Goal: Contribute content: Contribute content

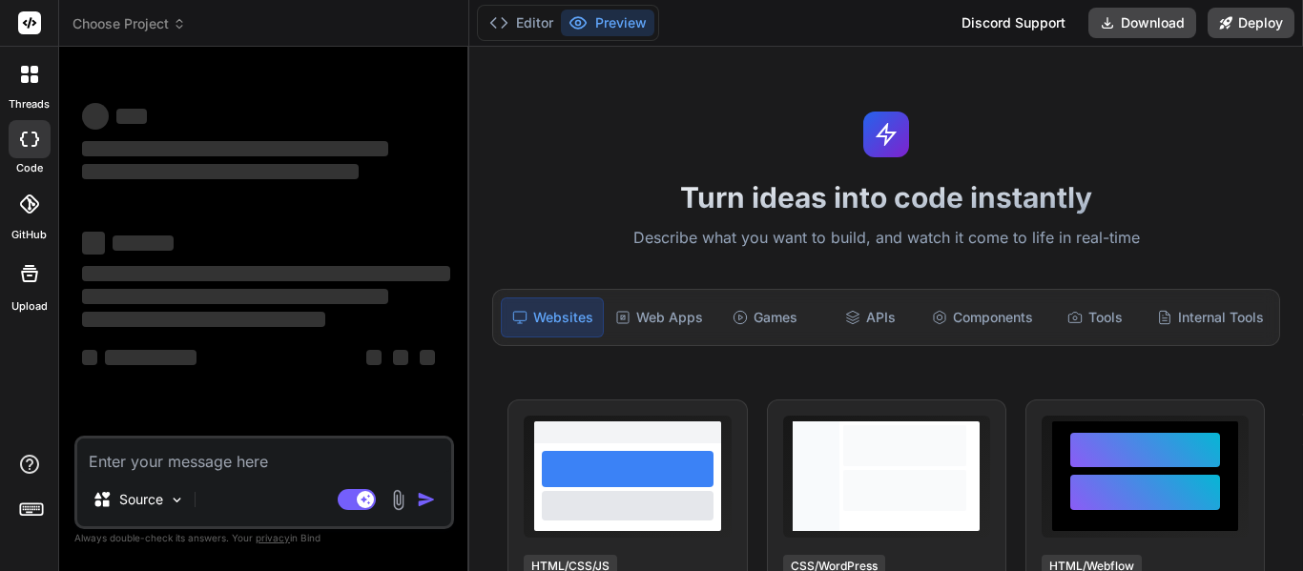
click at [390, 489] on img at bounding box center [398, 500] width 22 height 22
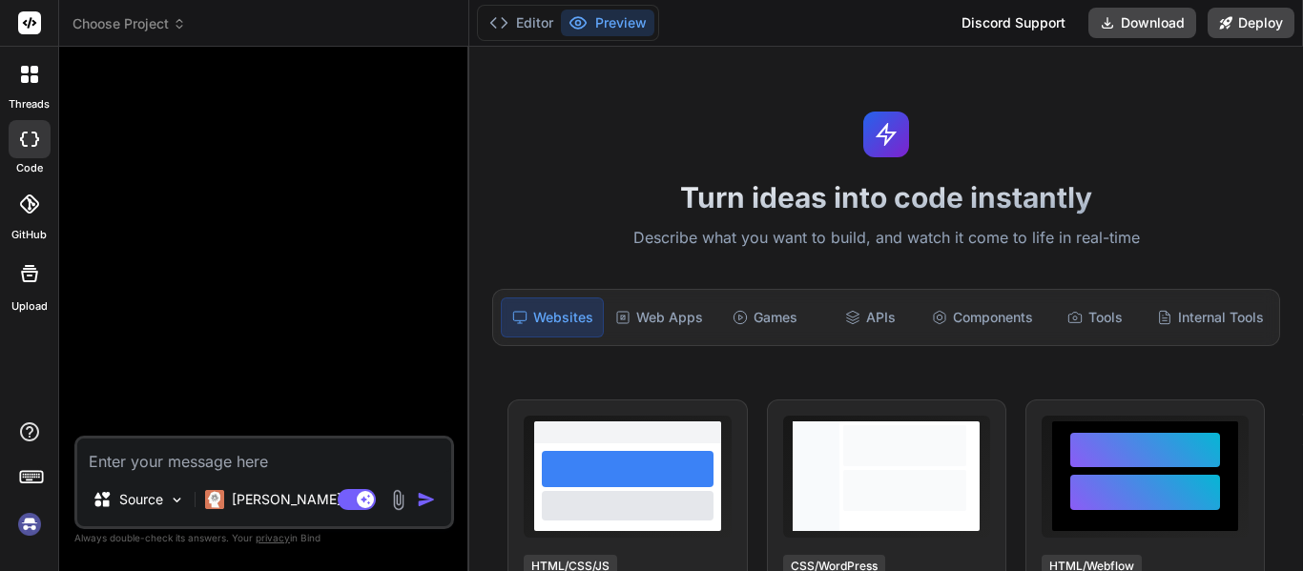
scroll to position [36, 0]
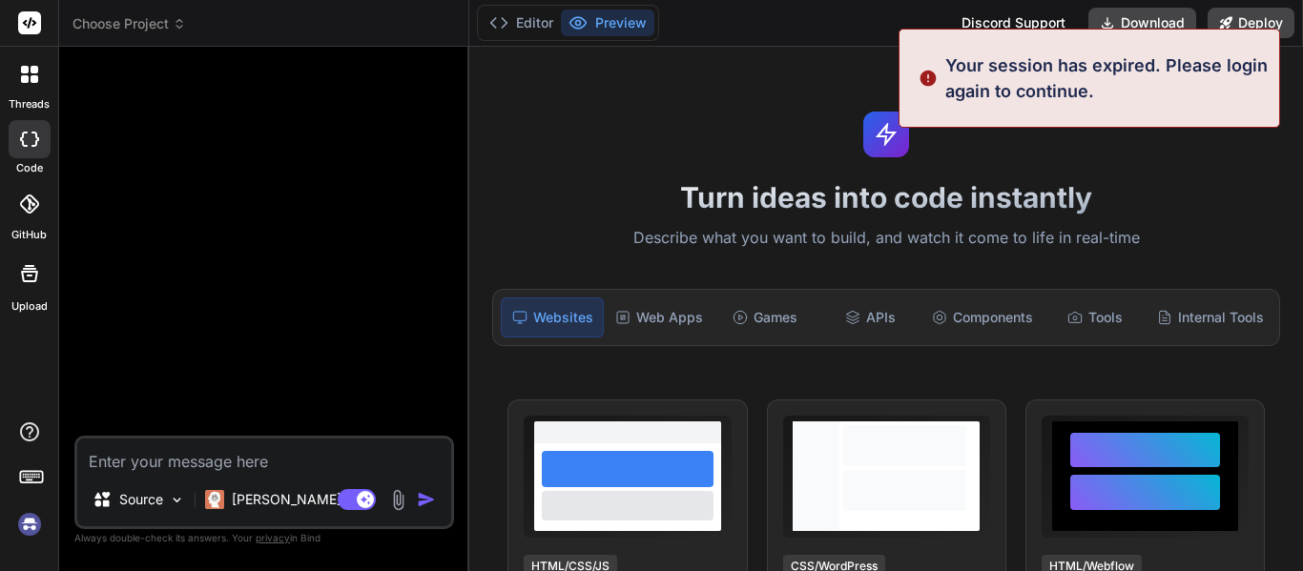
click at [393, 492] on img at bounding box center [398, 500] width 22 height 22
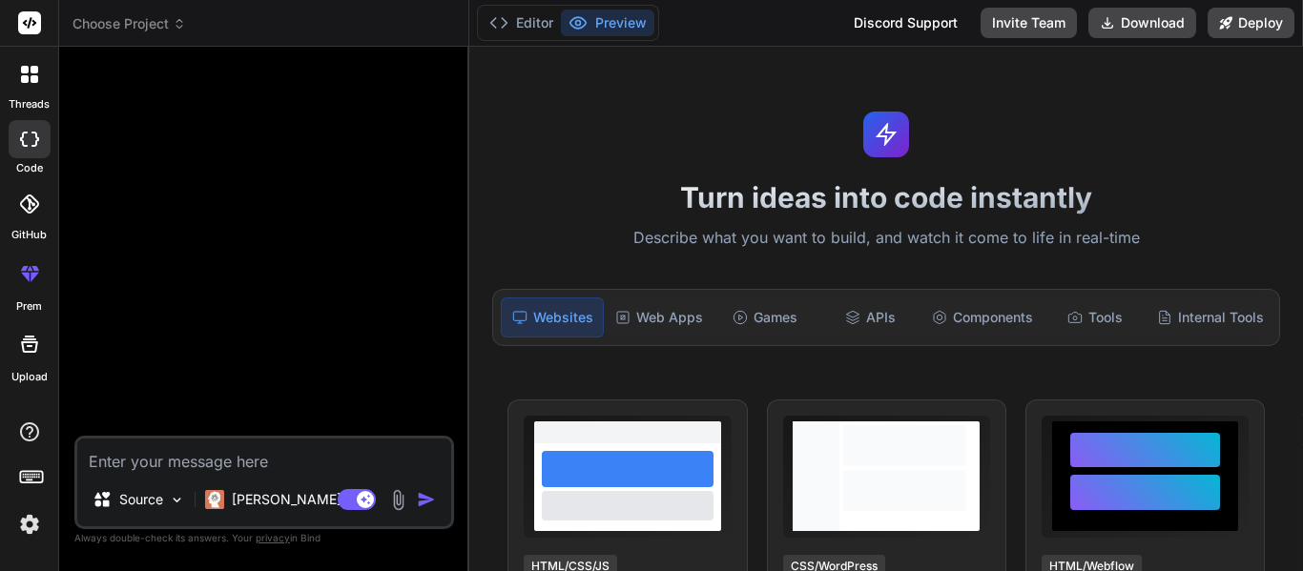
click at [391, 492] on img at bounding box center [398, 500] width 22 height 22
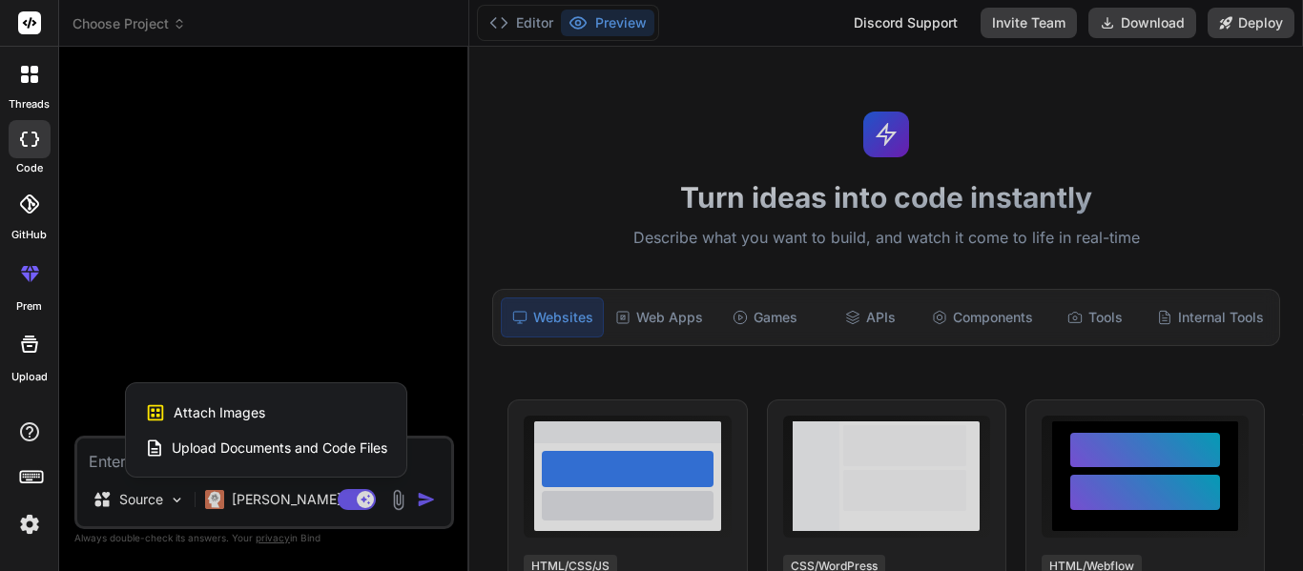
click at [319, 440] on span "Upload Documents and Code Files" at bounding box center [280, 448] width 216 height 19
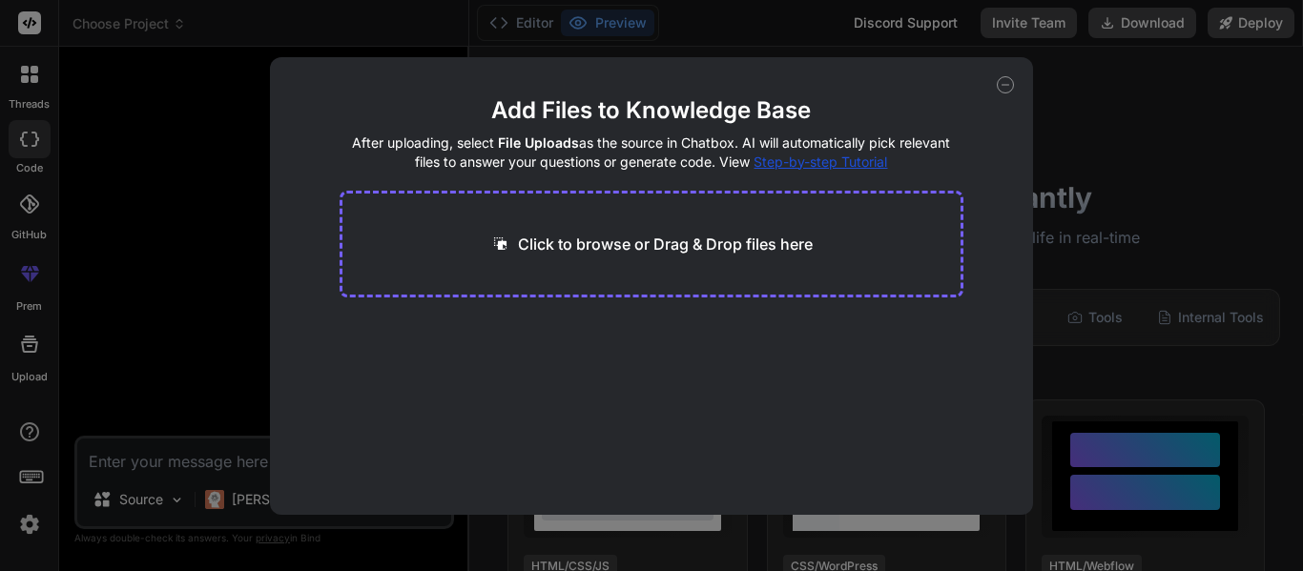
click at [562, 258] on div "Click to browse or Drag & Drop files here" at bounding box center [652, 244] width 624 height 107
click at [542, 244] on p "Click to browse or Drag & Drop files here" at bounding box center [665, 244] width 295 height 23
click at [227, 453] on div "Add Files to Knowledge Base After uploading, select File Uploads as the source …" at bounding box center [651, 285] width 1303 height 571
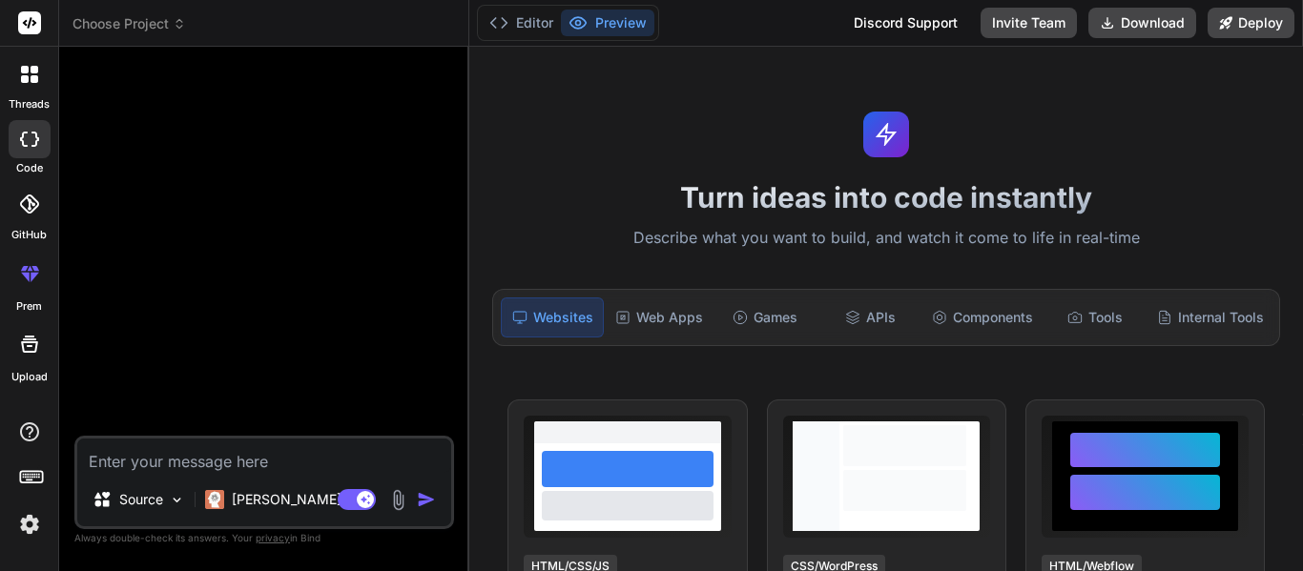
click at [396, 494] on img at bounding box center [398, 500] width 22 height 22
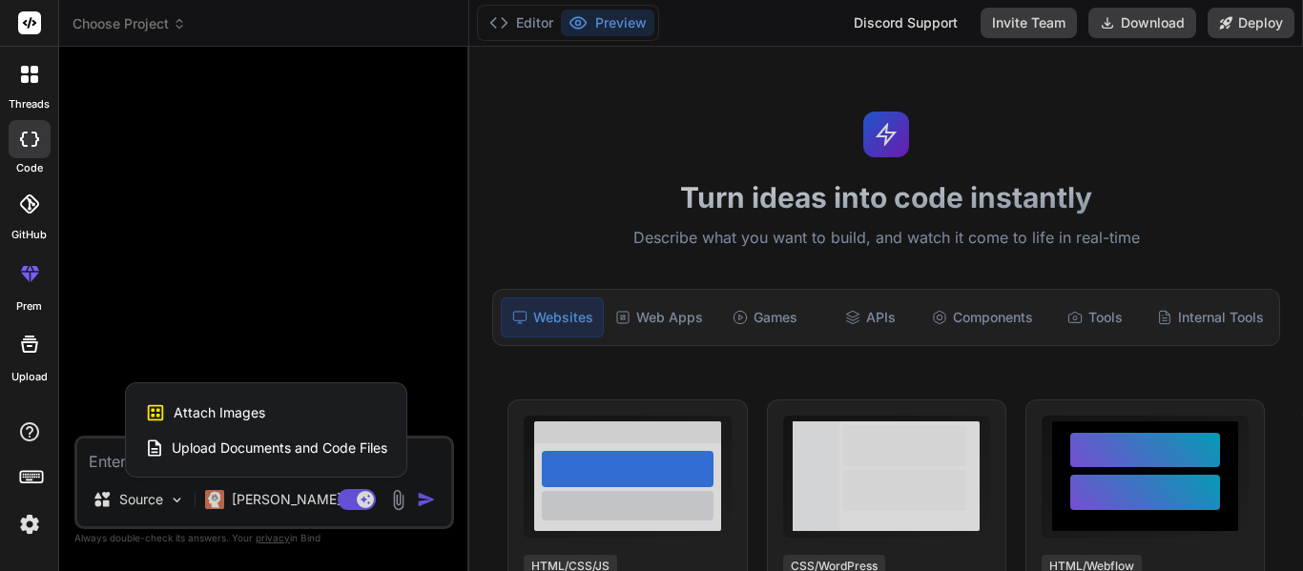
click at [274, 439] on span "Upload Documents and Code Files" at bounding box center [280, 448] width 216 height 19
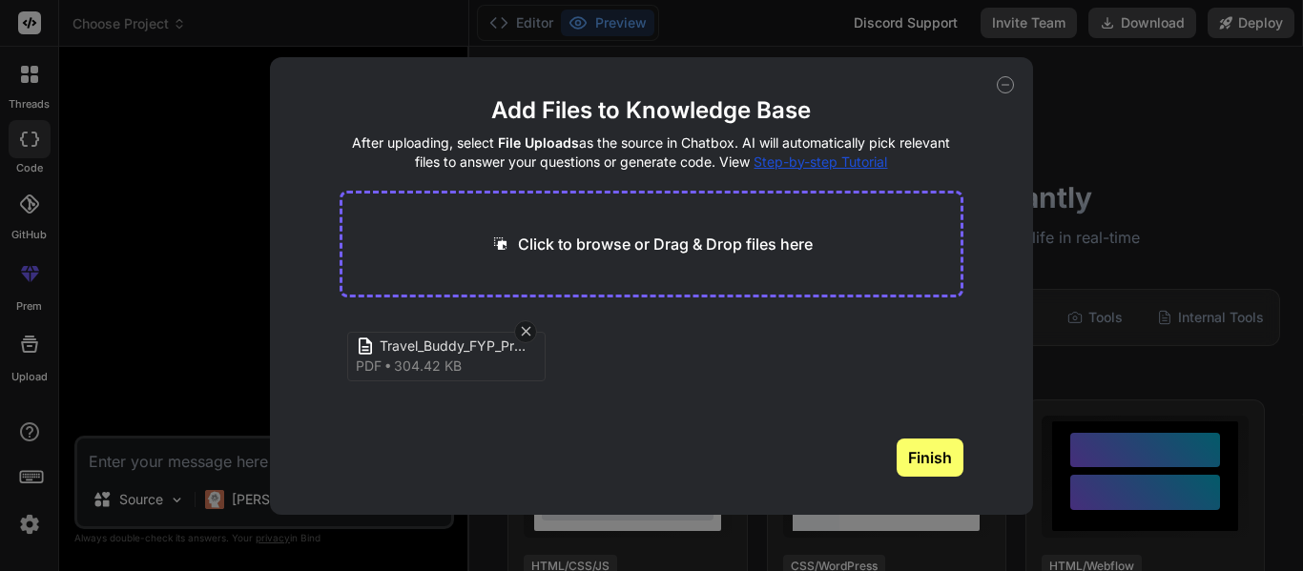
click at [920, 459] on button "Finish" at bounding box center [930, 458] width 67 height 38
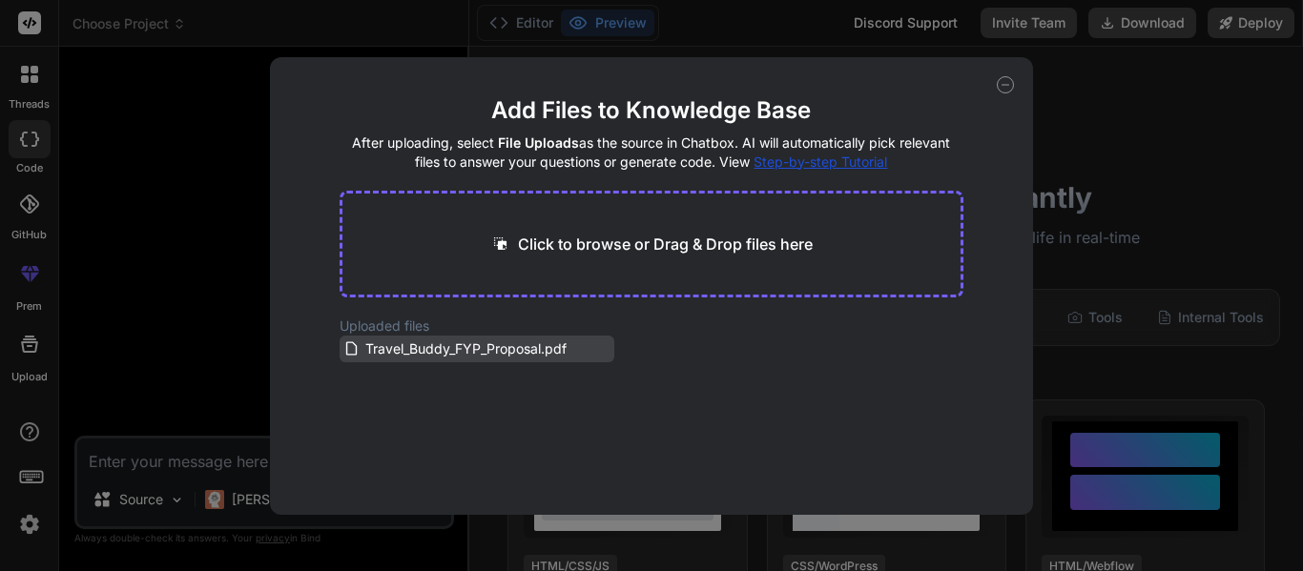
click at [521, 336] on div "Travel_Buddy_FYP_Proposal.pdf" at bounding box center [477, 349] width 275 height 27
click at [1002, 89] on icon at bounding box center [1005, 84] width 17 height 17
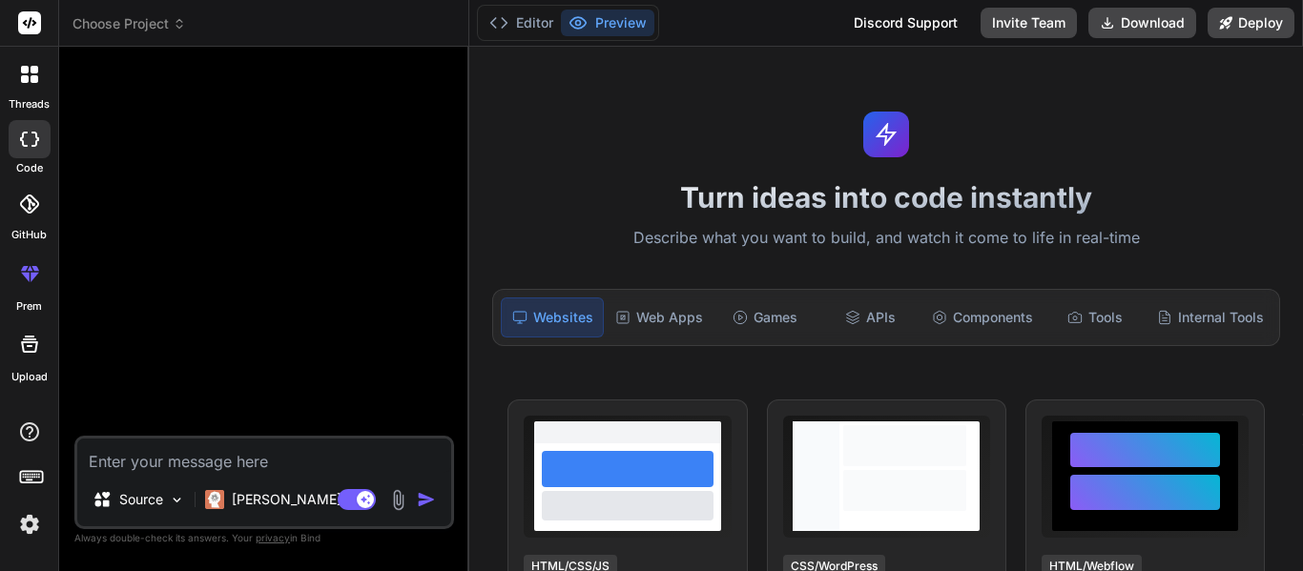
type textarea "x"
click at [289, 455] on textarea at bounding box center [264, 456] width 374 height 34
type textarea "m"
type textarea "x"
type textarea "ma"
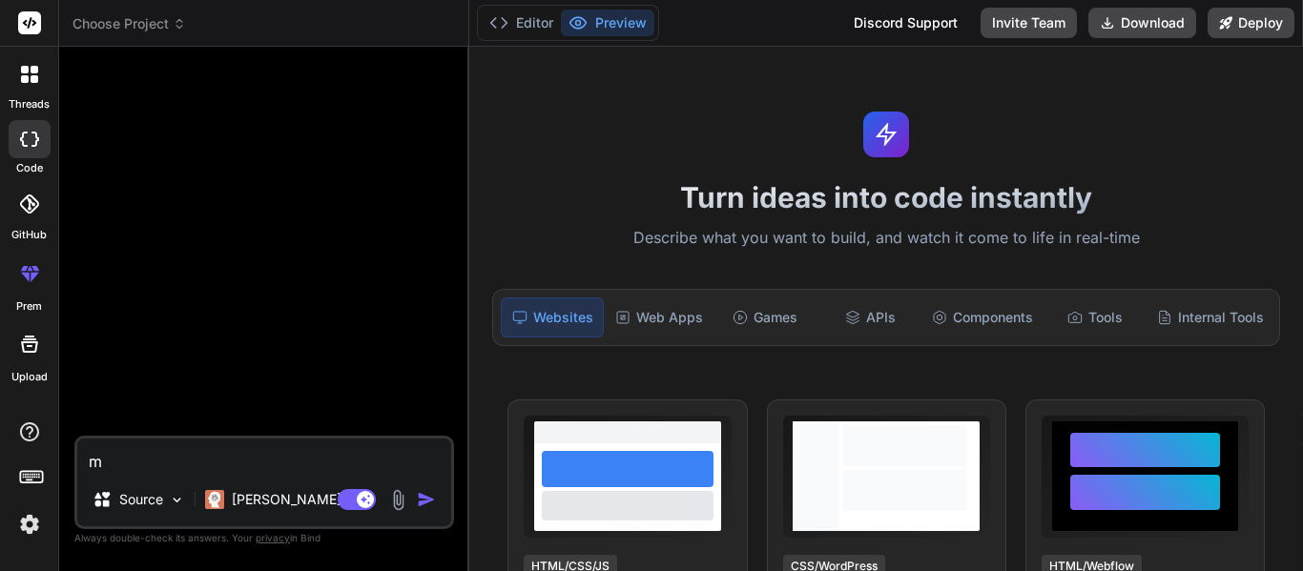
type textarea "x"
type textarea "mak"
type textarea "x"
type textarea "make"
type textarea "x"
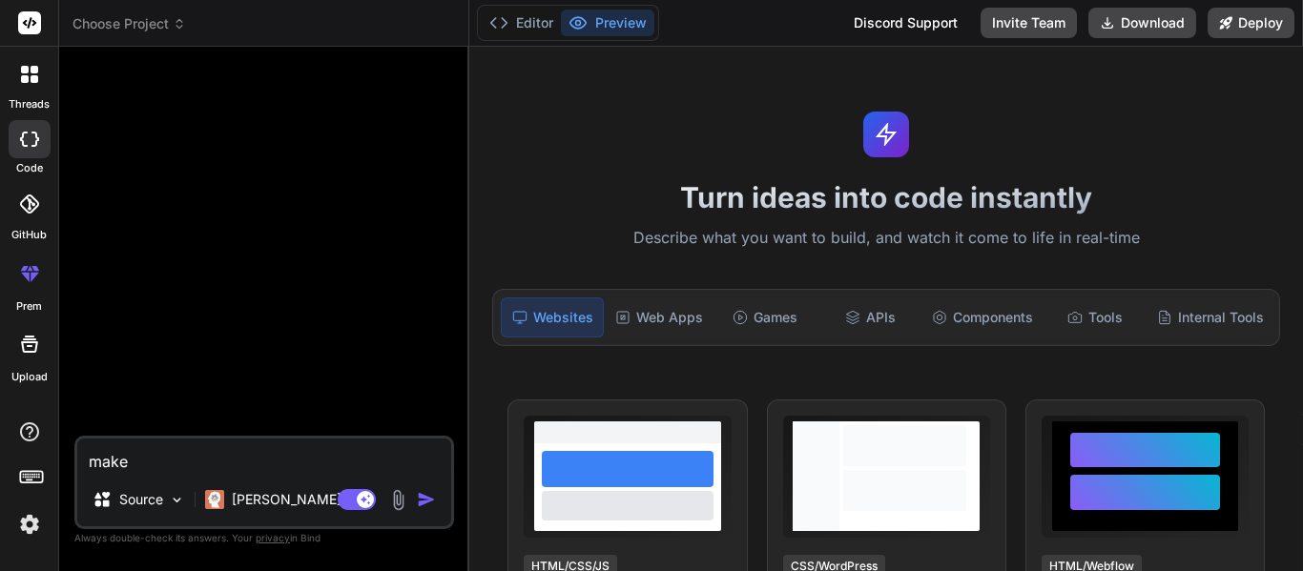
type textarea "make"
type textarea "x"
type textarea "make t"
type textarea "x"
type textarea "make th"
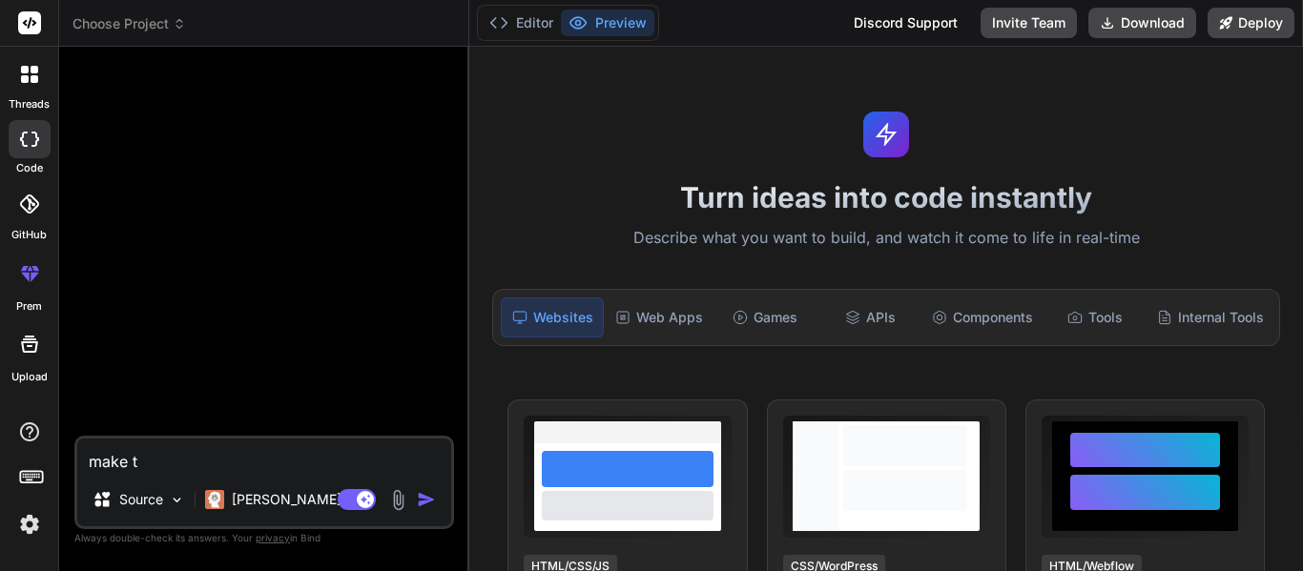
type textarea "x"
type textarea "make thi"
type textarea "x"
type textarea "make this"
type textarea "x"
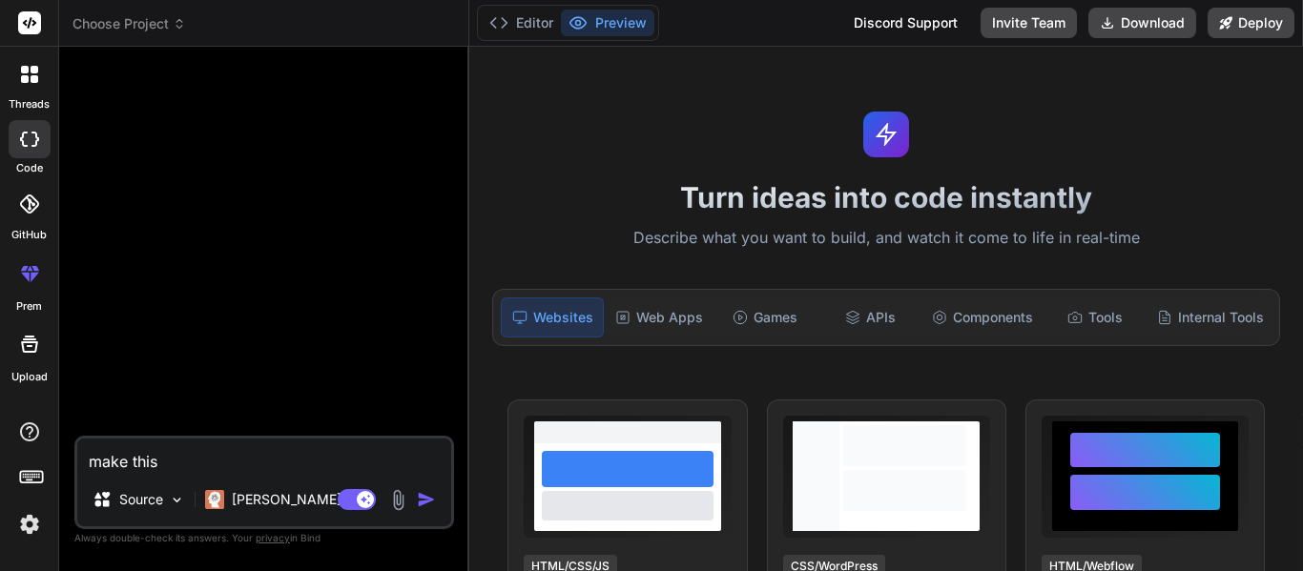
type textarea "make this"
type textarea "x"
type textarea "make this p"
type textarea "x"
type textarea "make this pr"
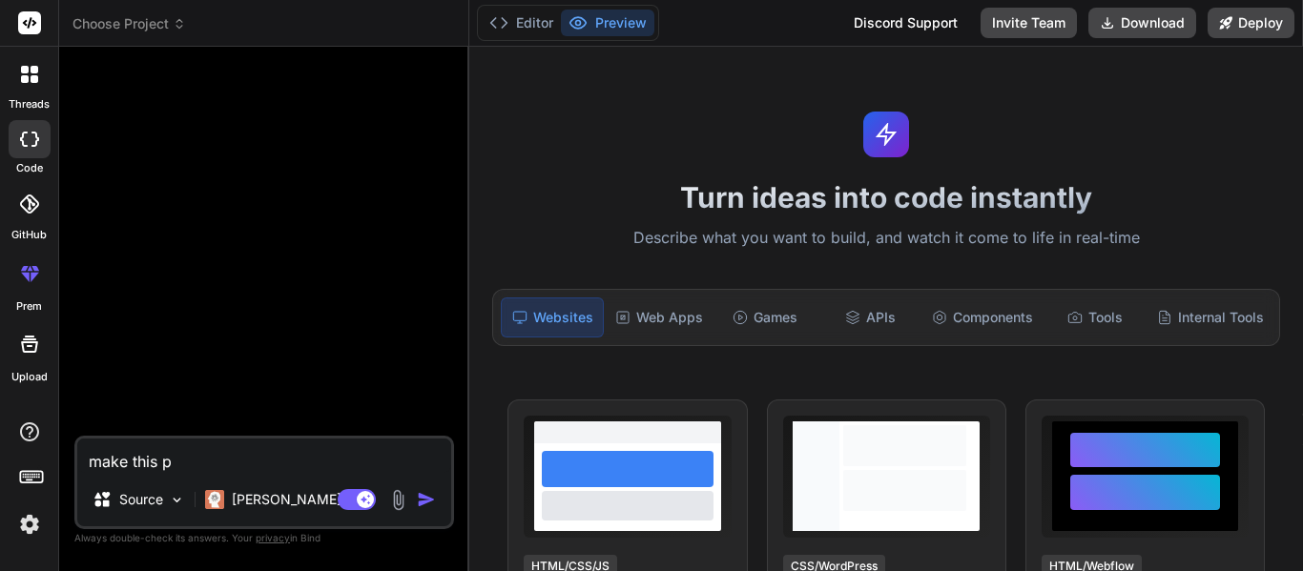
type textarea "x"
type textarea "make this pro"
type textarea "x"
type textarea "make this proj"
type textarea "x"
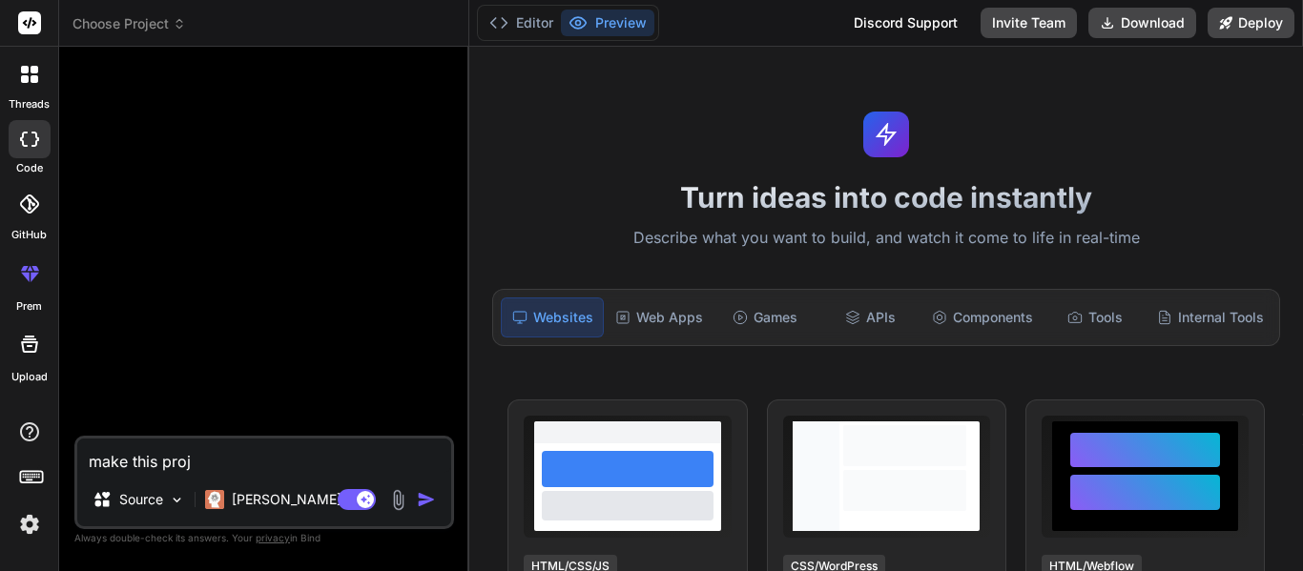
type textarea "make this projw"
type textarea "x"
type textarea "make this proj"
type textarea "x"
type textarea "make this proje"
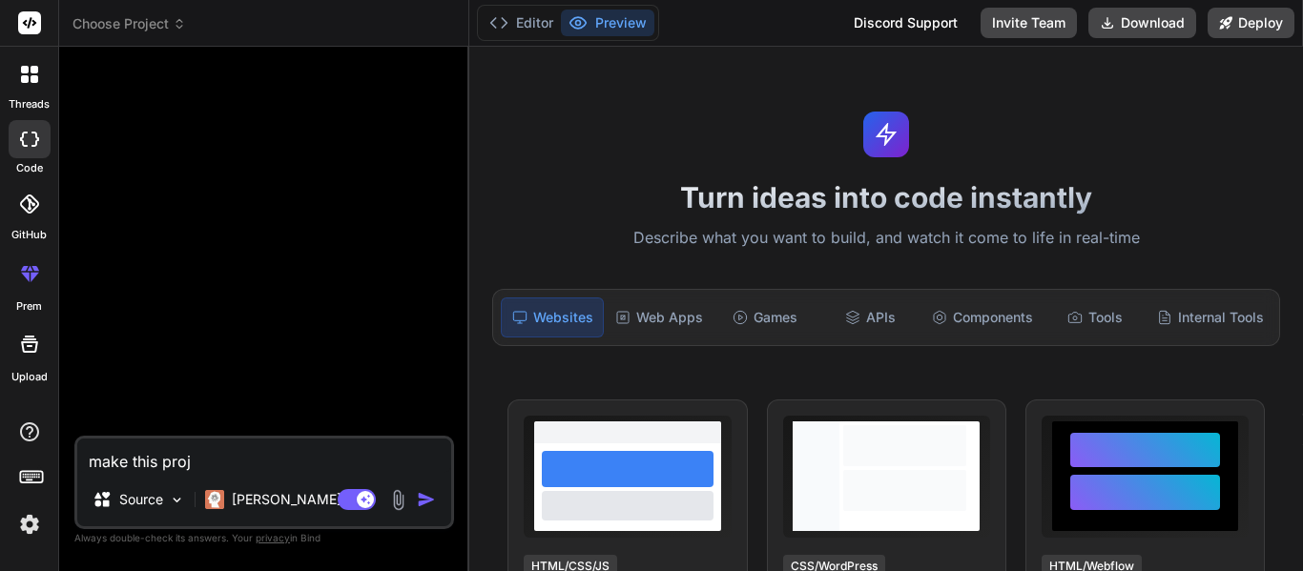
type textarea "x"
type textarea "make this projec"
type textarea "x"
type textarea "make this projecr"
type textarea "x"
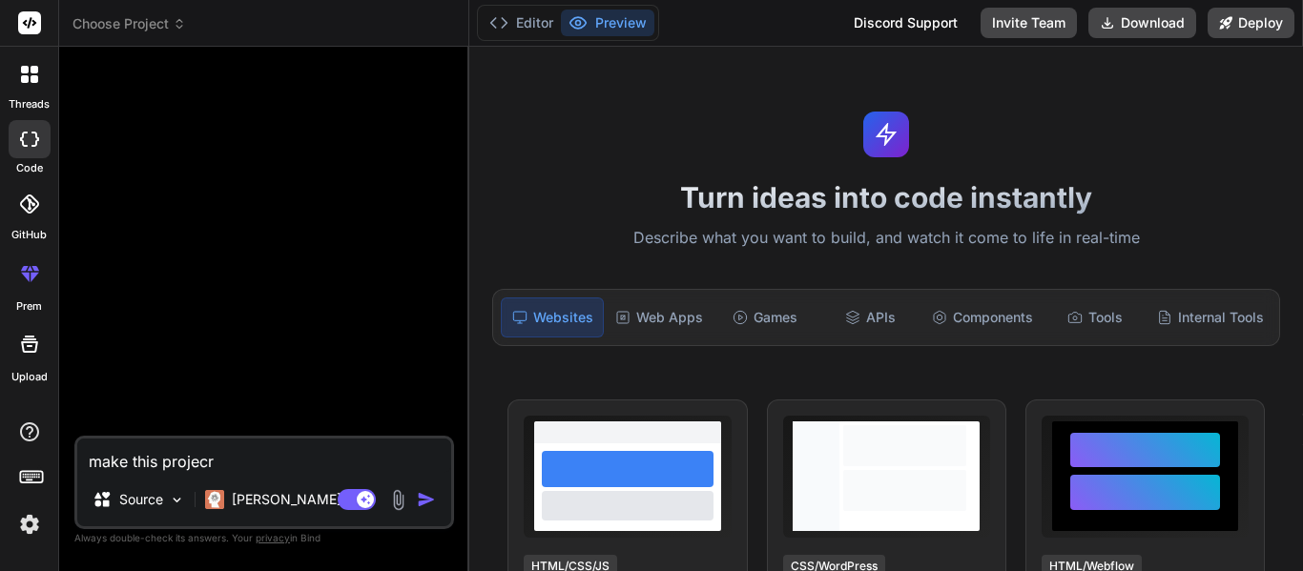
type textarea "make this projecr"
type textarea "x"
type textarea "make this projecr"
type textarea "x"
type textarea "make this projec"
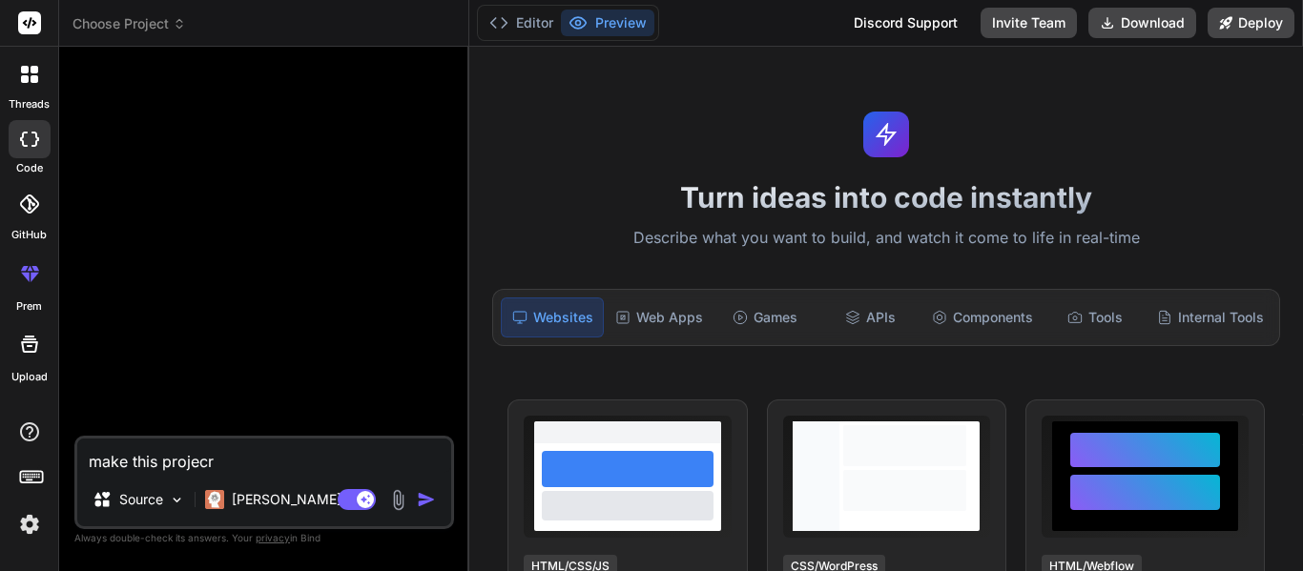
type textarea "x"
type textarea "make this project"
type textarea "x"
type textarea "make this project"
type textarea "x"
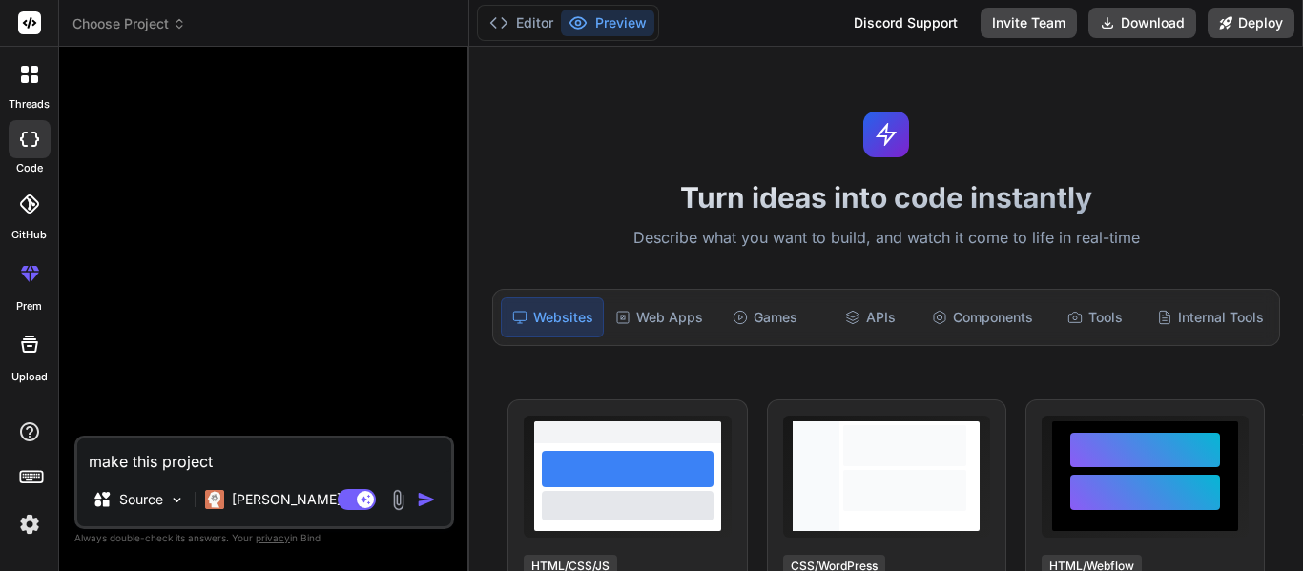
type textarea "make this project a"
type textarea "x"
type textarea "make this project ac"
type textarea "x"
type textarea "make this project acc"
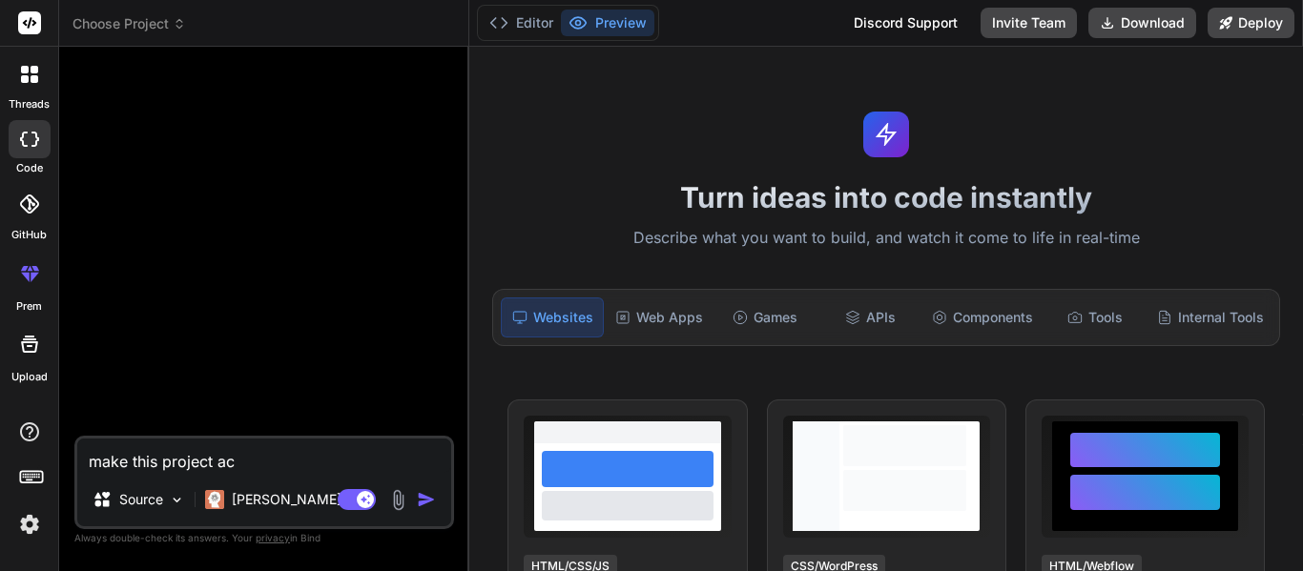
type textarea "x"
type textarea "make this project acco"
type textarea "x"
type textarea "make this project accor"
type textarea "x"
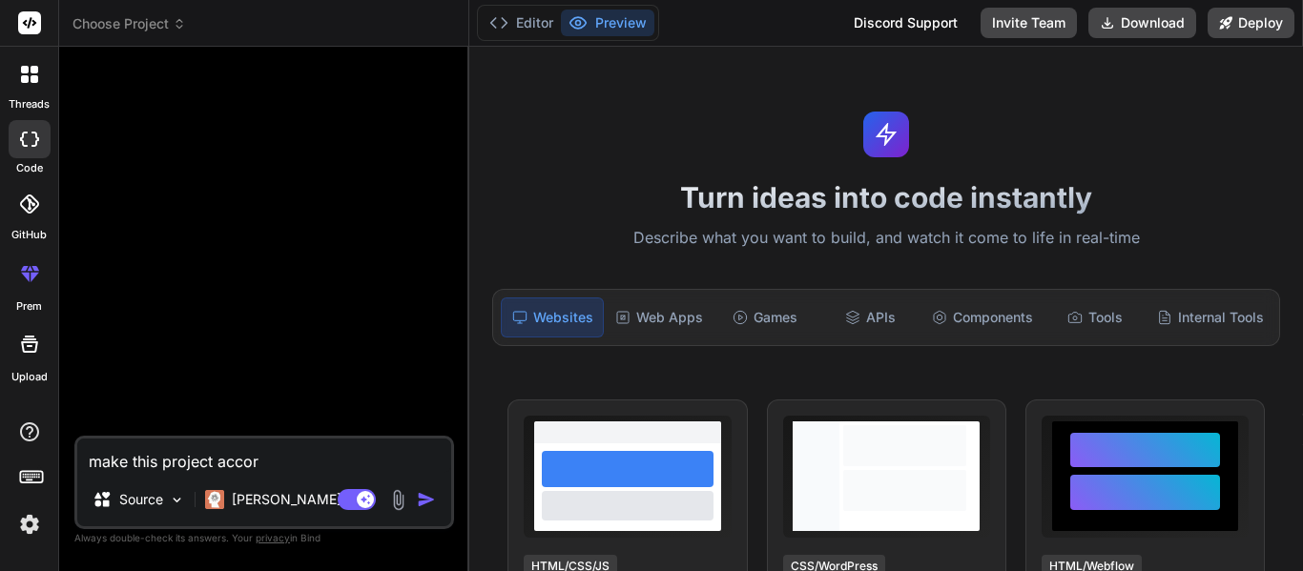
type textarea "make this project accord"
type textarea "x"
type textarea "make this project accordi"
type textarea "x"
type textarea "make this project accordin"
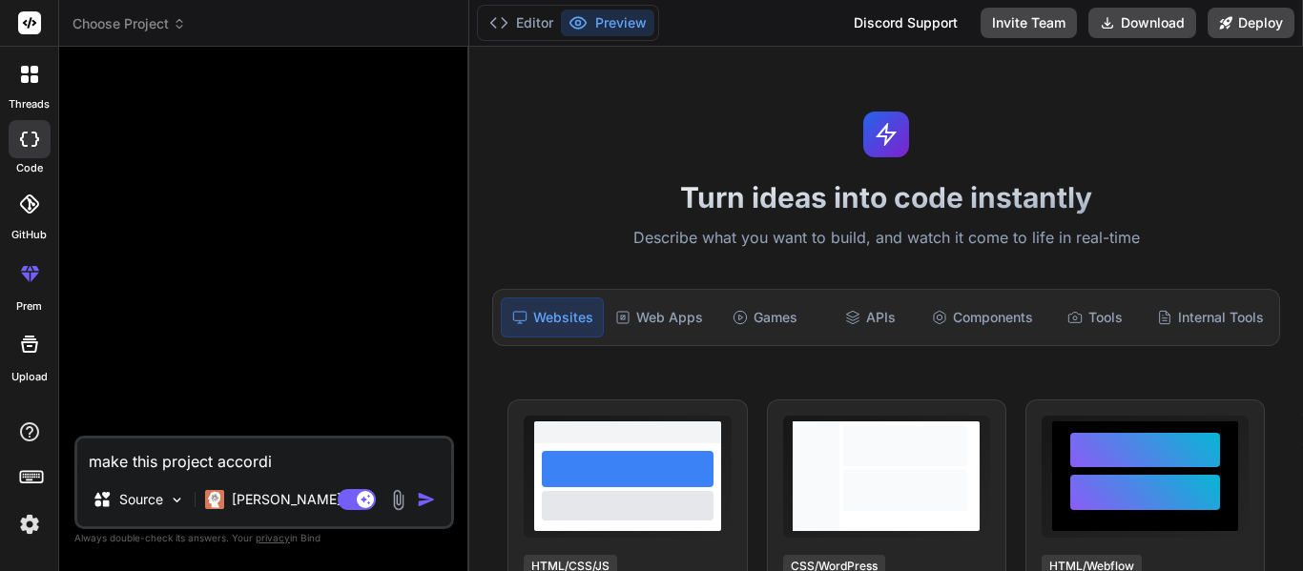
type textarea "x"
type textarea "make this project according"
type textarea "x"
type textarea "make this project according"
type textarea "x"
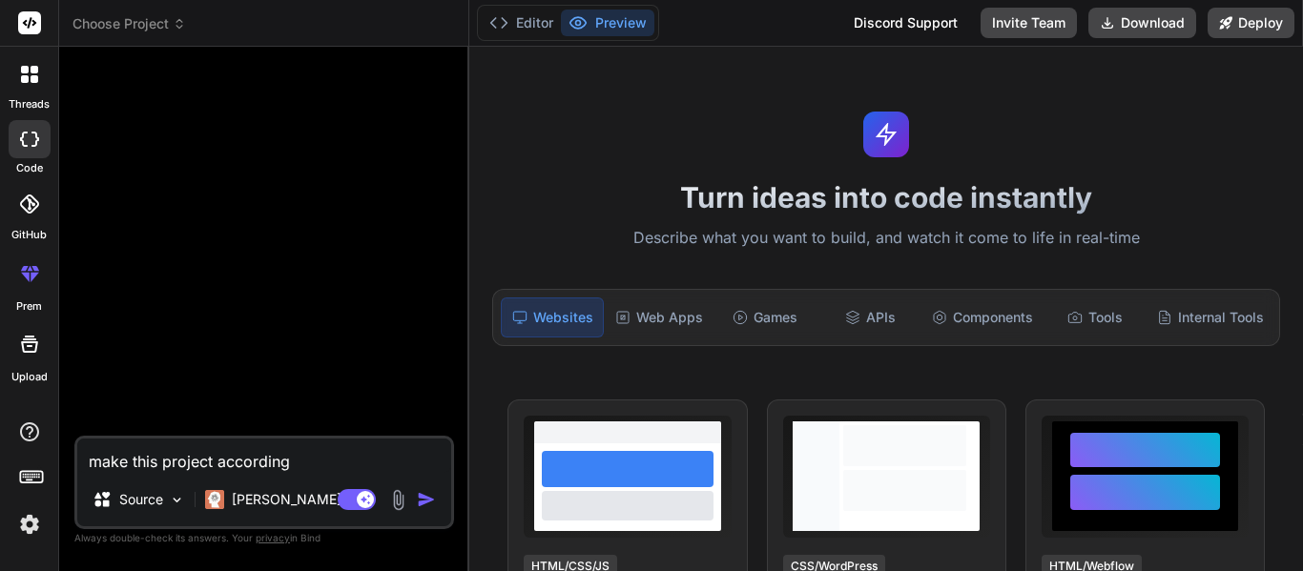
type textarea "make this project according t"
type textarea "x"
type textarea "make this project according to"
type textarea "x"
type textarea "make this project according to"
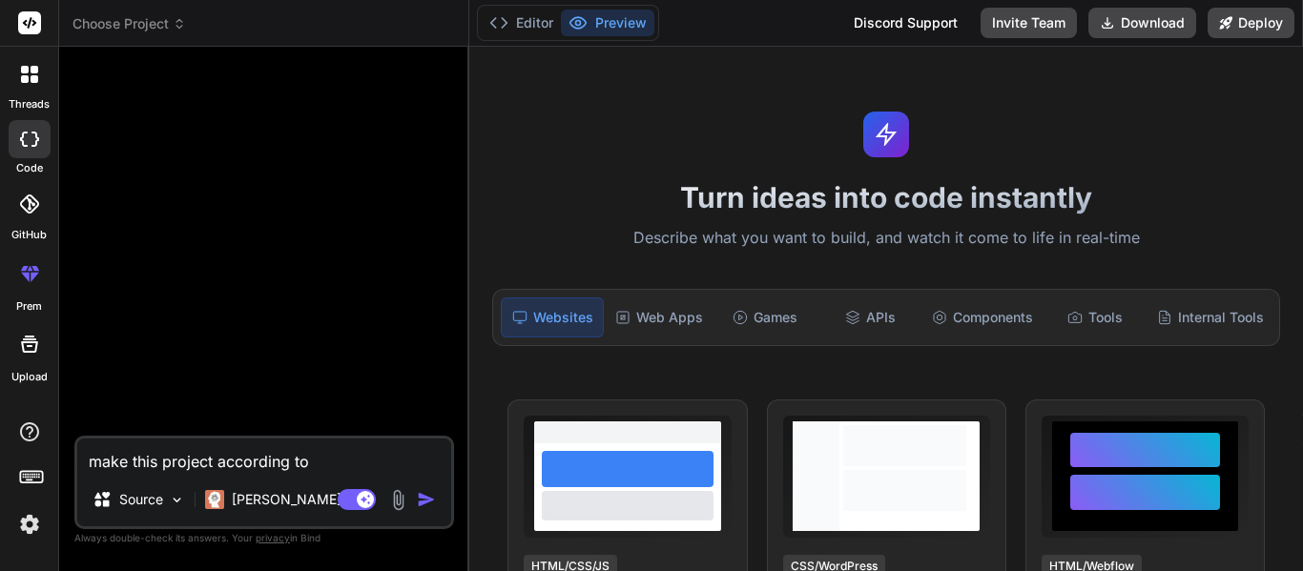
type textarea "x"
type textarea "make this project according to p"
type textarea "x"
type textarea "make this project according to pr"
type textarea "x"
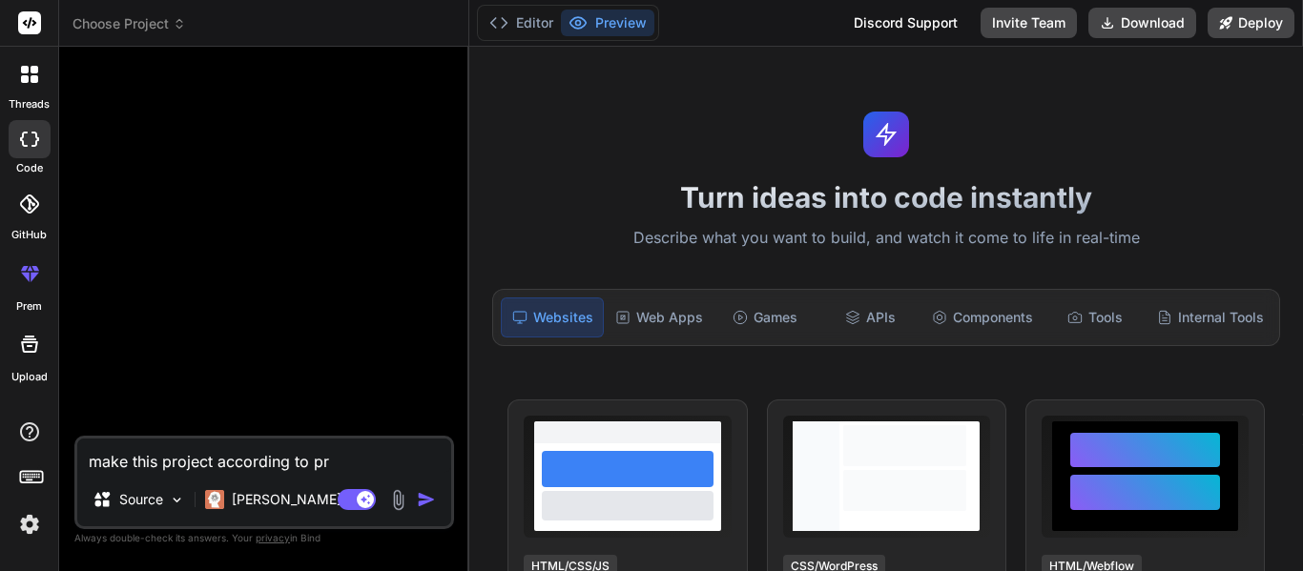
type textarea "make this project according to pro"
type textarea "x"
type textarea "make this project according to prop"
type textarea "x"
type textarea "make this project according to propo"
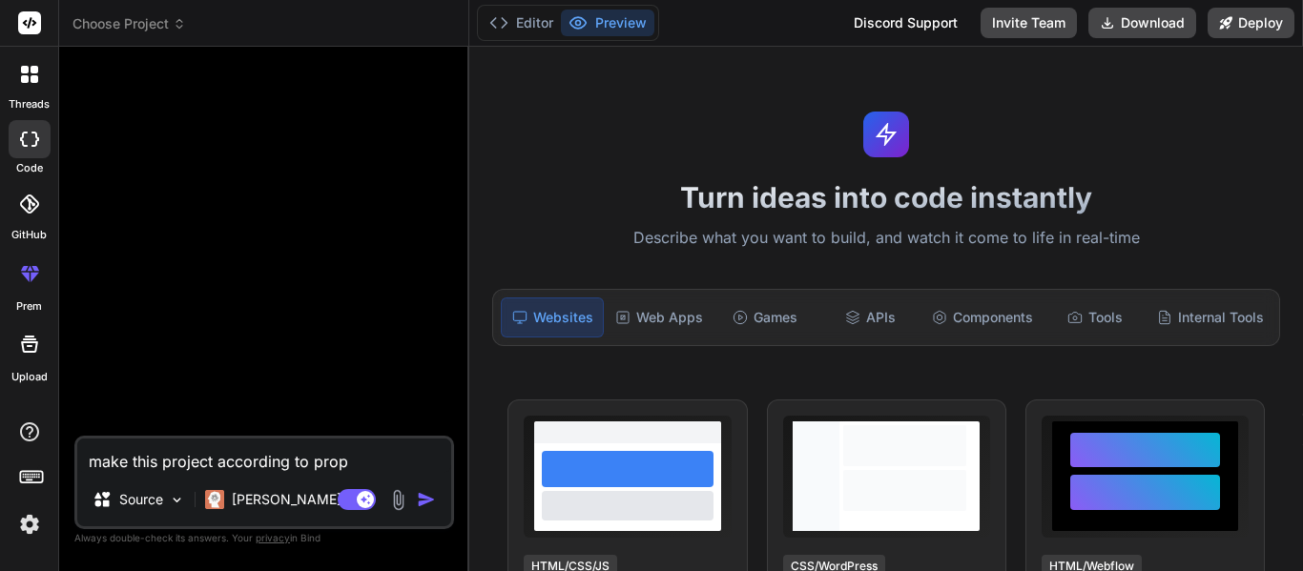
type textarea "x"
type textarea "make this project according to propos"
type textarea "x"
type textarea "make this project according to proposa"
type textarea "x"
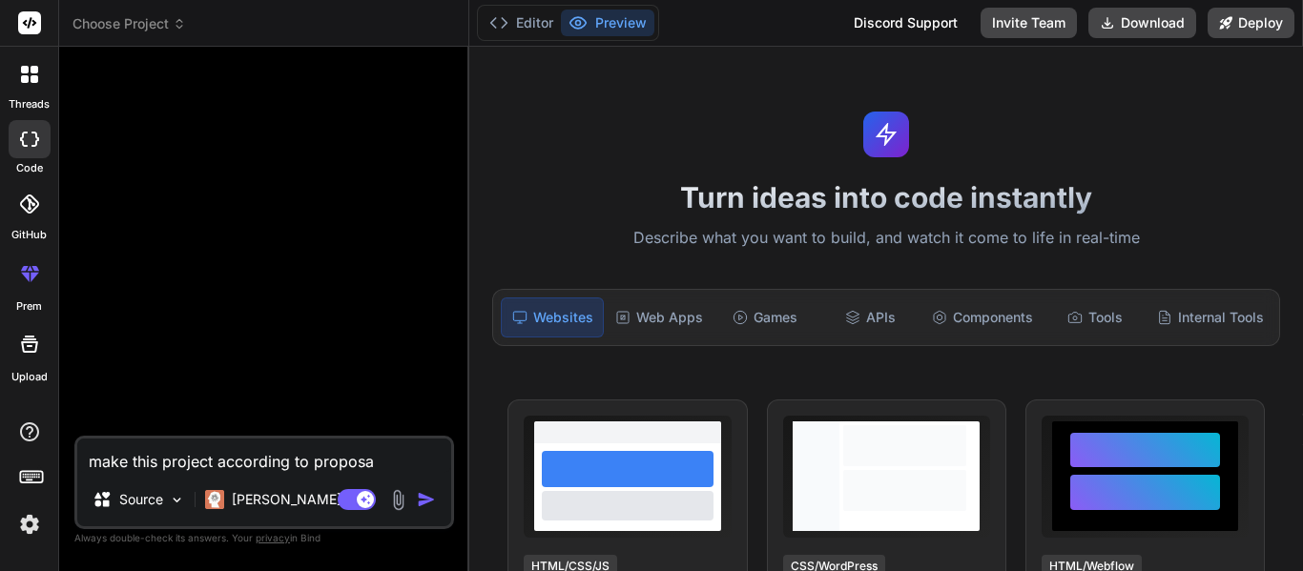
type textarea "make this project according to proposal"
type textarea "x"
type textarea "make this project according to proposal"
type textarea "x"
type textarea "make this project according to proposal"
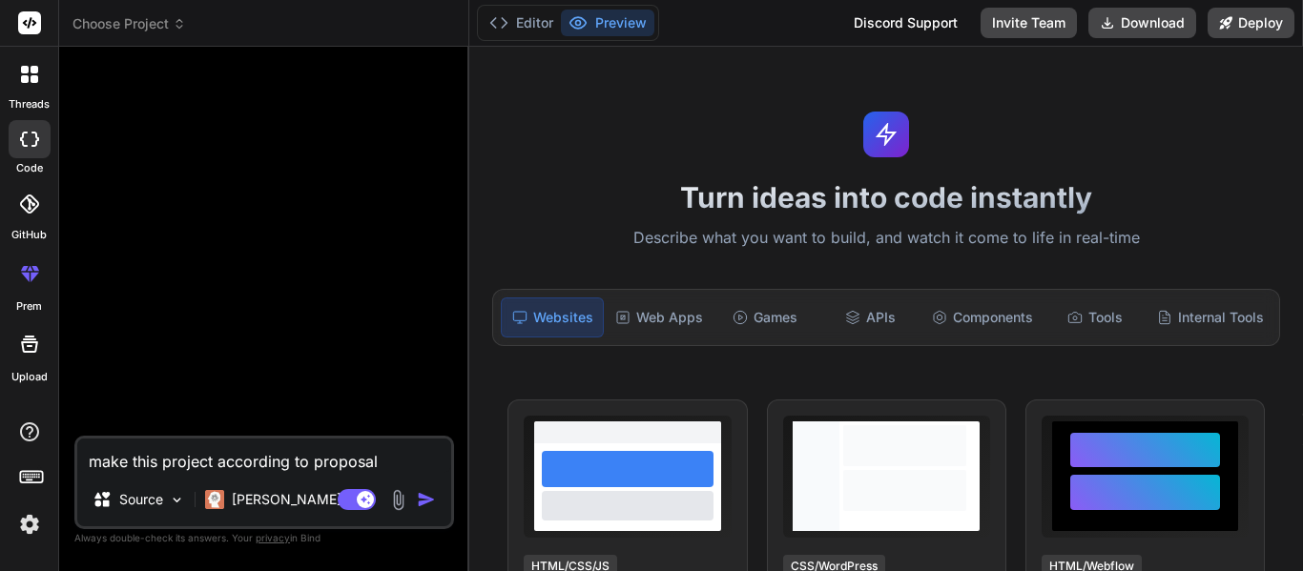
type textarea "x"
type textarea "make this project according to proposal."
type textarea "x"
type textarea "make this project according to proposal."
type textarea "x"
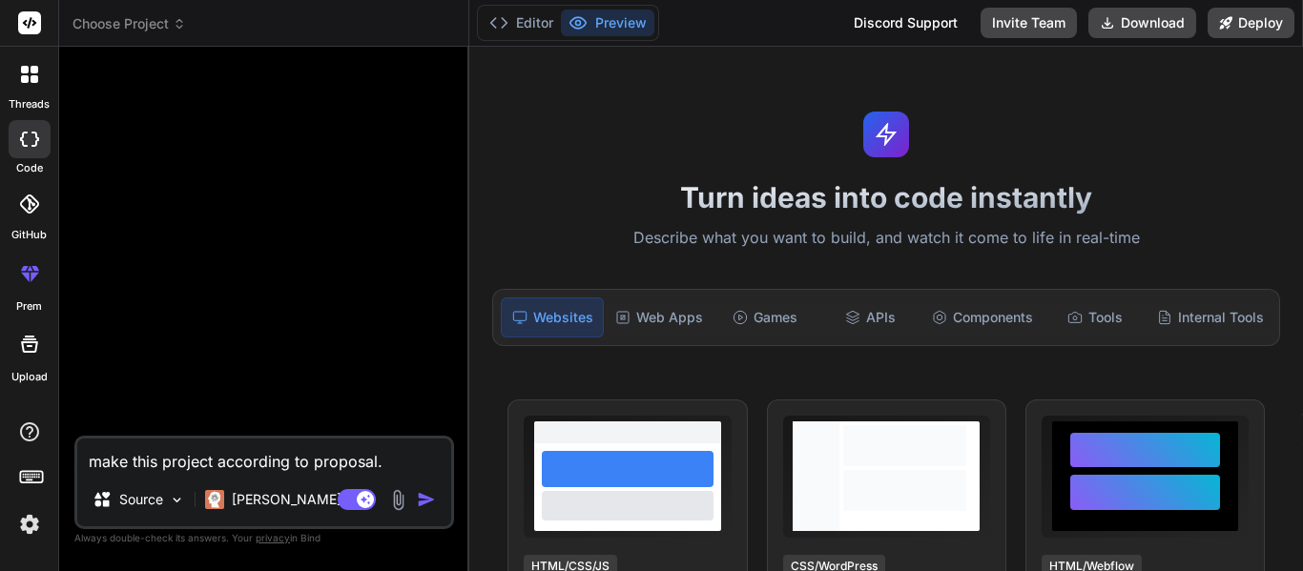
type textarea "make this project according to proposal. l"
type textarea "x"
type textarea "make this project according to proposal. le"
type textarea "x"
type textarea "make this project according to proposal. lea"
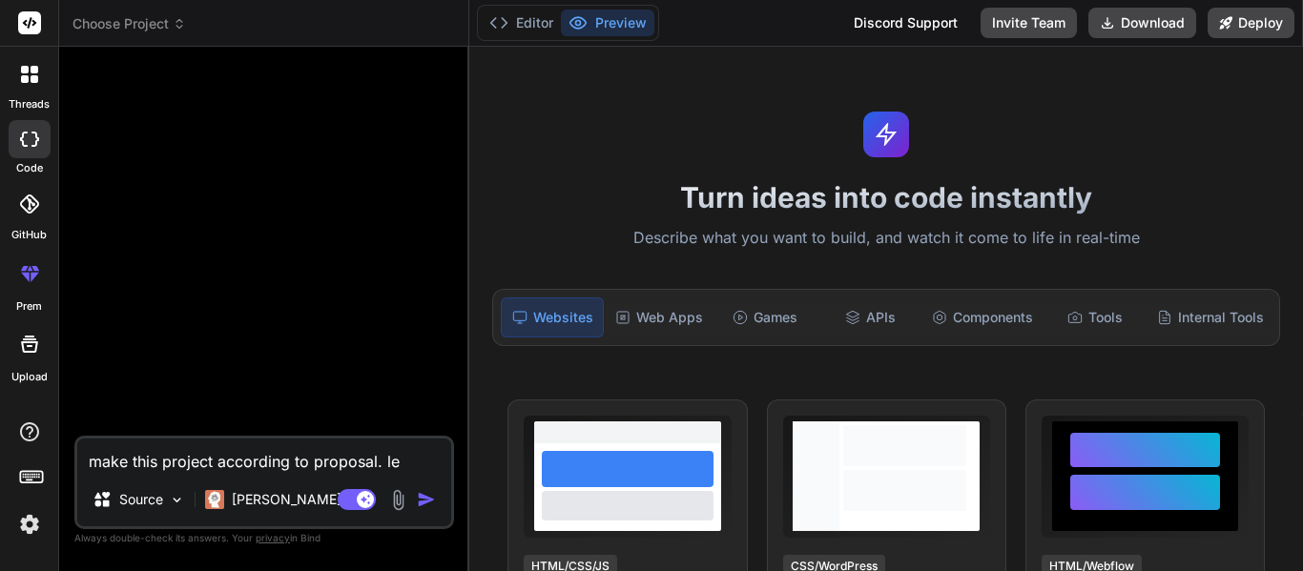
type textarea "x"
type textarea "make this project according to proposal. leag"
type textarea "x"
type textarea "make this project according to proposal. leage"
type textarea "x"
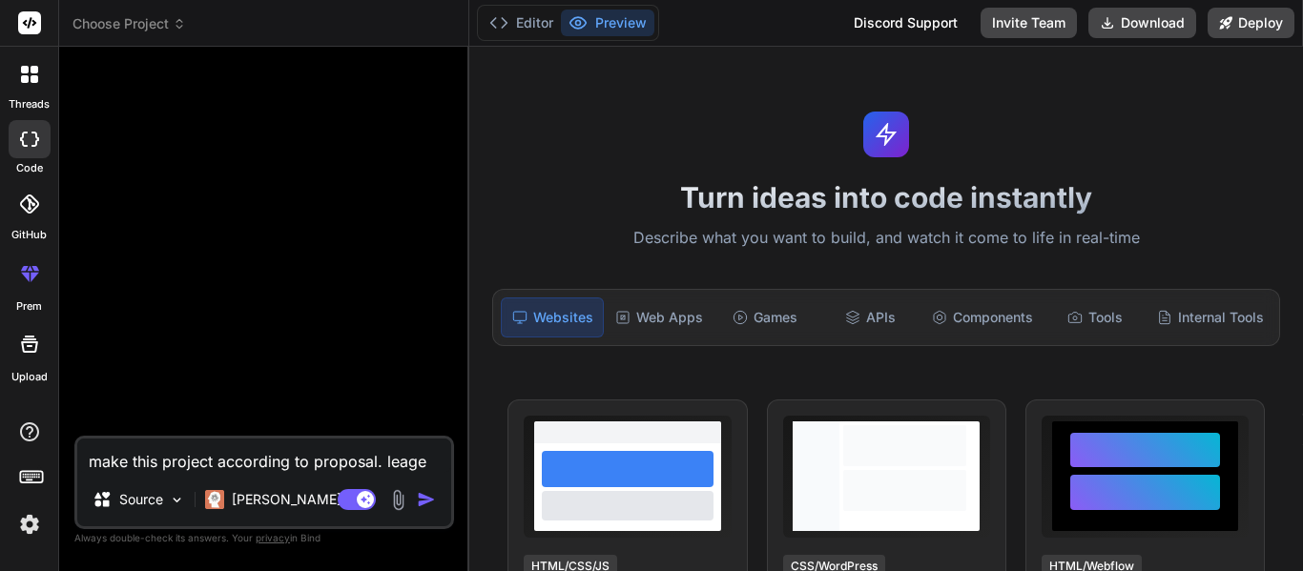
type textarea "make this project according to proposal. leage"
type textarea "x"
type textarea "make this project according to proposal. leage"
type textarea "x"
type textarea "make this project according to proposal. leag"
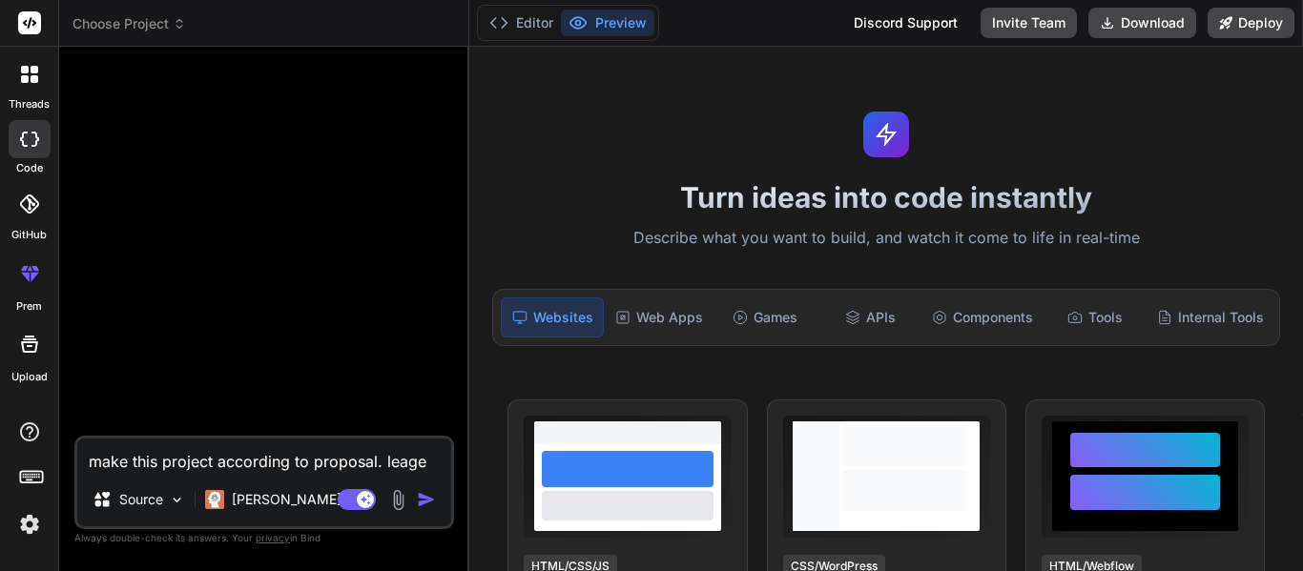
type textarea "x"
type textarea "make this project according to proposal. leagv"
type textarea "x"
type textarea "make this project according to proposal. leag"
type textarea "x"
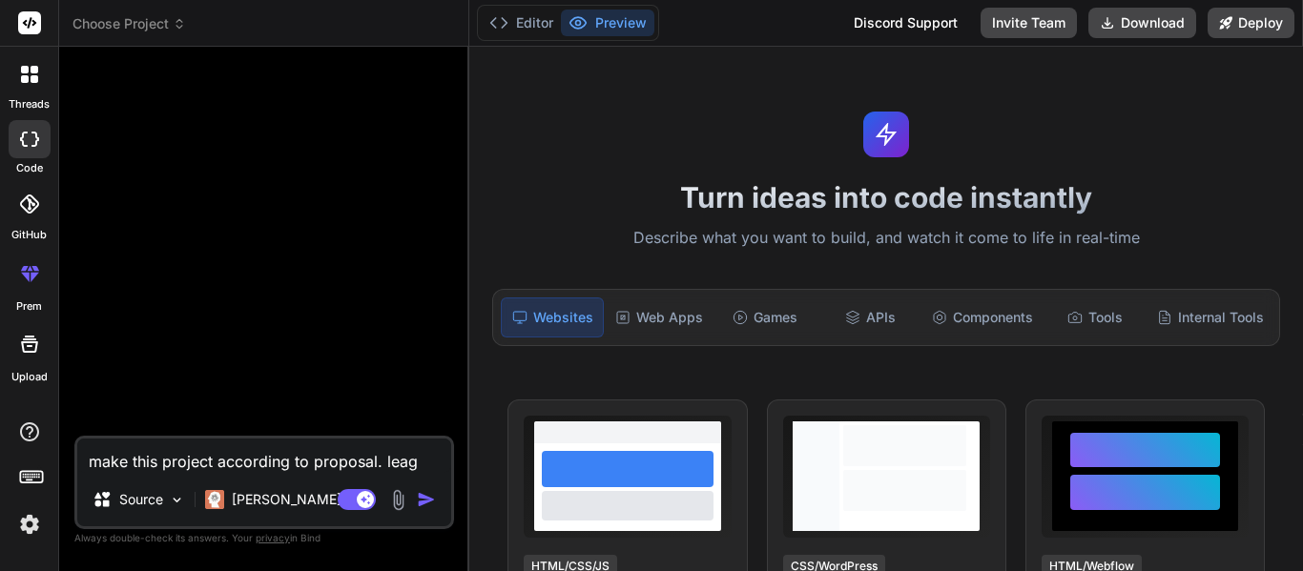
type textarea "make this project according to proposal. lea"
type textarea "x"
type textarea "make this project according to proposal. leav"
type textarea "x"
type textarea "make this project according to proposal. leav"
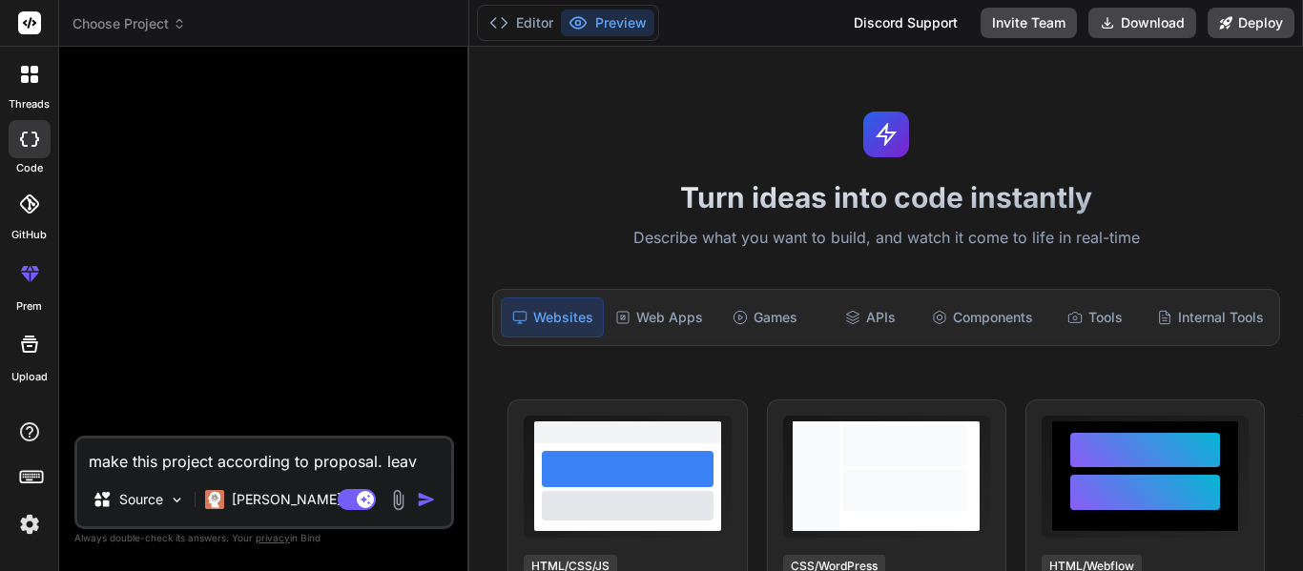
type textarea "x"
type textarea "make this project according to proposal. leav e"
type textarea "x"
type textarea "make this project according to proposal. leav"
type textarea "x"
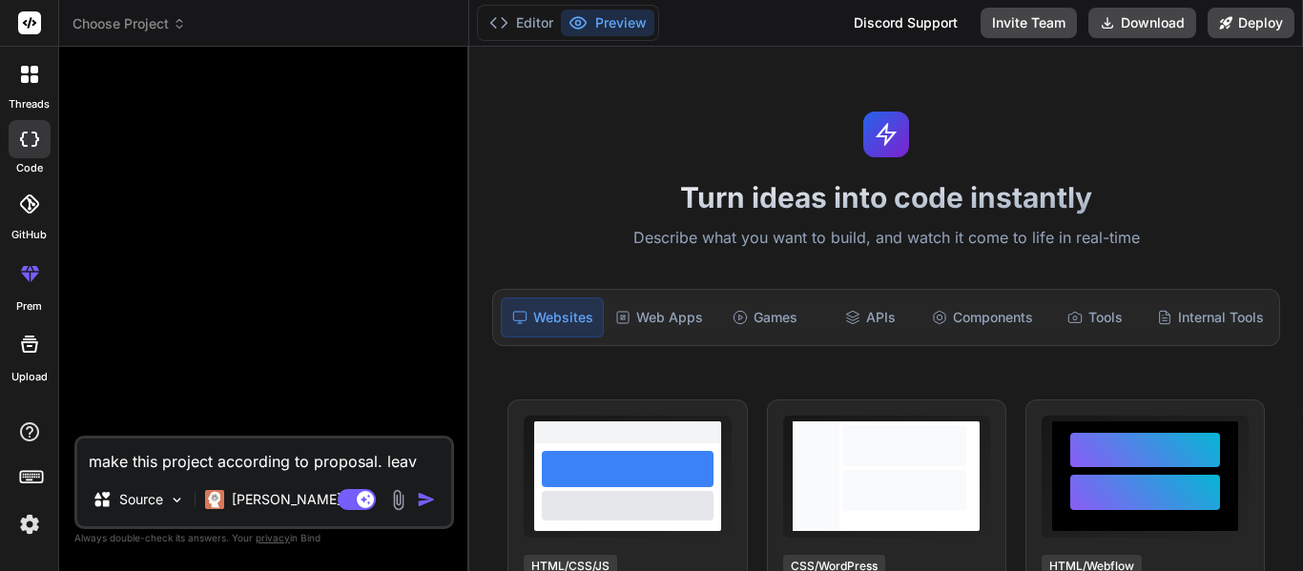
type textarea "make this project according to proposal. leav"
type textarea "x"
type textarea "make this project according to proposal. leave"
type textarea "x"
type textarea "make this project according to proposal. leave"
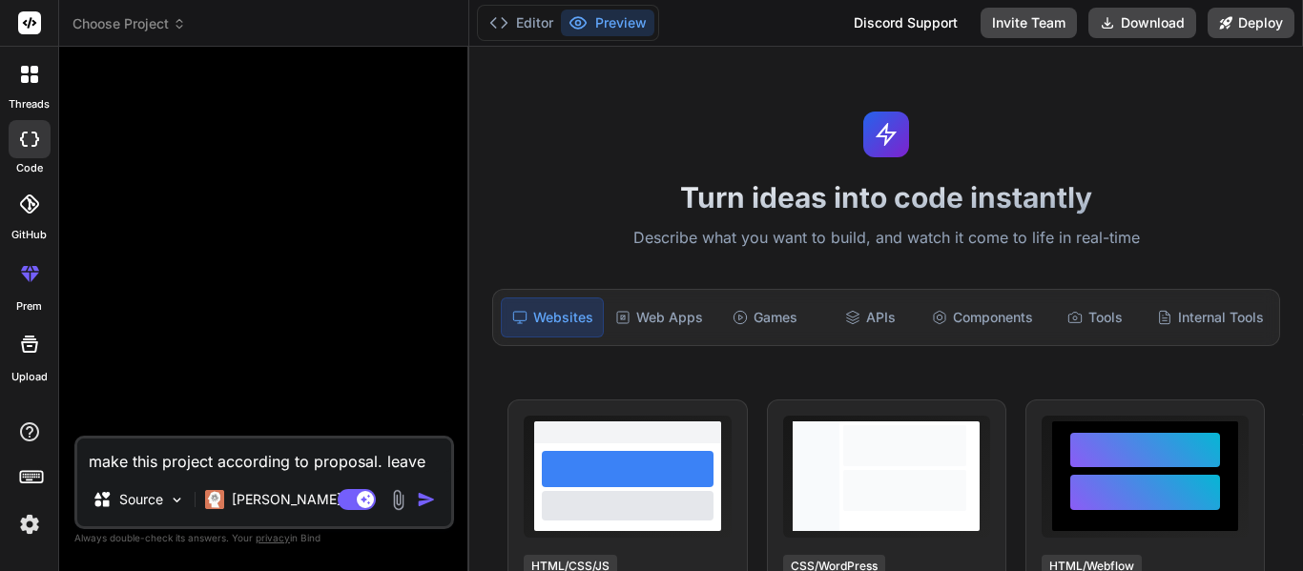
type textarea "x"
type textarea "make this project according to proposal. leave d"
type textarea "x"
type textarea "make this project according to proposal. leave db"
type textarea "x"
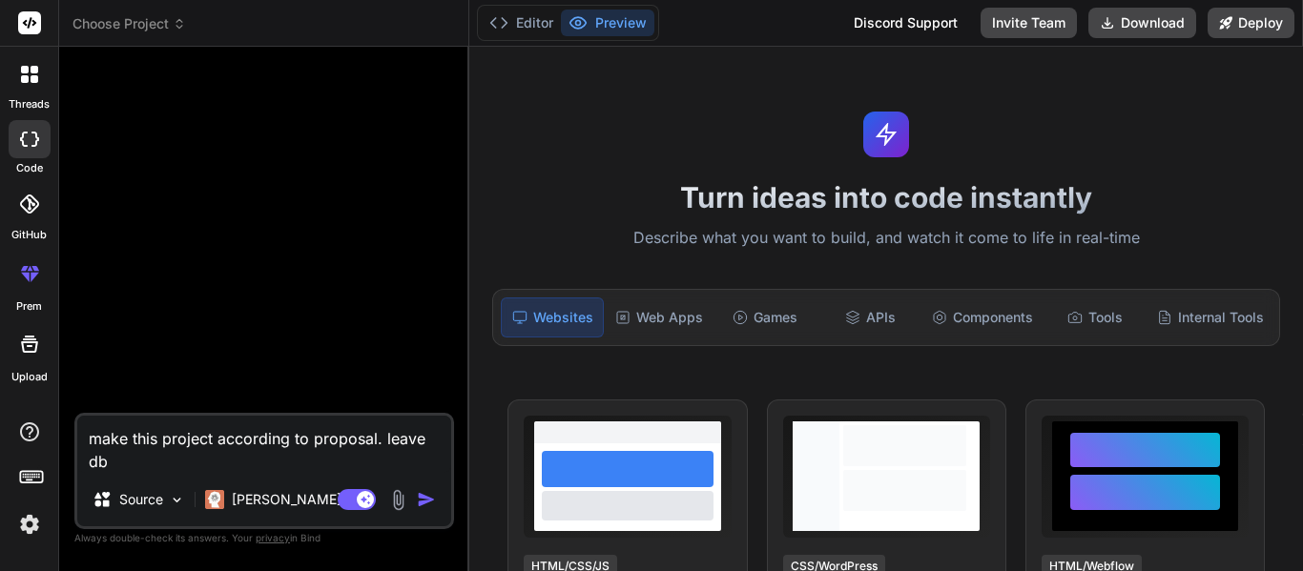
type textarea "make this project according to proposal. leave db"
type textarea "x"
type textarea "make this project according to proposal. leave db p"
type textarea "x"
type textarea "make this project according to proposal. leave db pa"
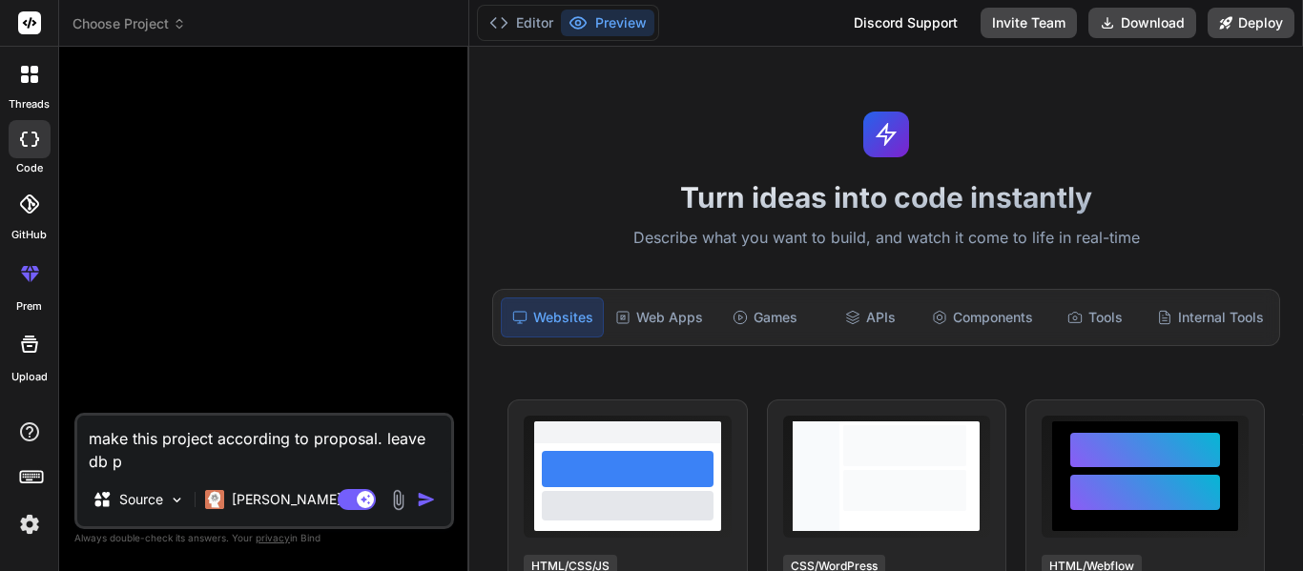
type textarea "x"
type textarea "make this project according to proposal. leave db par"
type textarea "x"
type textarea "make this project according to proposal. leave db part"
type textarea "x"
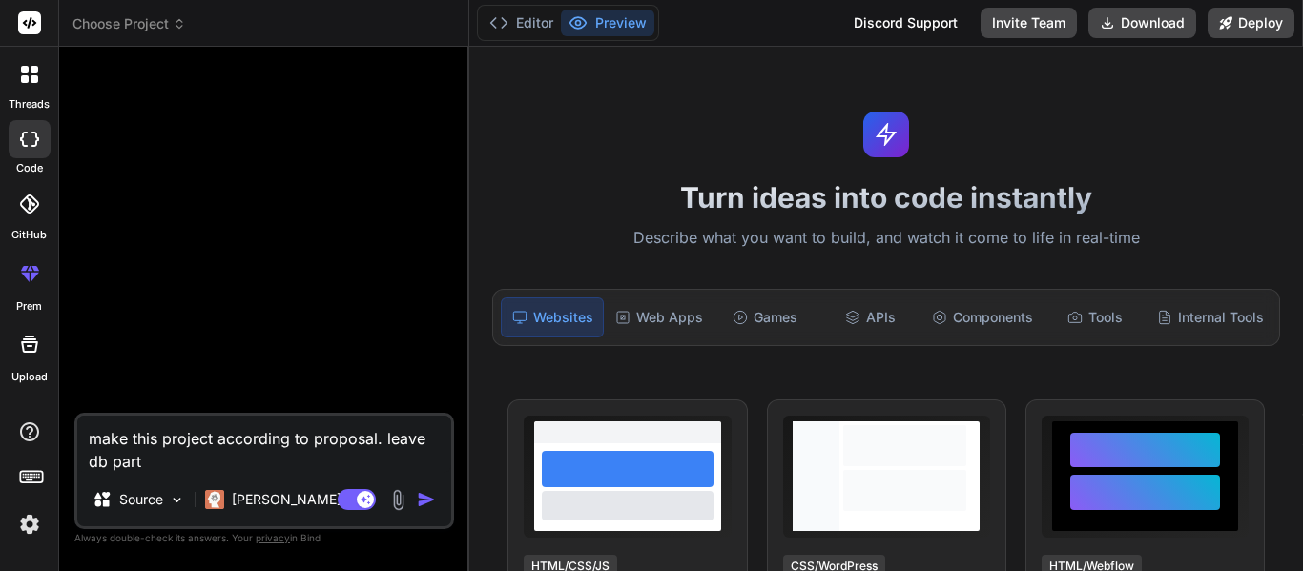
type textarea "make this project according to proposal. leave db part."
type textarea "x"
type textarea "make this project according to proposal. leave db part."
click at [390, 501] on img at bounding box center [398, 500] width 22 height 22
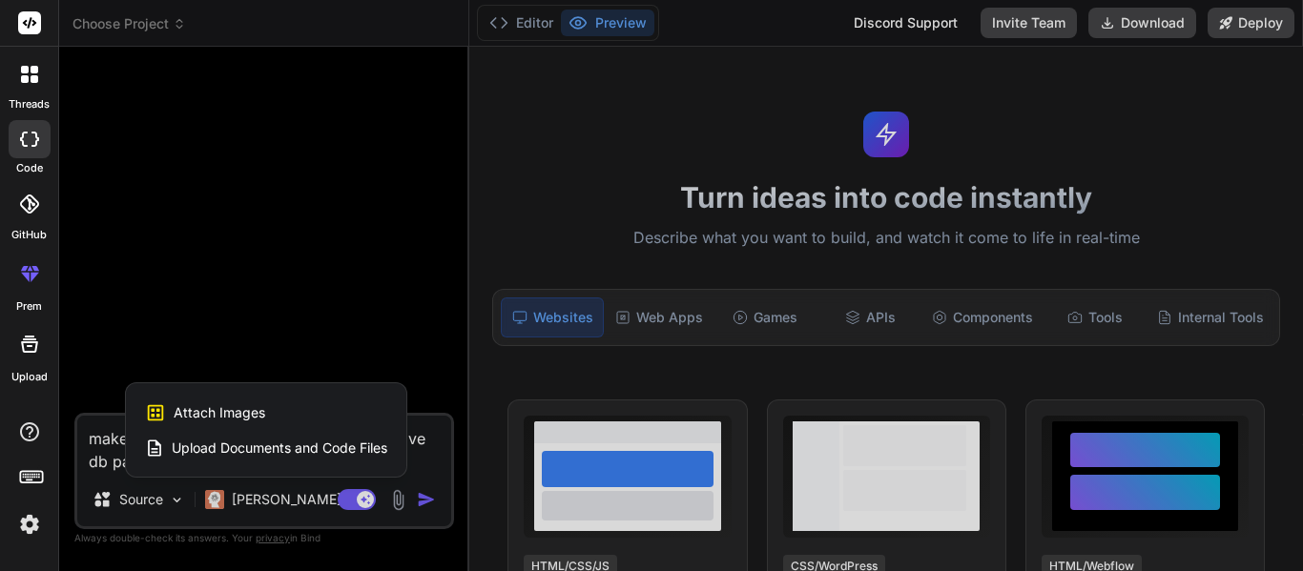
click at [309, 444] on span "Upload Documents and Code Files" at bounding box center [280, 448] width 216 height 19
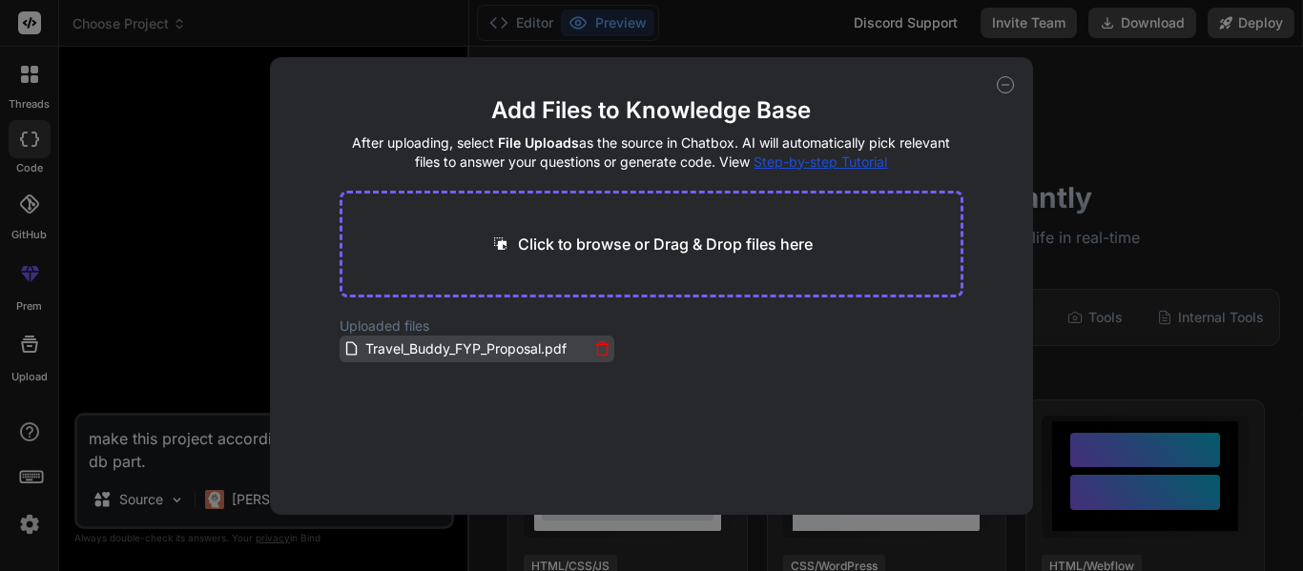
click at [502, 346] on span "Travel_Buddy_FYP_Proposal.pdf" at bounding box center [465, 349] width 205 height 23
click at [1004, 80] on icon at bounding box center [1005, 84] width 17 height 17
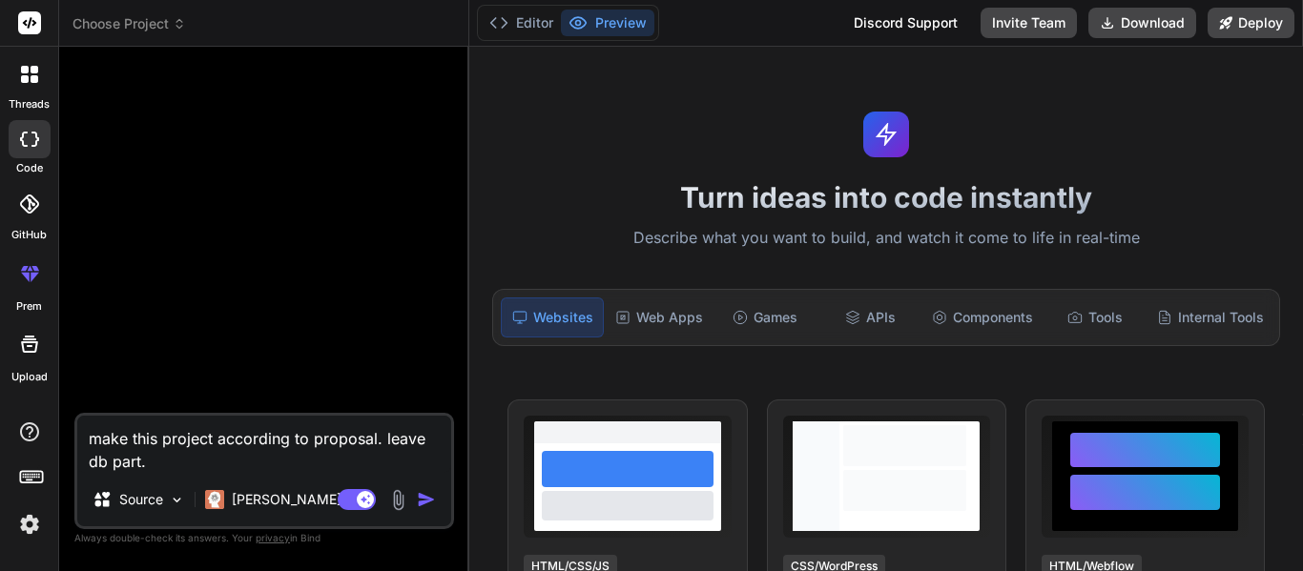
click at [433, 500] on img "button" at bounding box center [426, 499] width 19 height 19
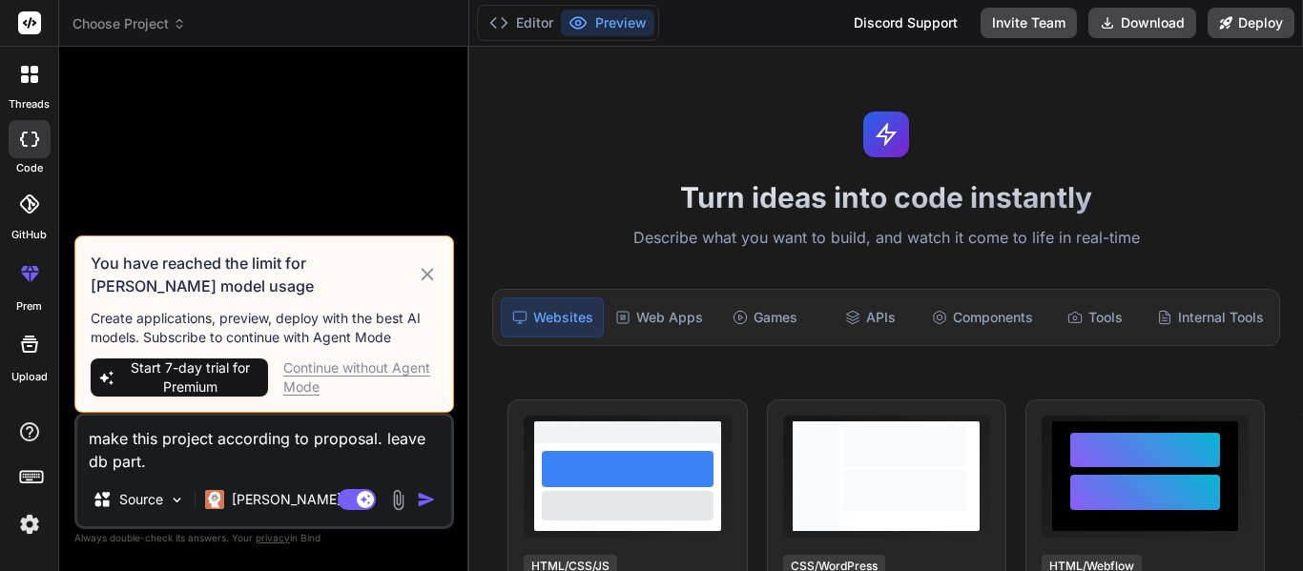
click at [372, 355] on div "You have reached the limit for [PERSON_NAME] model usage Create applications, p…" at bounding box center [264, 324] width 380 height 177
click at [362, 366] on div "Continue without Agent Mode" at bounding box center [360, 378] width 155 height 38
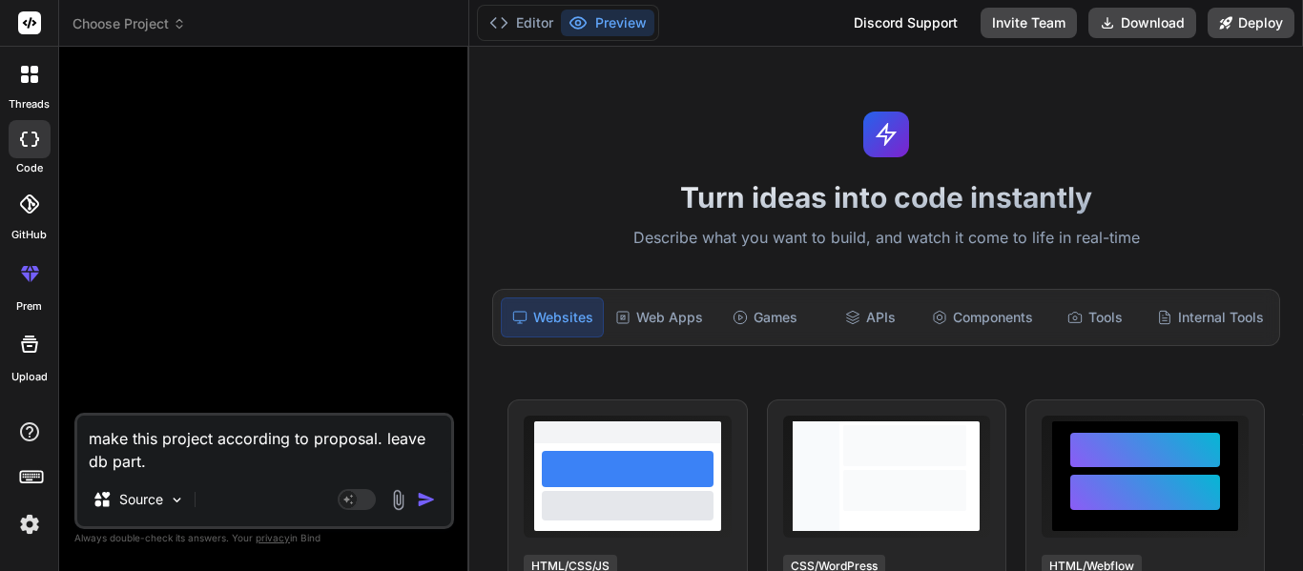
click at [430, 485] on div "Source" at bounding box center [264, 504] width 374 height 46
click at [424, 497] on img "button" at bounding box center [426, 499] width 19 height 19
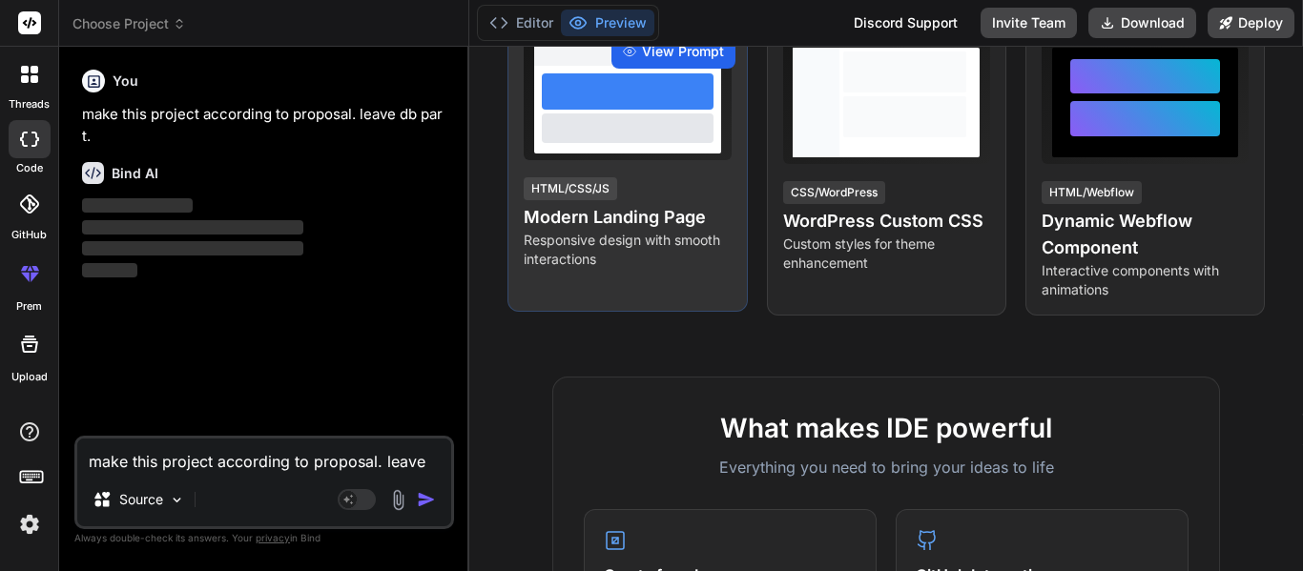
scroll to position [375, 0]
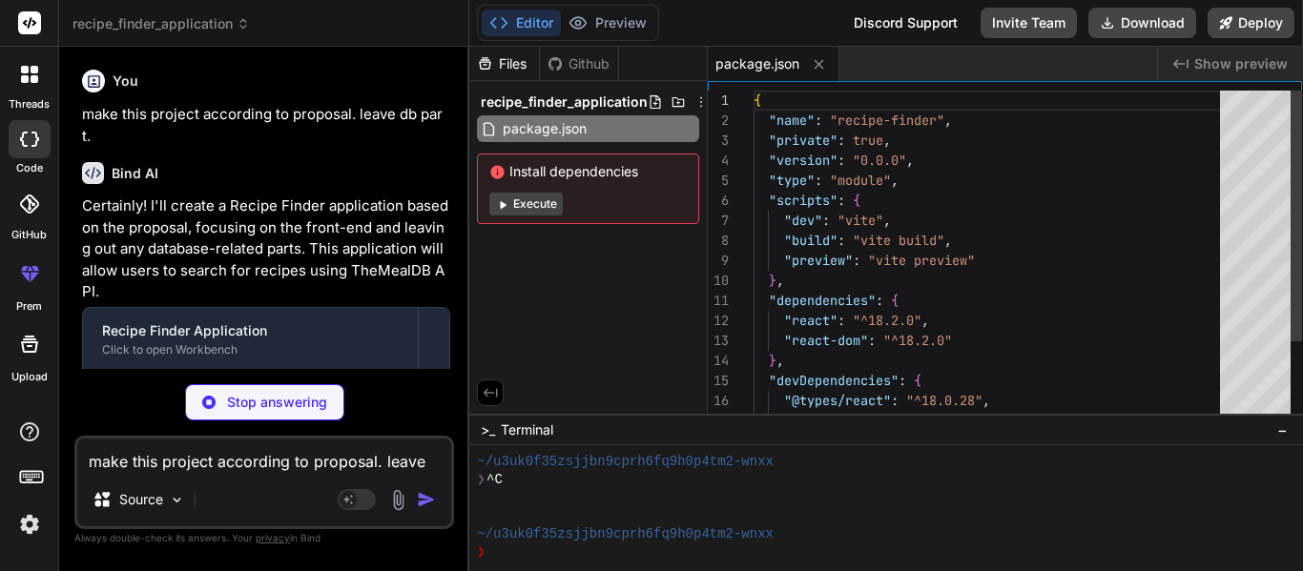
type textarea "x"
type textarea "<div id="root"></div> <script type="module" src="/src/main.jsx"></script> </bod…"
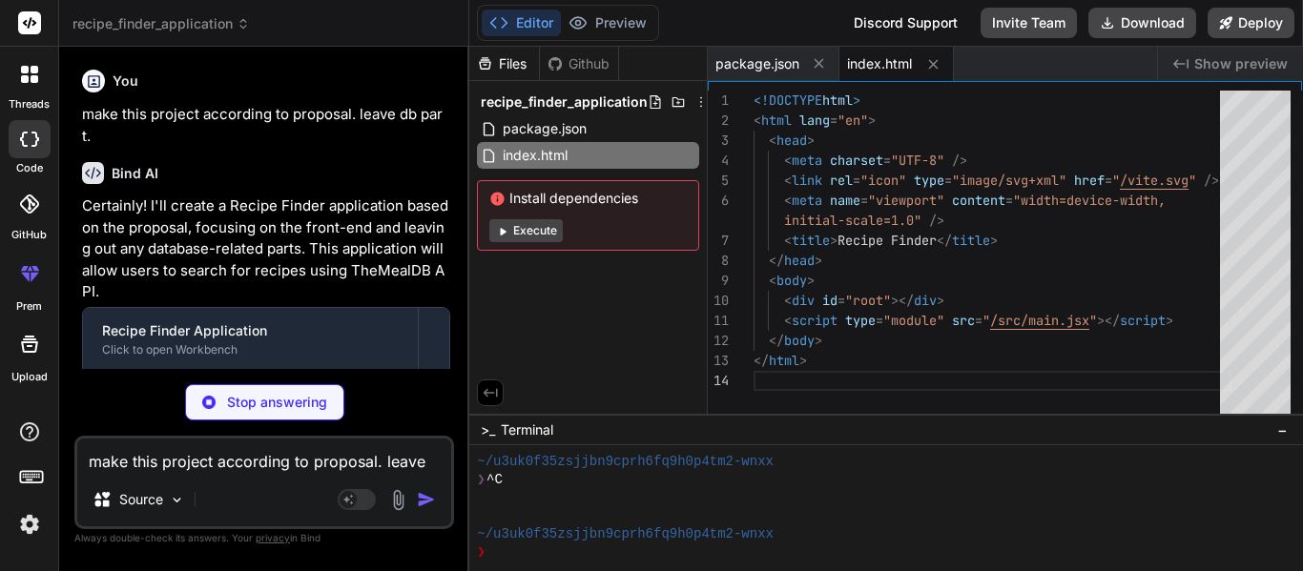
type textarea "x"
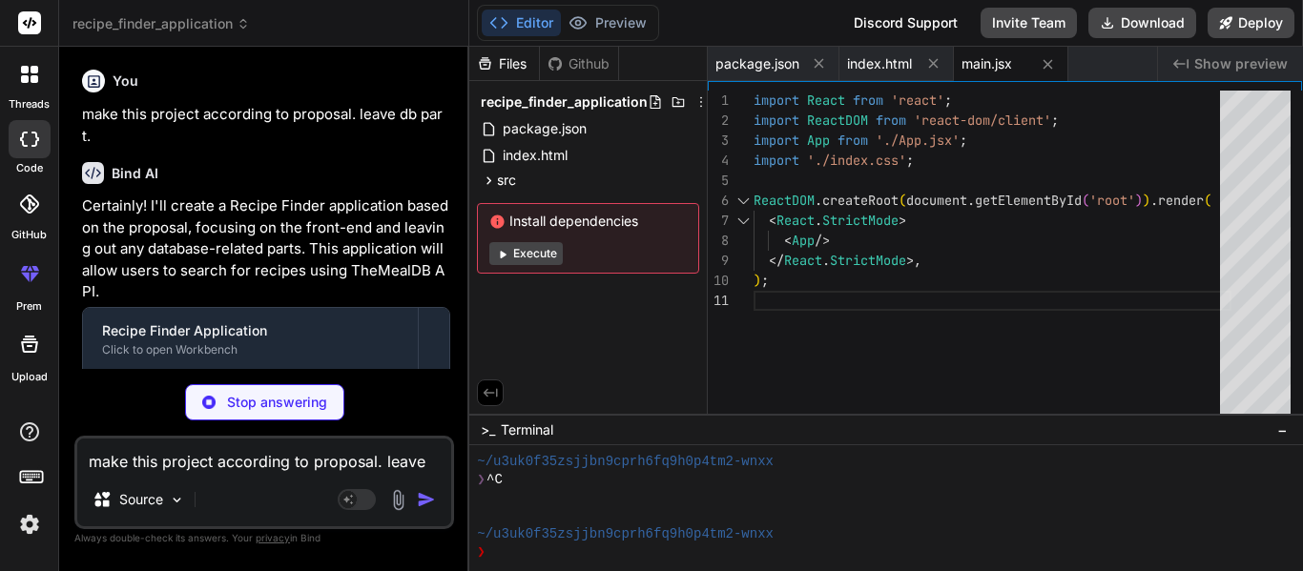
type textarea "x"
type textarea "text-align: center; font-size: 1.2em; margin-top: 50px; color: #666; } .error {…"
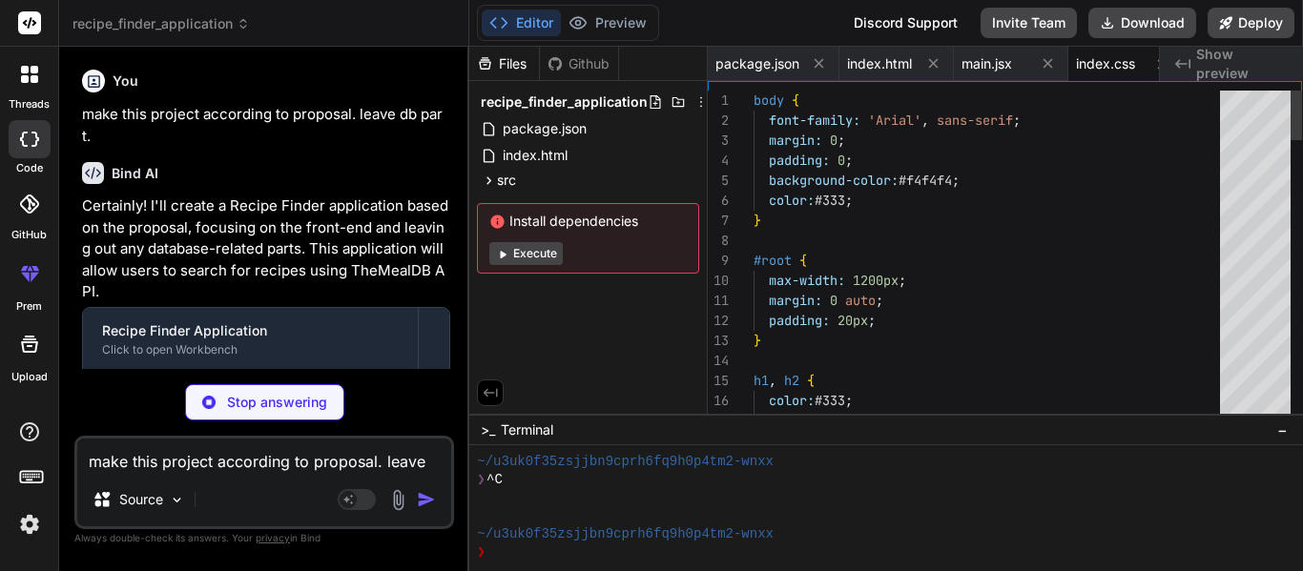
scroll to position [0, 24]
type textarea "x"
type textarea "recipes.push(data.meals[0]); } } return recipes; } catch (error) { console.erro…"
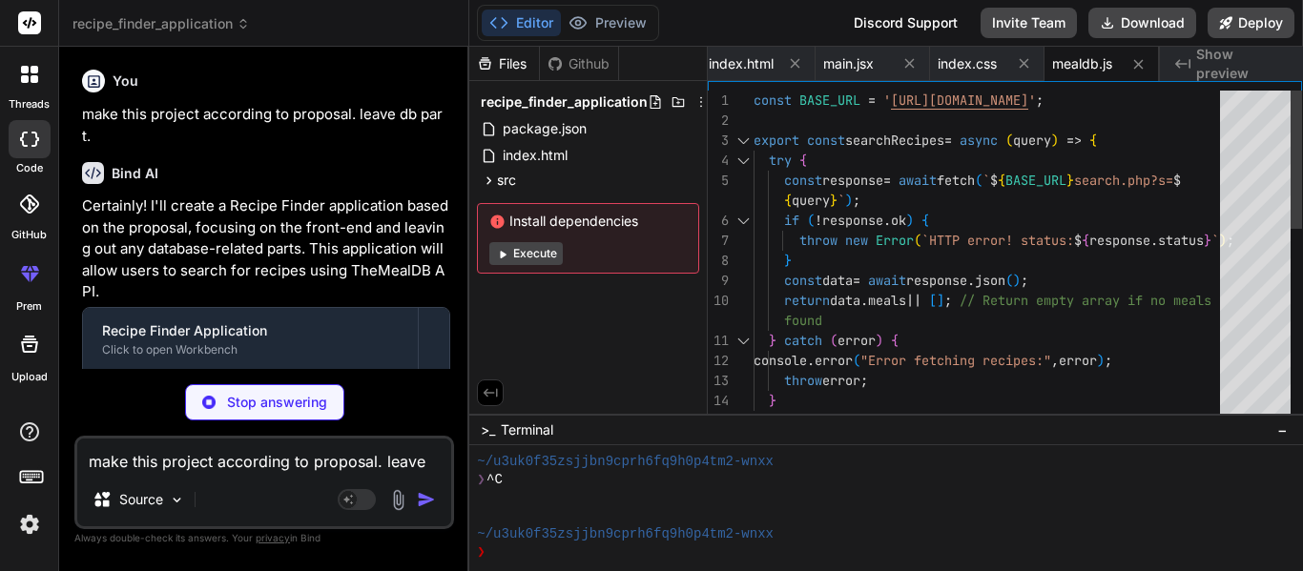
type textarea "x"
type textarea "</form> ); } export default SearchBar;"
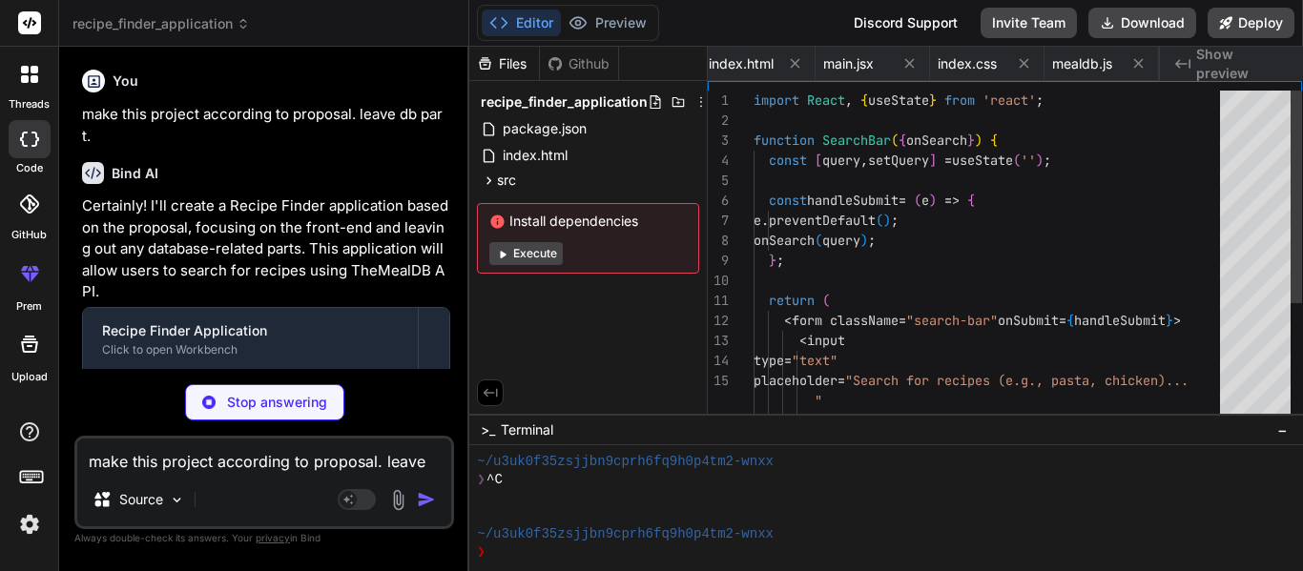
scroll to position [0, 273]
type textarea "x"
type textarea "Watch on YouTube </a> )} </div> </div> ); } export default RecipeCard;"
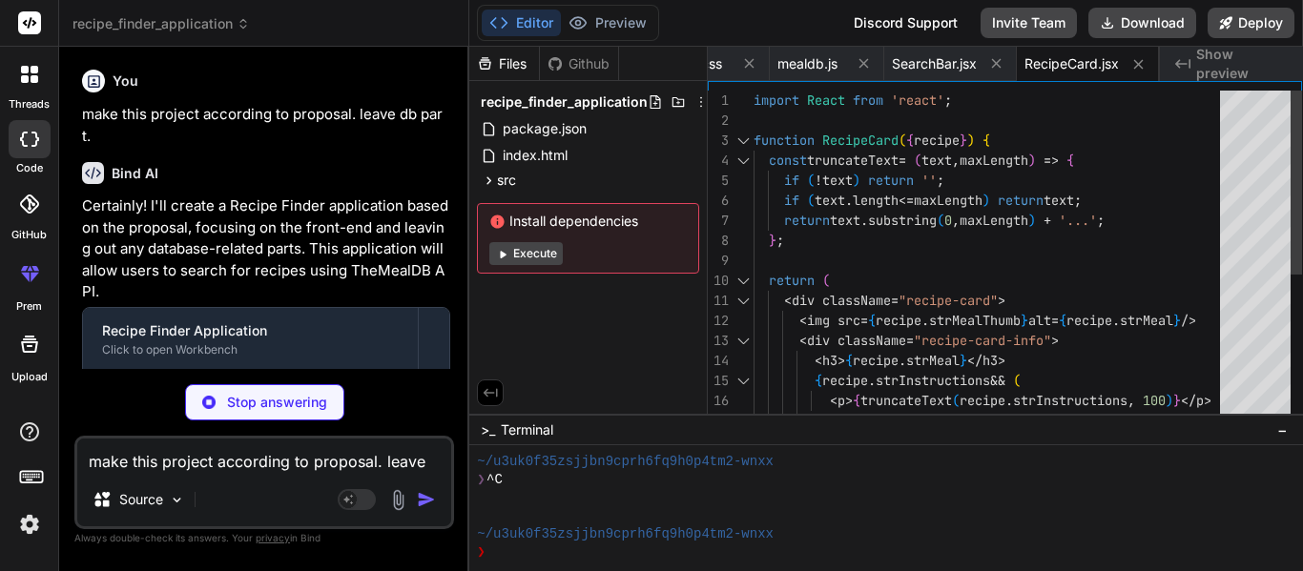
type textarea "x"
type textarea "<div className="recipe-list"> {[DOMAIN_NAME]((recipe) => ( <RecipeCard key={rec…"
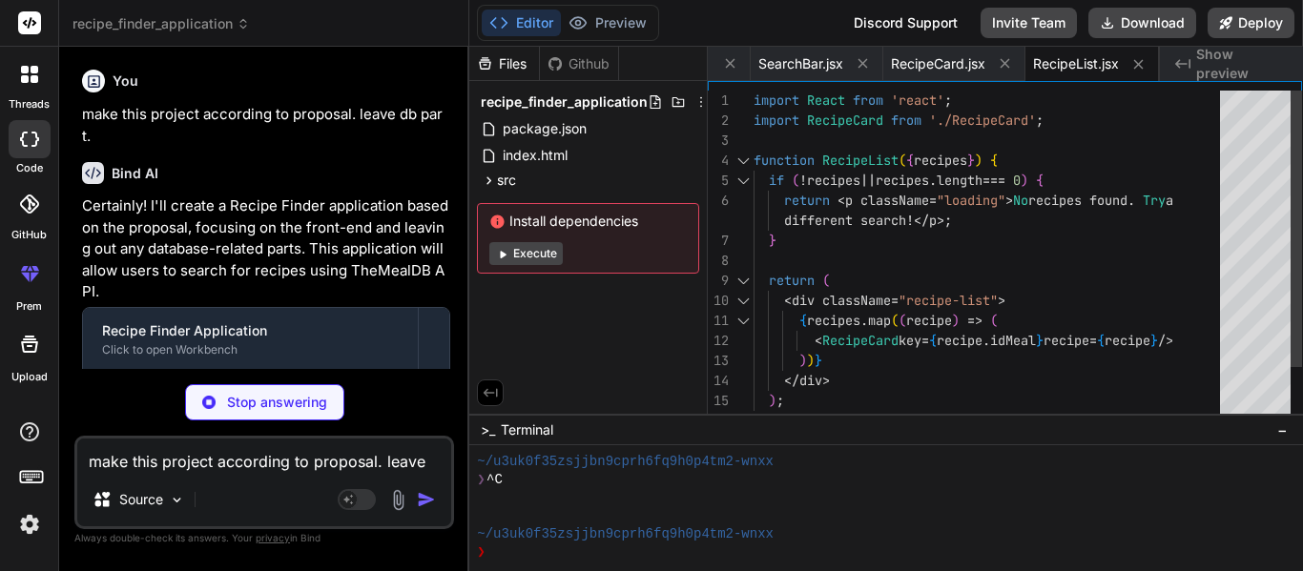
type textarea "x"
type textarea "<SearchBar onSearch={handleSearch} /> {loading && <p className="loading">Loadin…"
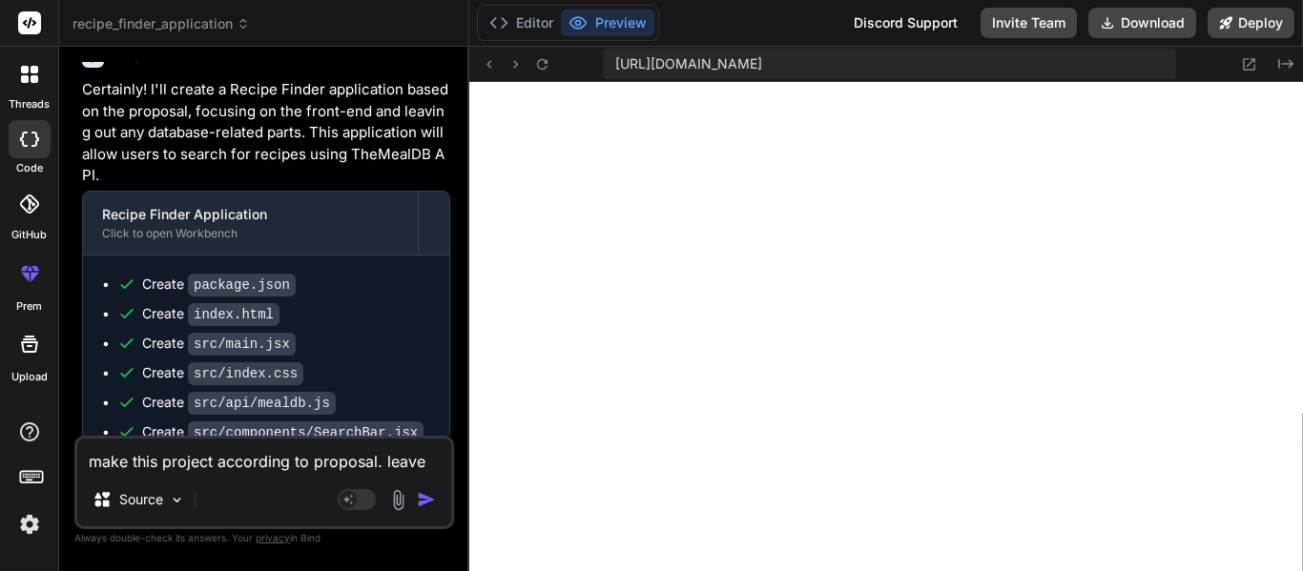
scroll to position [0, 0]
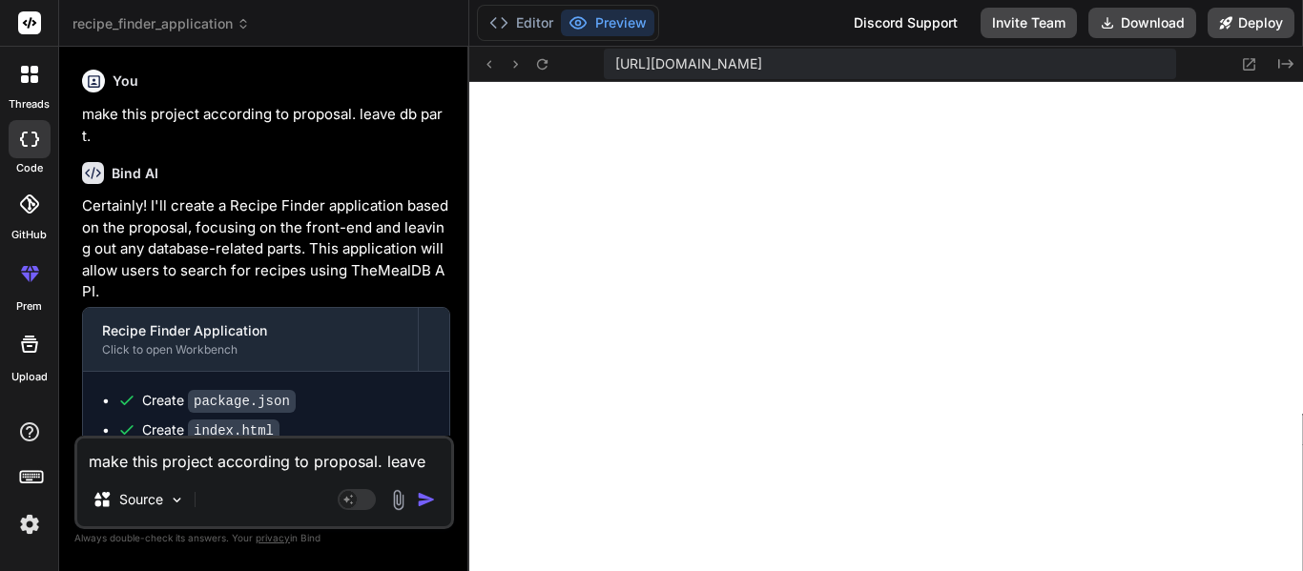
click at [37, 148] on div at bounding box center [30, 139] width 42 height 38
type textarea "x"
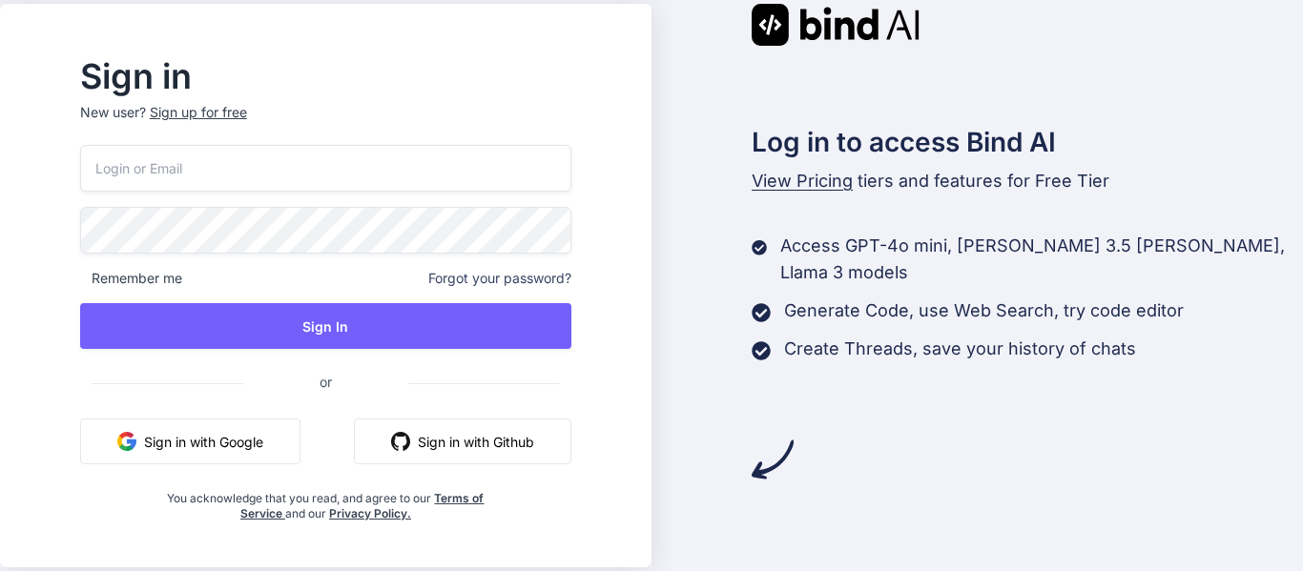
click at [300, 437] on button "Sign in with Google" at bounding box center [190, 442] width 220 height 46
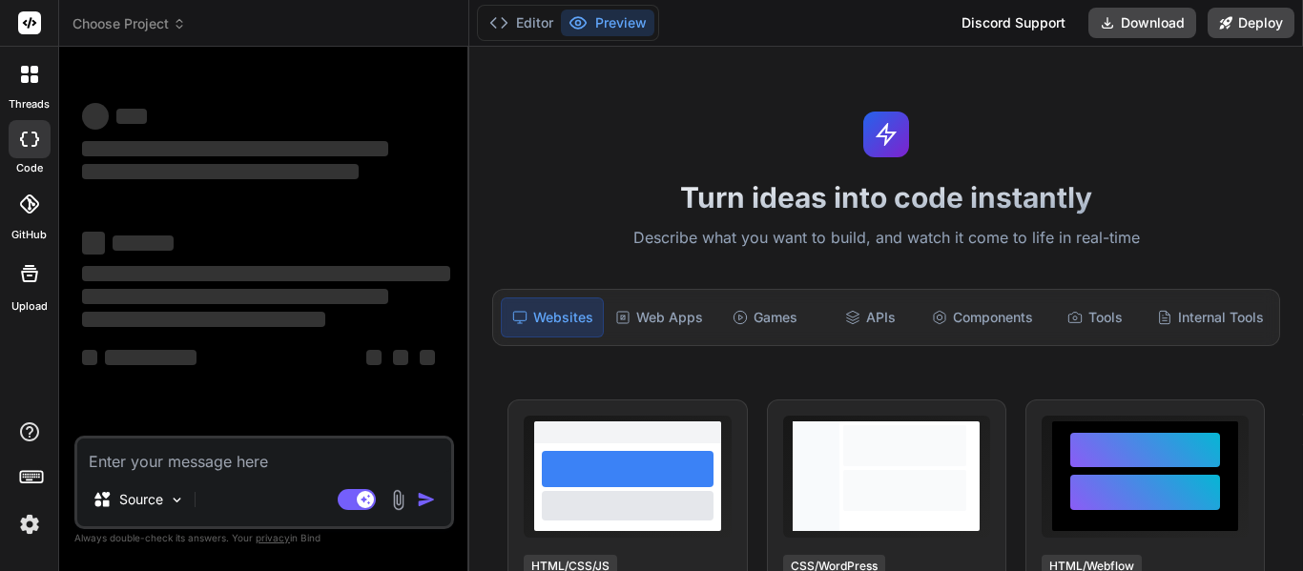
type textarea "x"
click at [270, 468] on textarea at bounding box center [264, 456] width 374 height 34
type textarea "c"
type textarea "x"
type textarea "ca"
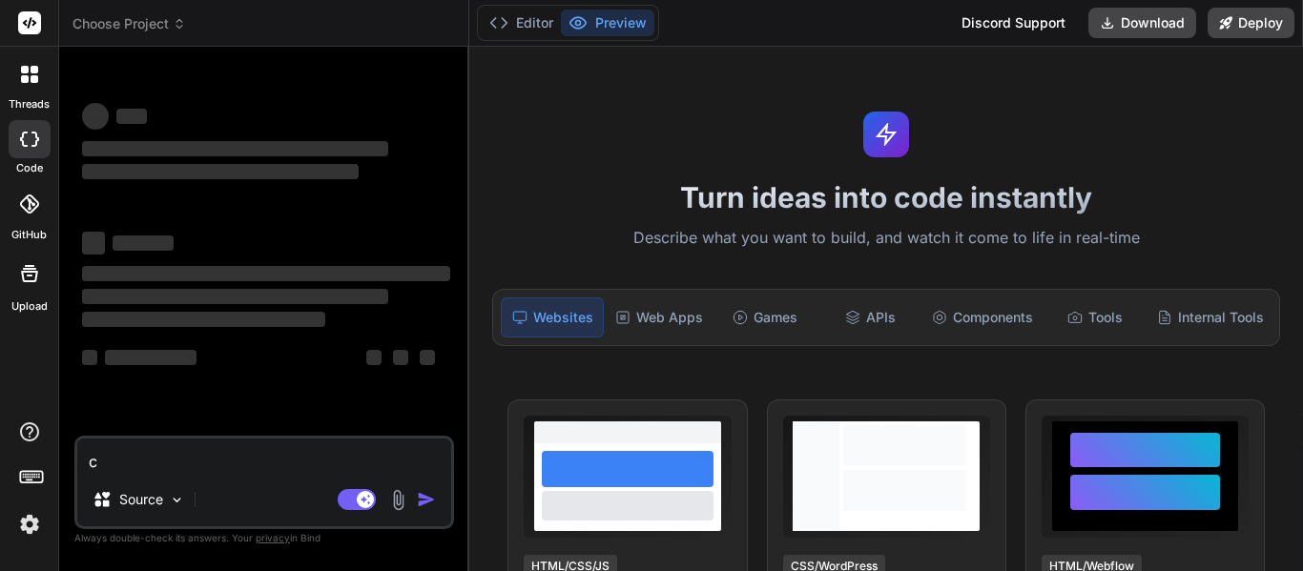
type textarea "x"
type textarea "can"
type textarea "x"
type textarea "can"
type textarea "x"
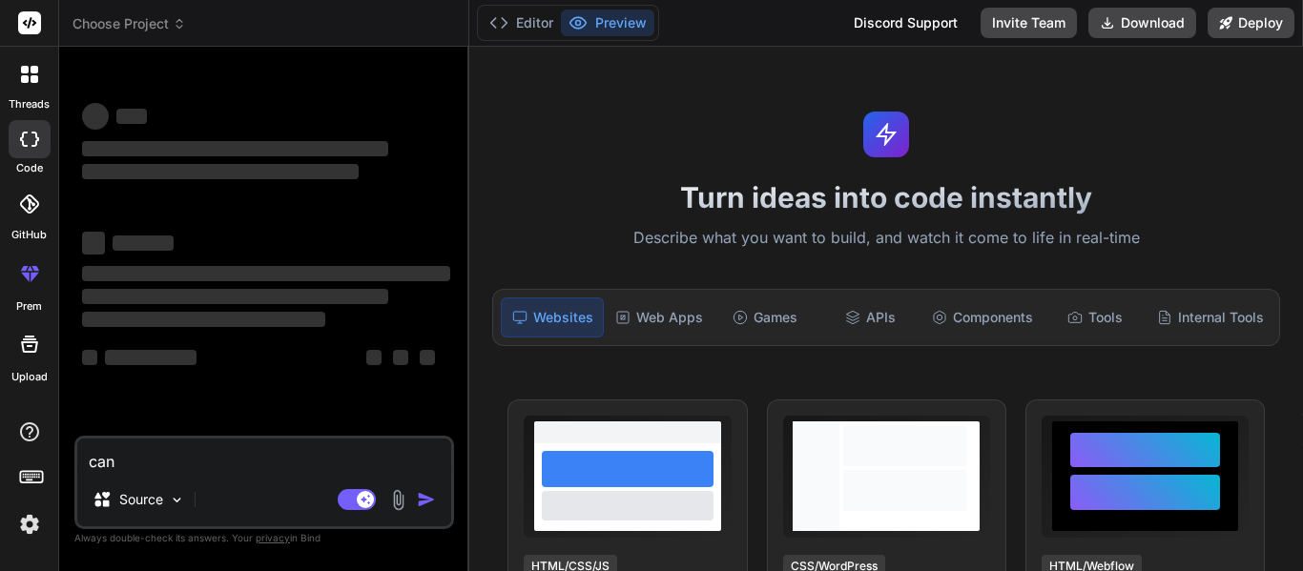
type textarea "can y"
type textarea "x"
type textarea "can yo"
type textarea "x"
type textarea "can you"
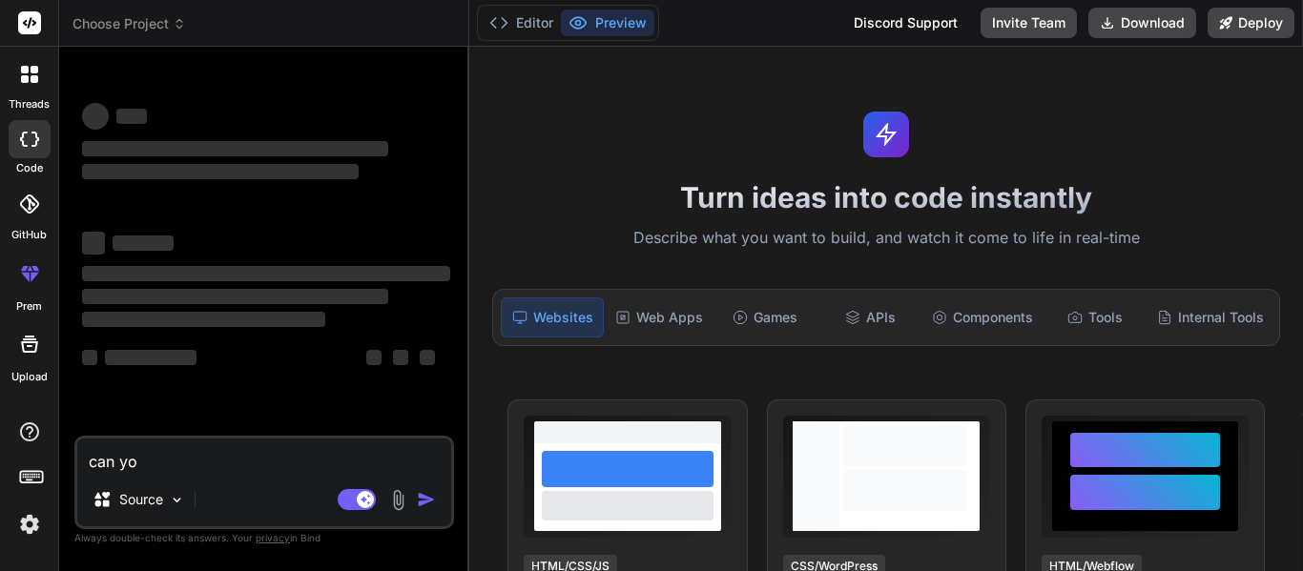
type textarea "x"
type textarea "can you"
type textarea "x"
type textarea "can you v"
type textarea "x"
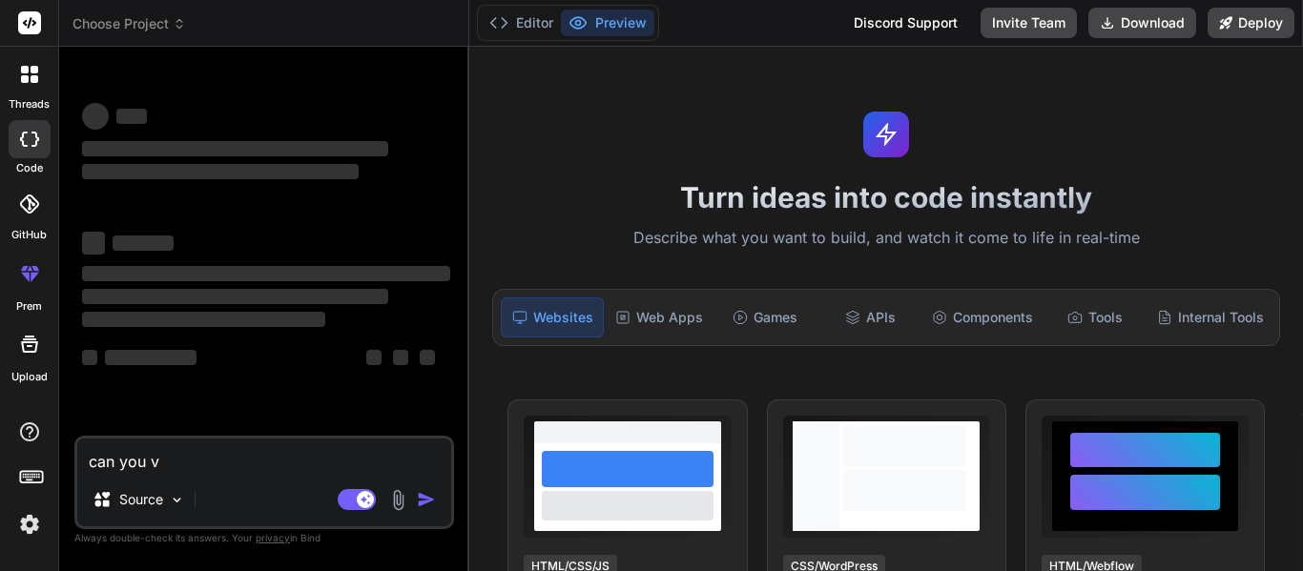
type textarea "can you vr"
type textarea "x"
type textarea "can you vre"
type textarea "x"
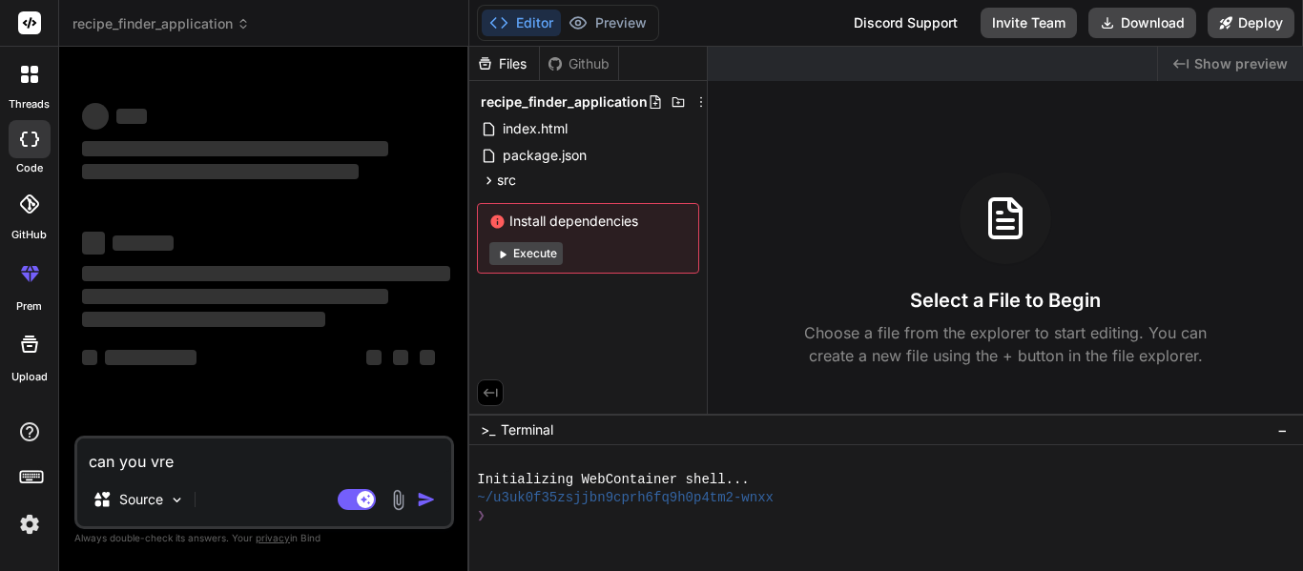
type textarea "can you vr"
type textarea "x"
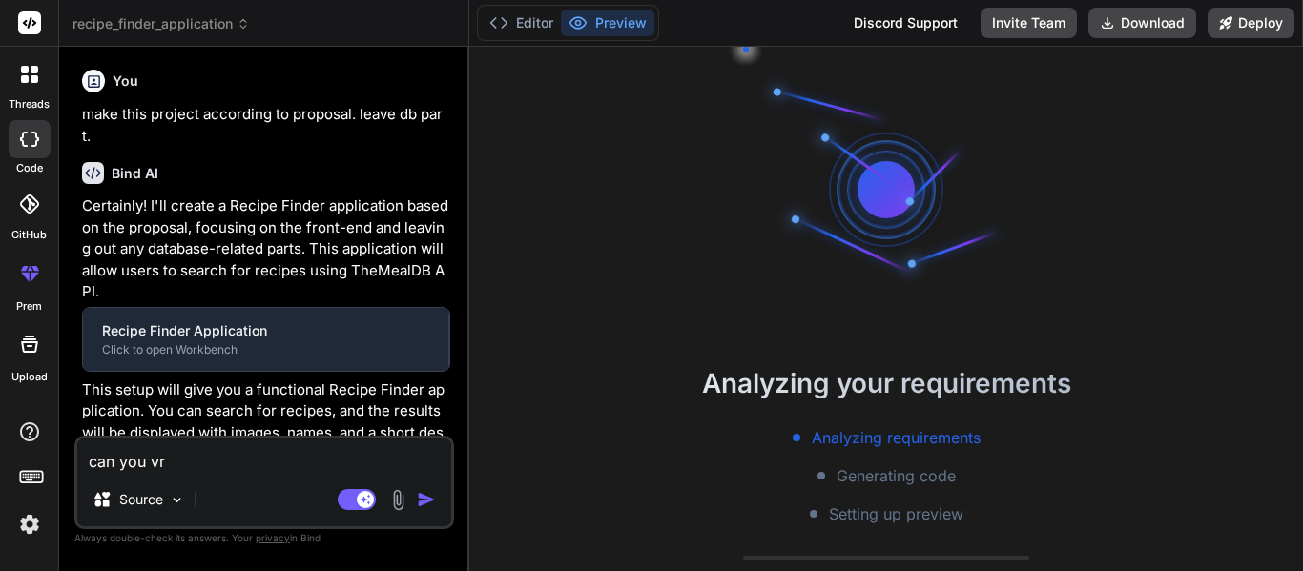
type textarea "can you v"
type textarea "x"
type textarea "can you"
type textarea "x"
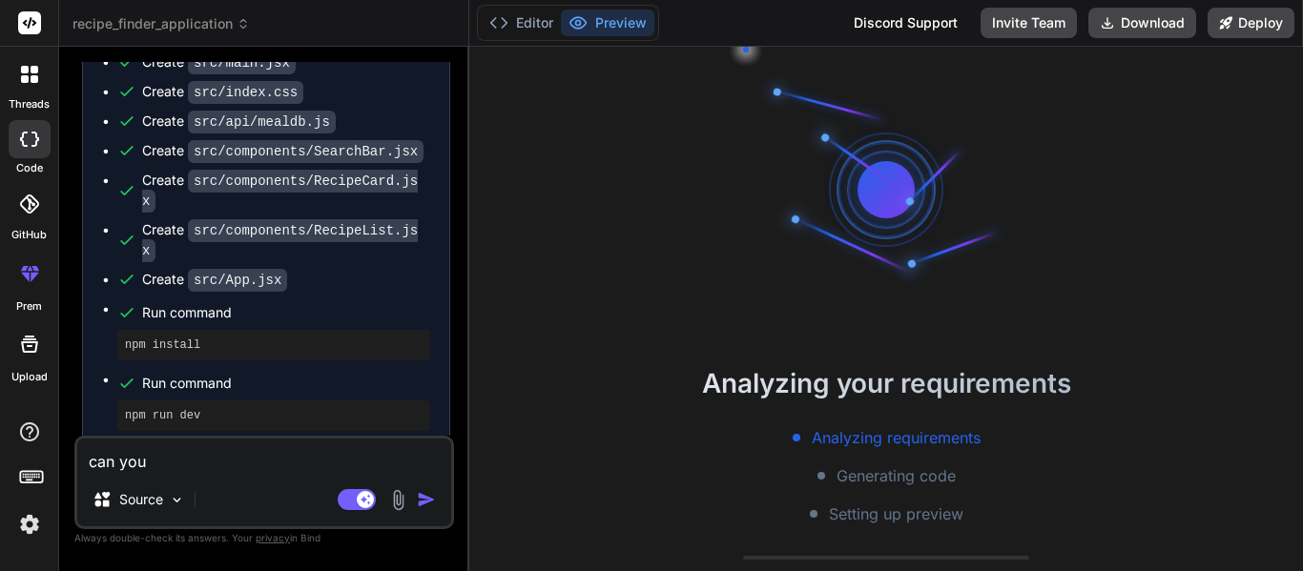
scroll to position [448, 0]
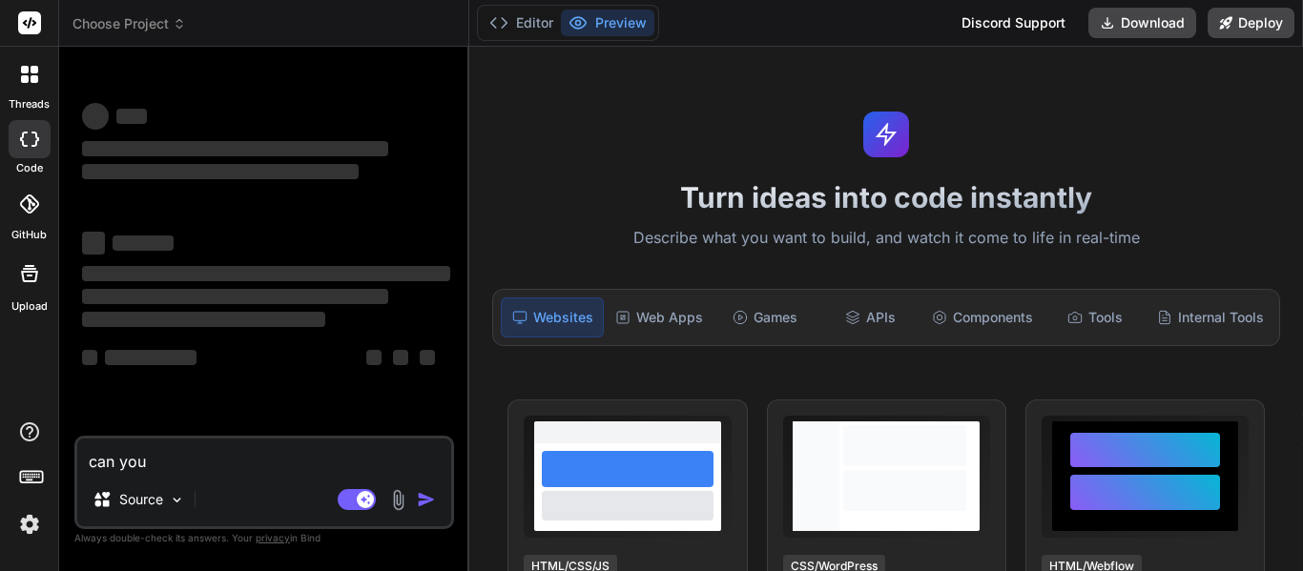
type textarea "x"
type textarea "i"
type textarea "x"
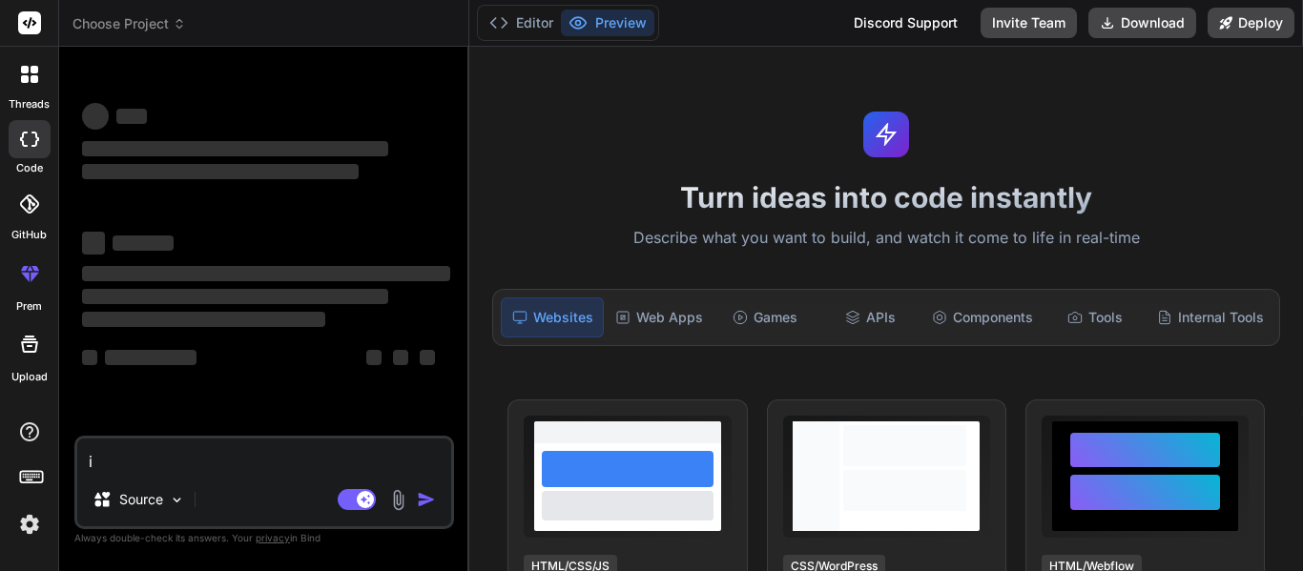
type textarea "i"
type textarea "x"
type textarea "i w"
type textarea "x"
type textarea "i wa"
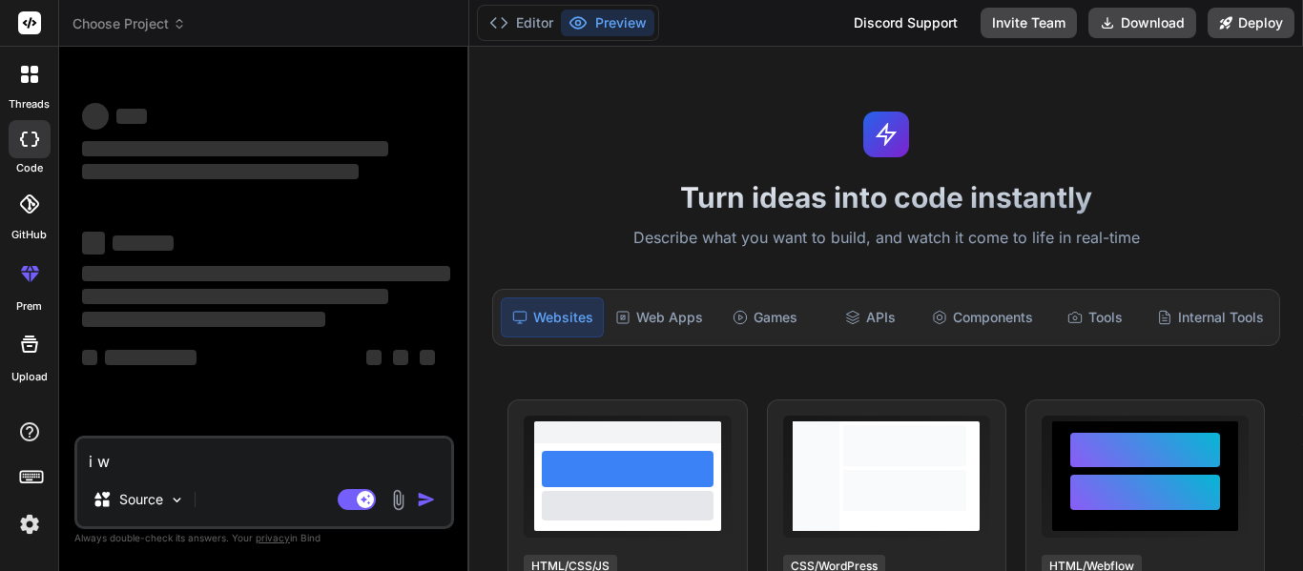
type textarea "x"
type textarea "i wan"
type textarea "x"
type textarea "i want"
type textarea "x"
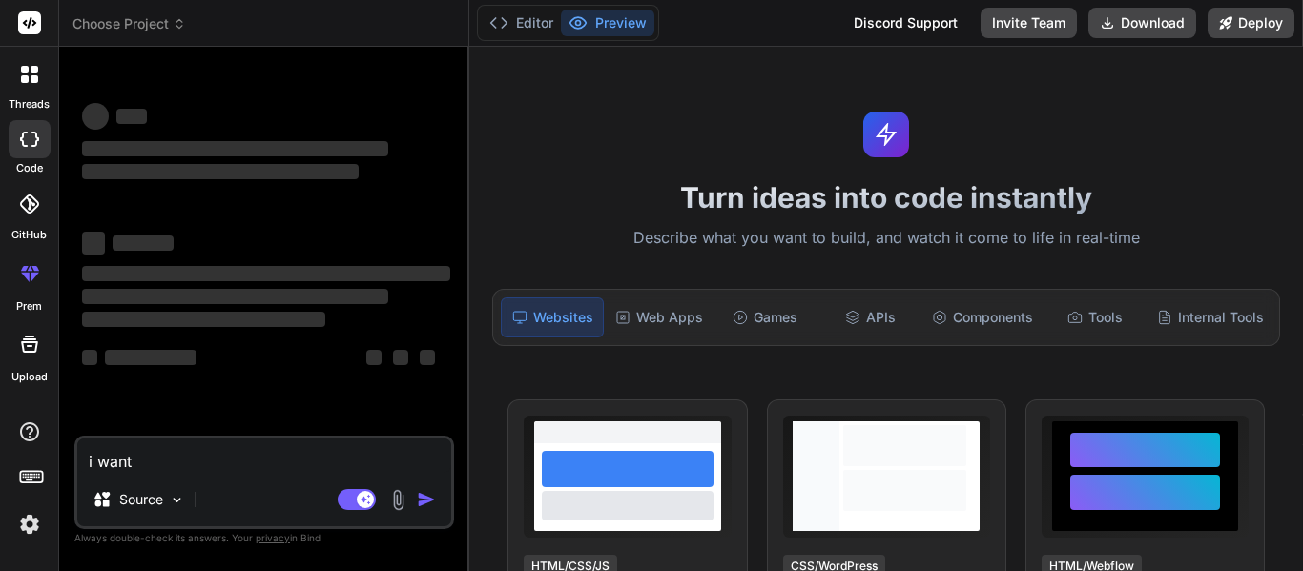
type textarea "i want"
type textarea "x"
type textarea "i want t"
type textarea "x"
type textarea "i want to"
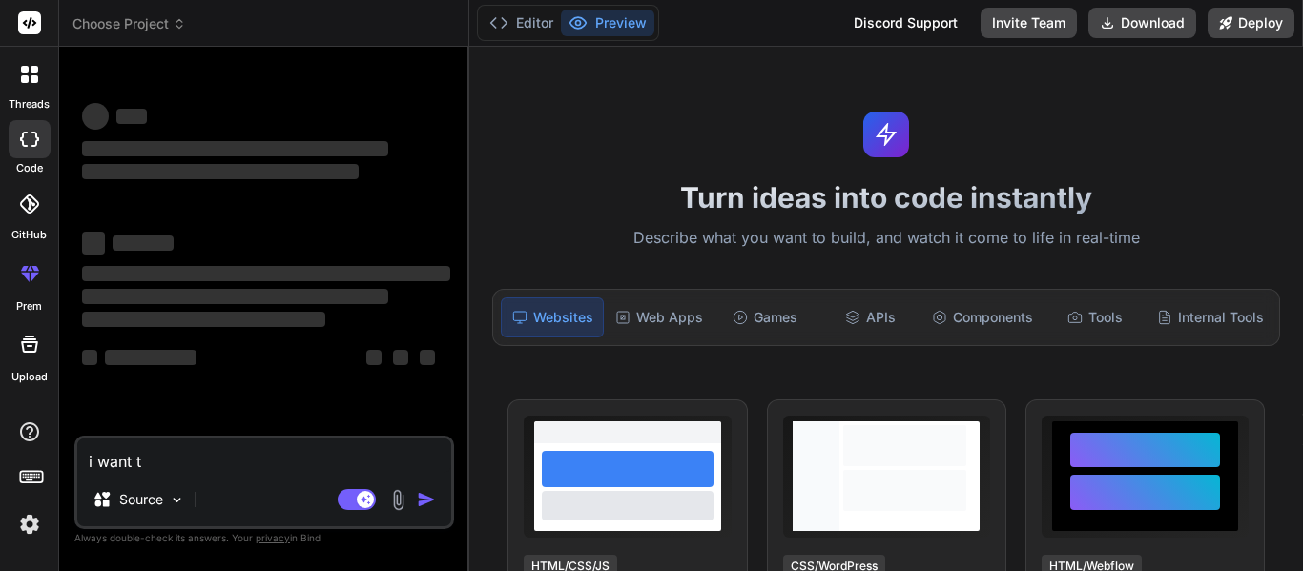
type textarea "x"
type textarea "i want to"
type textarea "x"
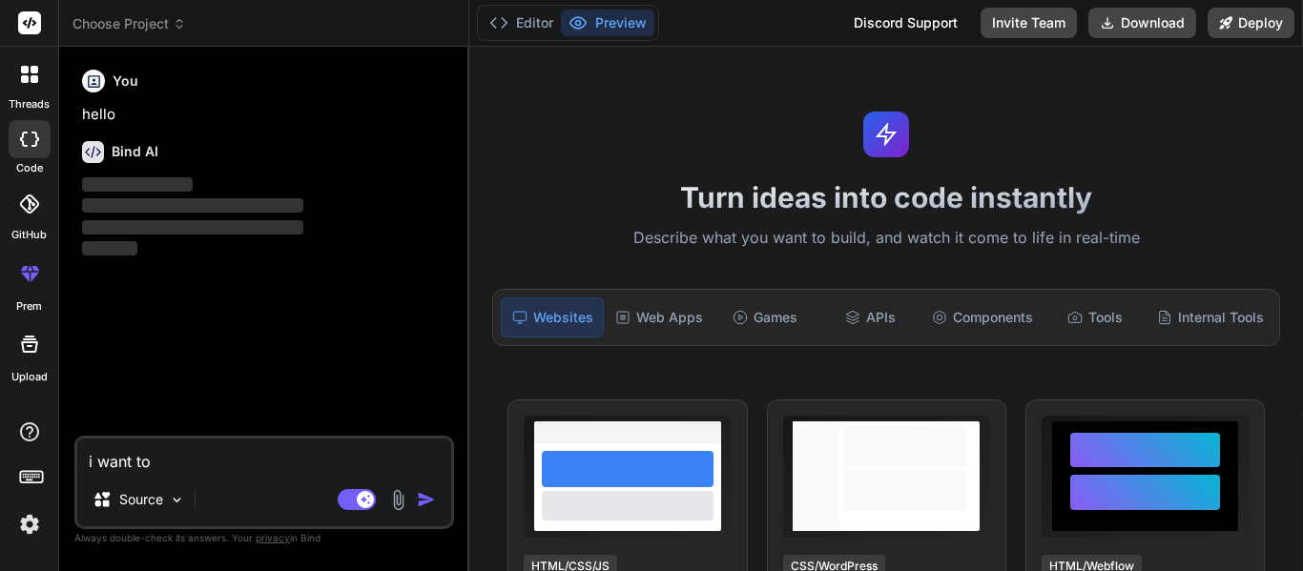
type textarea "i want to c"
type textarea "x"
type textarea "i want to co"
type textarea "x"
type textarea "i want to cod"
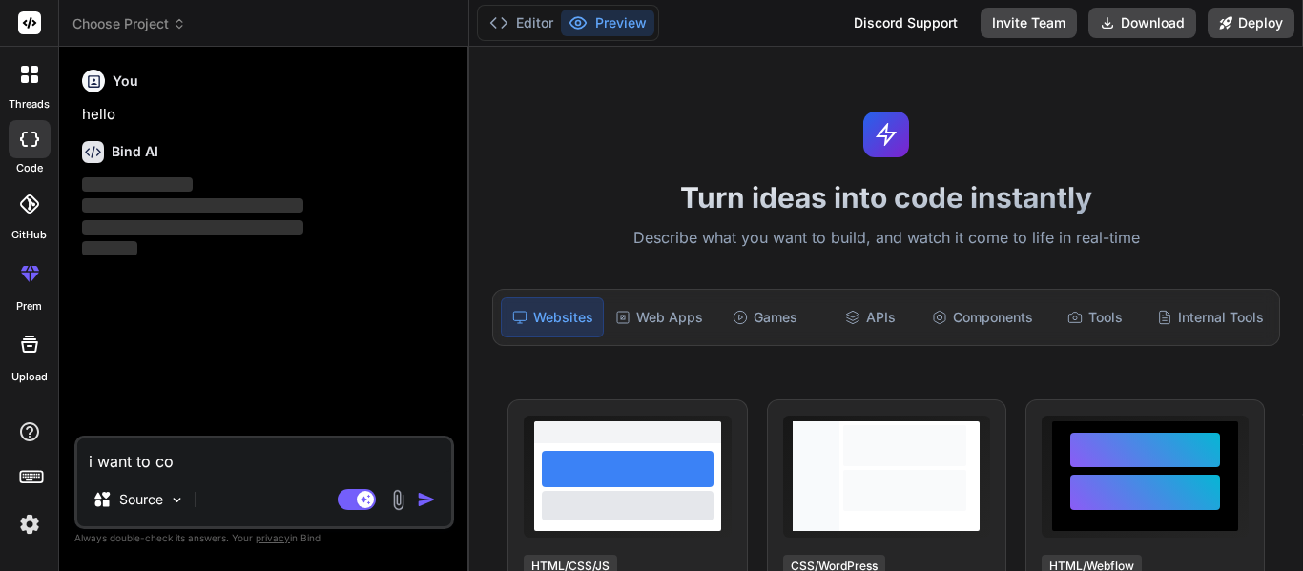
type textarea "x"
type textarea "i want to co"
type textarea "x"
type textarea "i want to c"
type textarea "x"
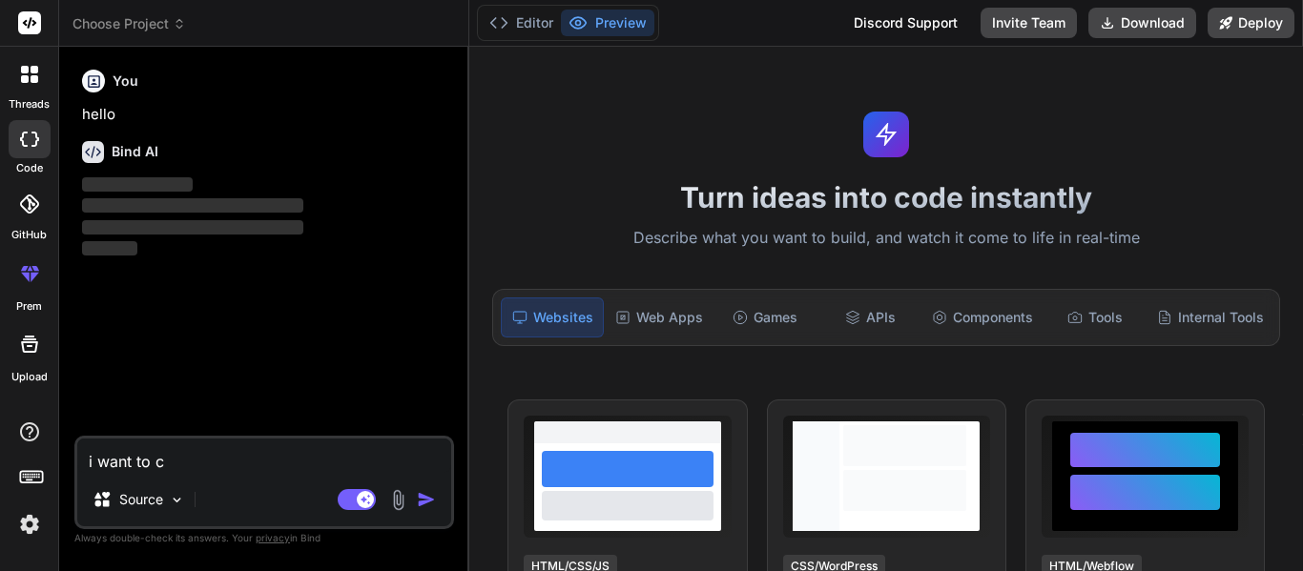
type textarea "i want to"
type textarea "x"
type textarea "i want to m"
type textarea "x"
type textarea "i want to ma"
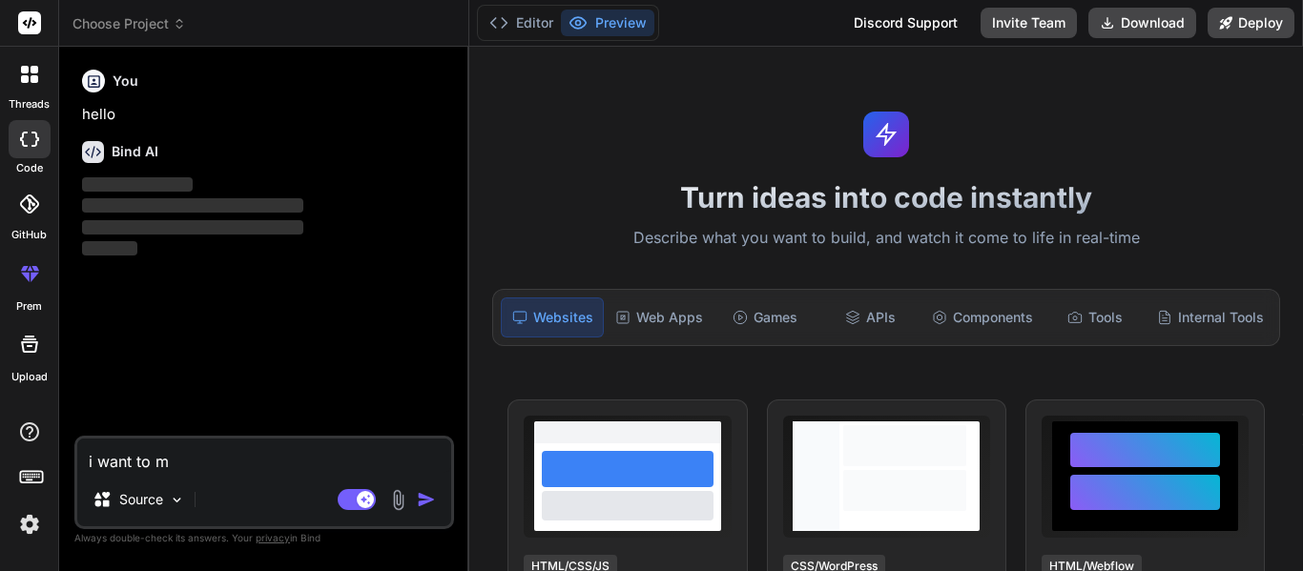
type textarea "x"
type textarea "i want to mak"
type textarea "x"
type textarea "i want to make"
type textarea "x"
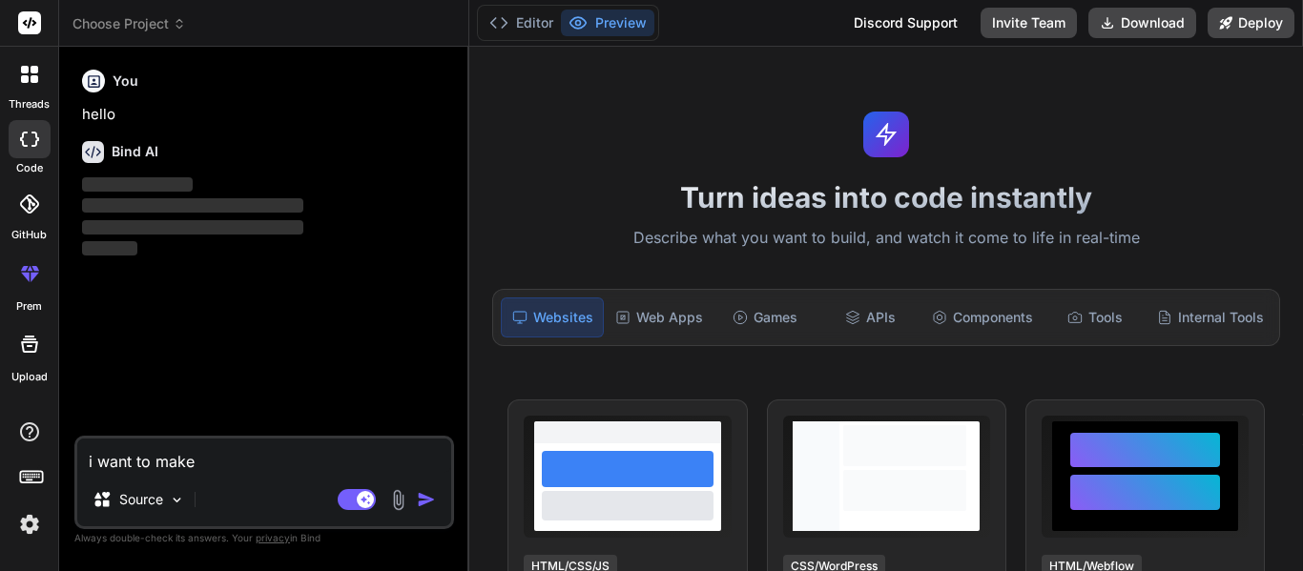
type textarea "i want to make"
type textarea "x"
type textarea "i want to make a"
type textarea "x"
type textarea "i want to make a"
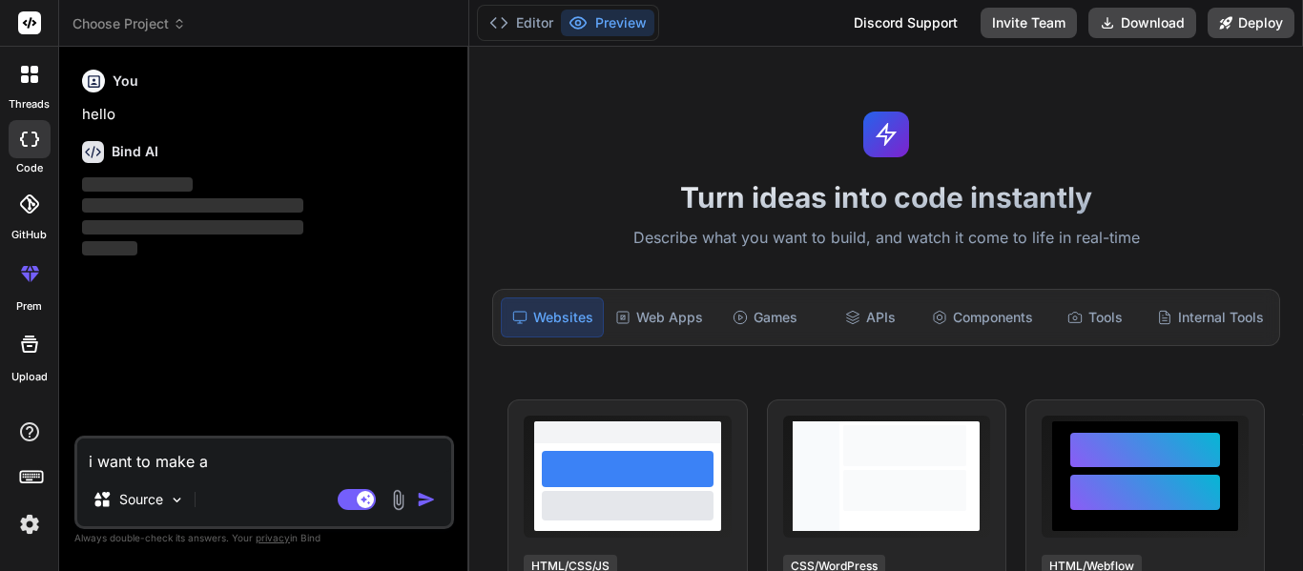
type textarea "x"
type textarea "i want to make a s"
type textarea "x"
type textarea "i want to make a si"
type textarea "x"
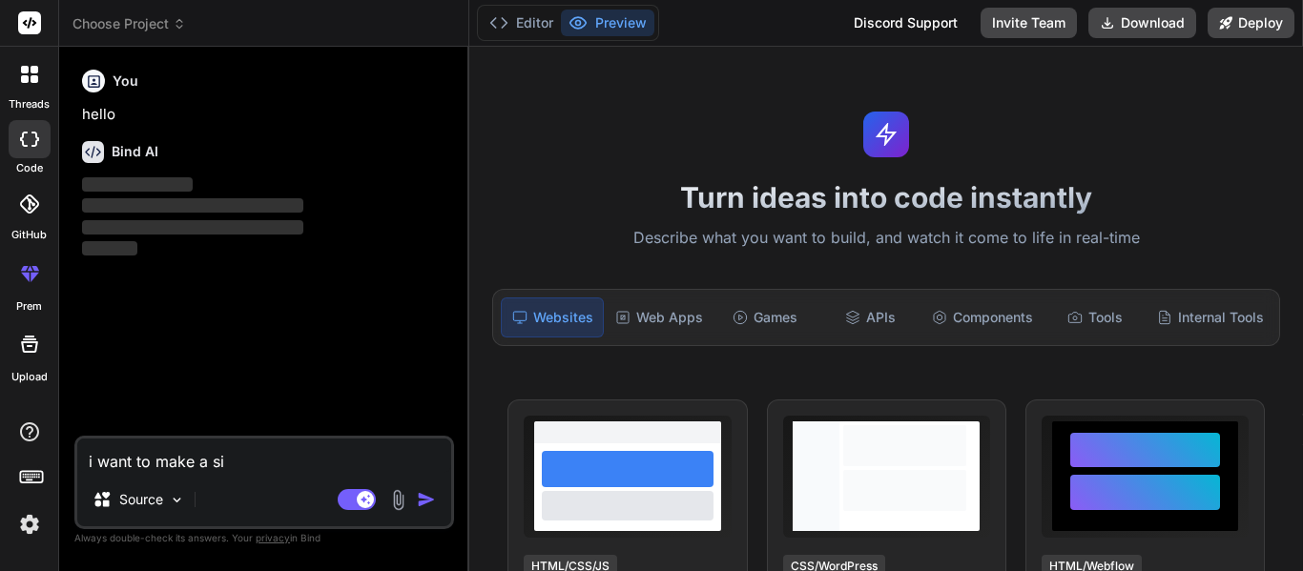
type textarea "i want to make a sim"
type textarea "x"
type textarea "i want to make a simp"
type textarea "x"
type textarea "i want to make a simpl"
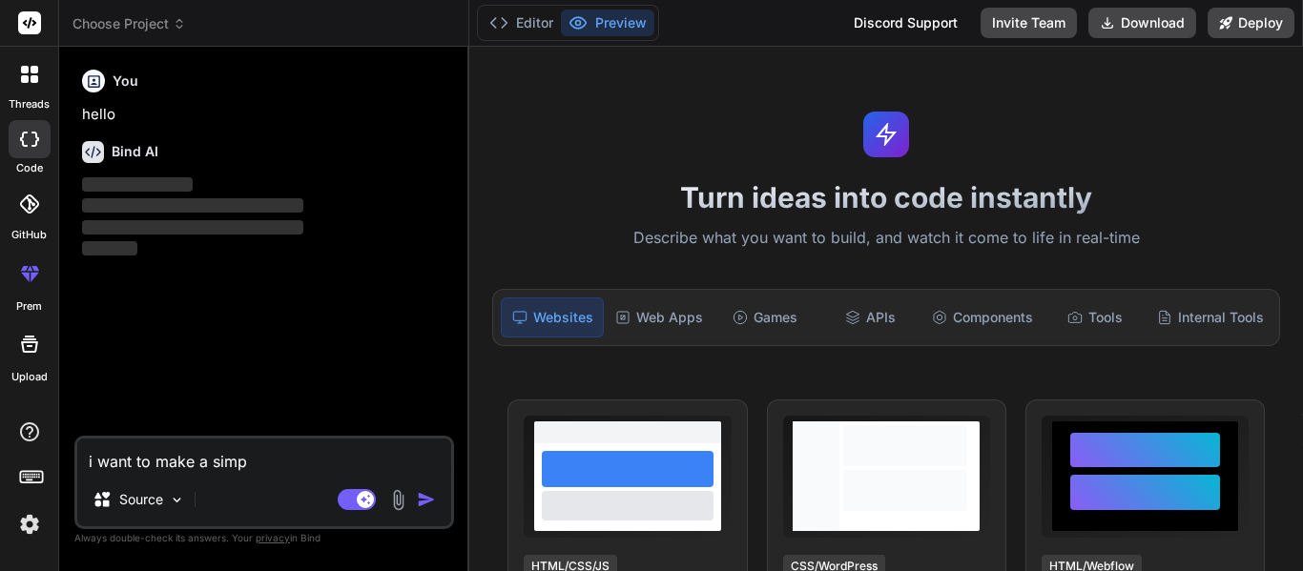
type textarea "x"
type textarea "i want to make a simplw"
type textarea "x"
type textarea "i want to make a simplw"
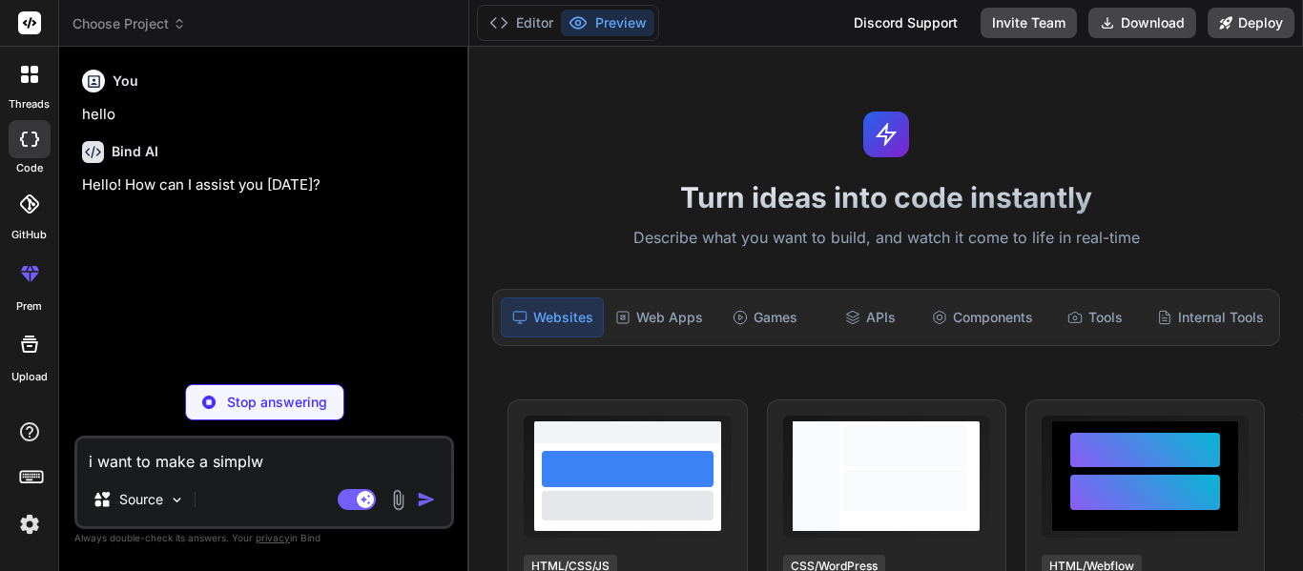
type textarea "x"
type textarea "i want to make a simplw"
type textarea "x"
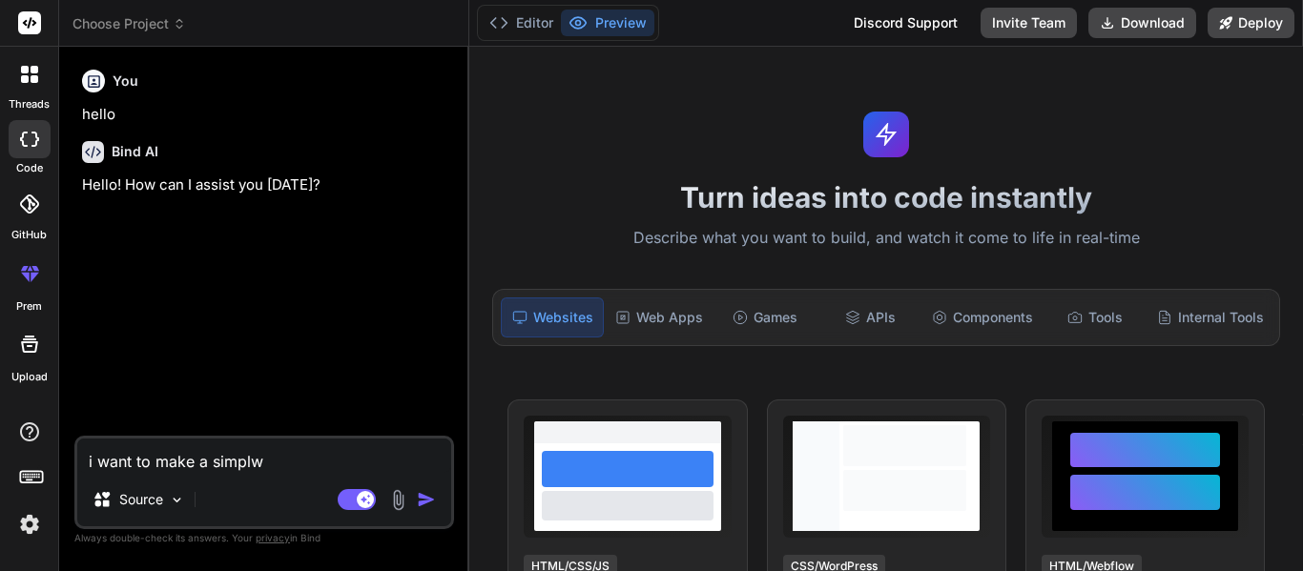
type textarea "i want to make a simpl"
type textarea "x"
type textarea "i want to make a simple"
type textarea "x"
type textarea "i want to make a simple"
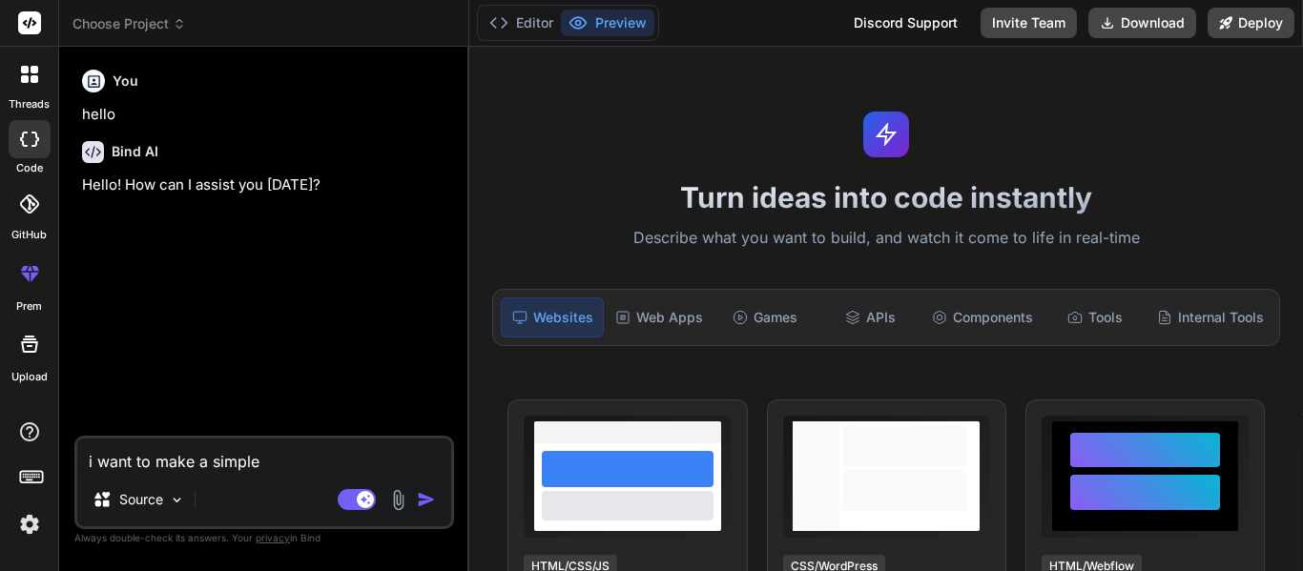
type textarea "x"
type textarea "i want to make a simple c"
type textarea "x"
type textarea "i want to make a simple cu"
type textarea "x"
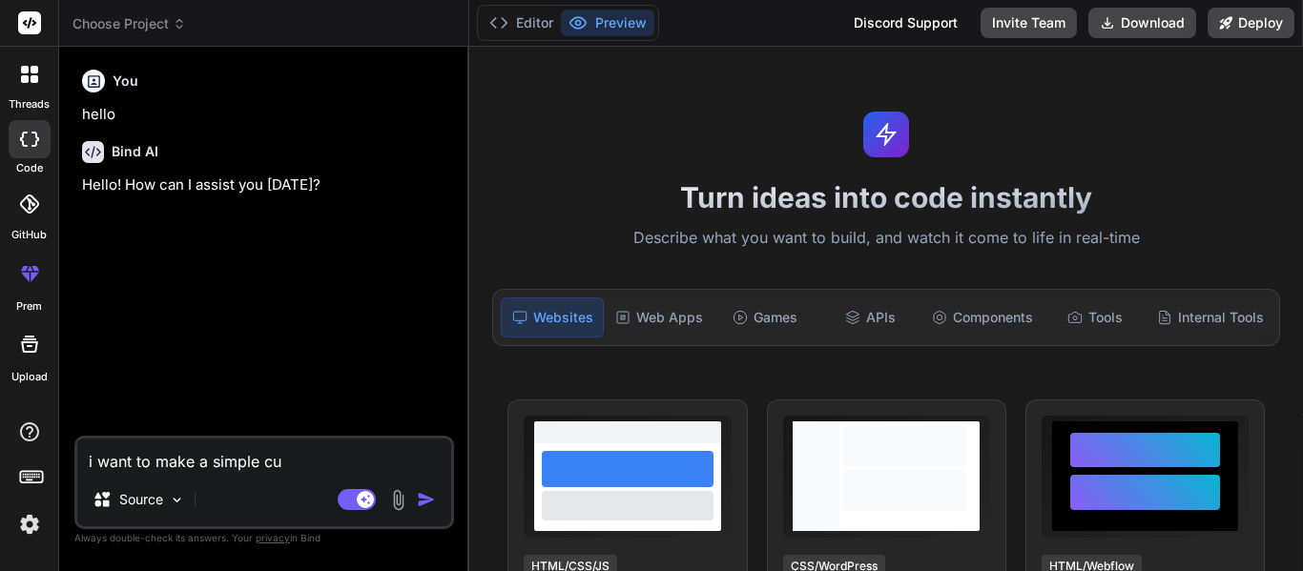
type textarea "i want to make a simple cut"
type textarea "x"
type textarea "i want to make a simple cute"
type textarea "x"
type textarea "i want to make a simple cute"
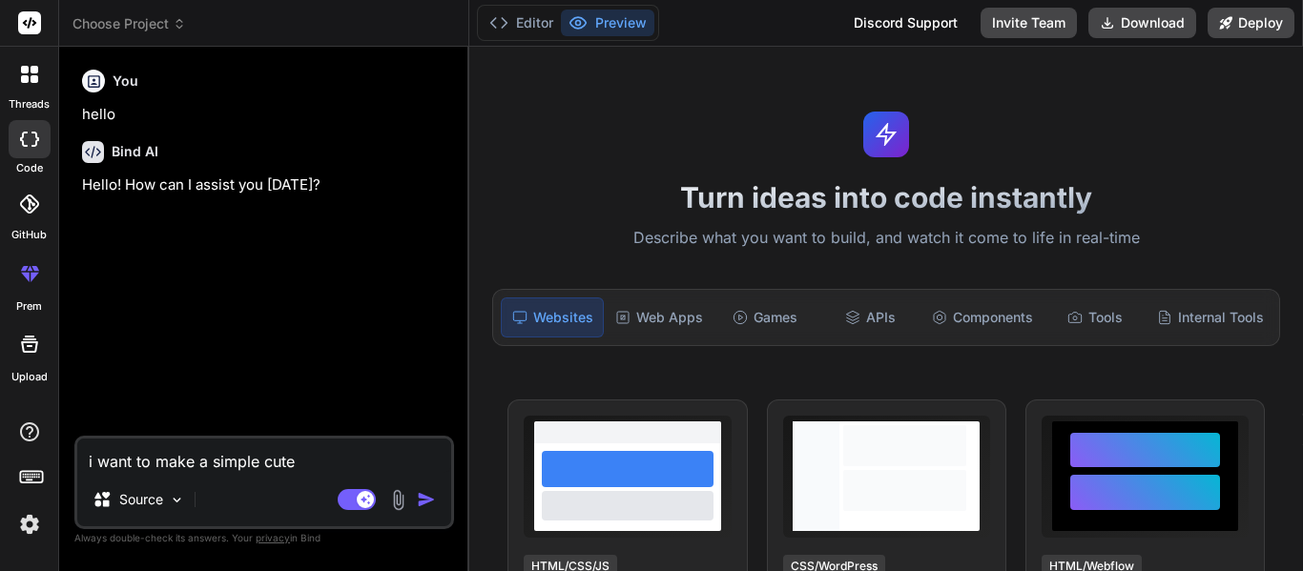
type textarea "x"
type textarea "i want to make a simple cute a"
type textarea "x"
type textarea "i want to make a simple cute an"
type textarea "x"
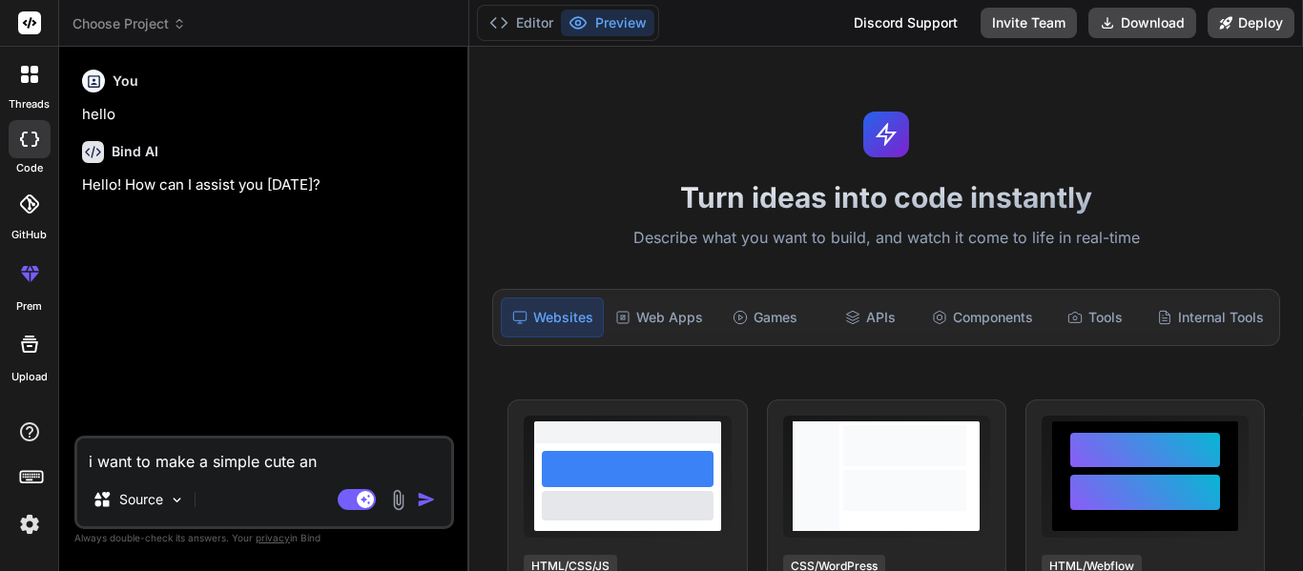
type textarea "i want to make a simple cute ani"
type textarea "x"
type textarea "i want to make a simple cute anim"
type textarea "x"
type textarea "i want to make a simple cute anima"
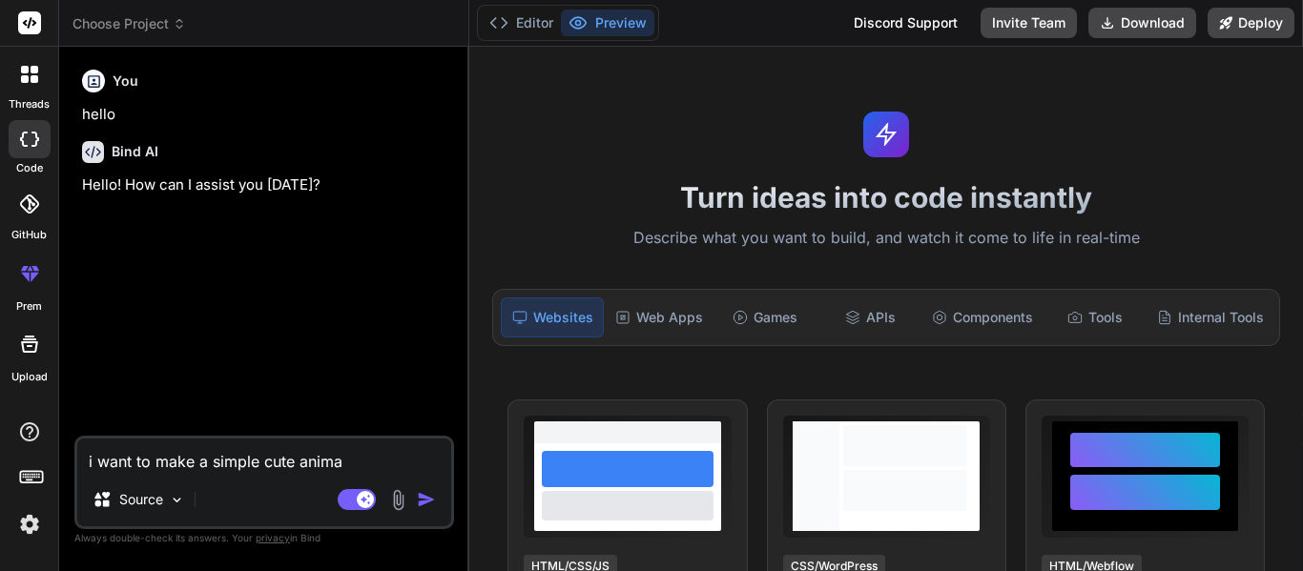
type textarea "x"
type textarea "i want to make a simple cute animat"
type textarea "x"
type textarea "i want to make a simple cute animate"
type textarea "x"
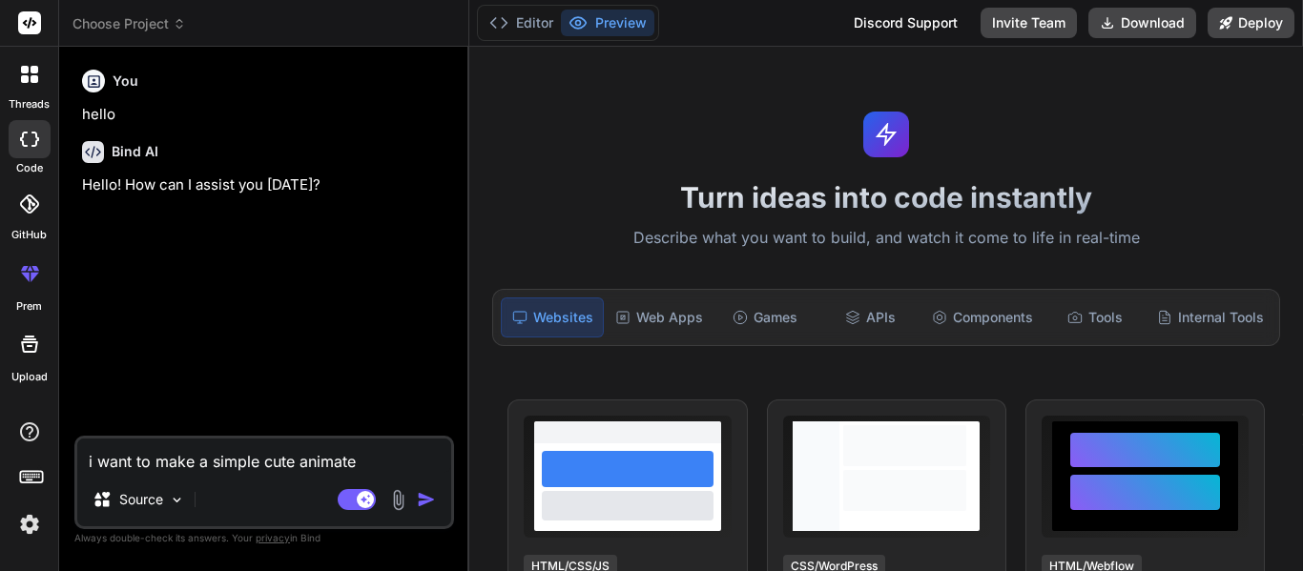
type textarea "i want to make a simple cute animated"
type textarea "x"
type textarea "i want to make a simple cute animated"
type textarea "x"
type textarea "i want to make a simple cute animated w"
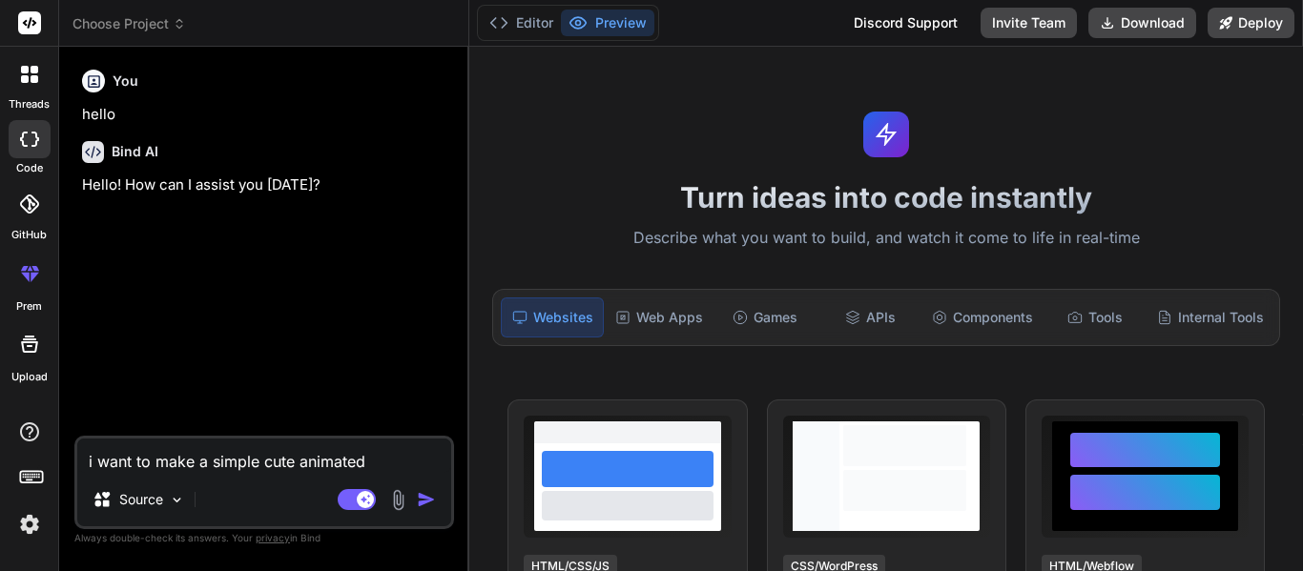
type textarea "x"
type textarea "i want to make a simple cute animated we"
type textarea "x"
type textarea "i want to make a simple cute animated web"
type textarea "x"
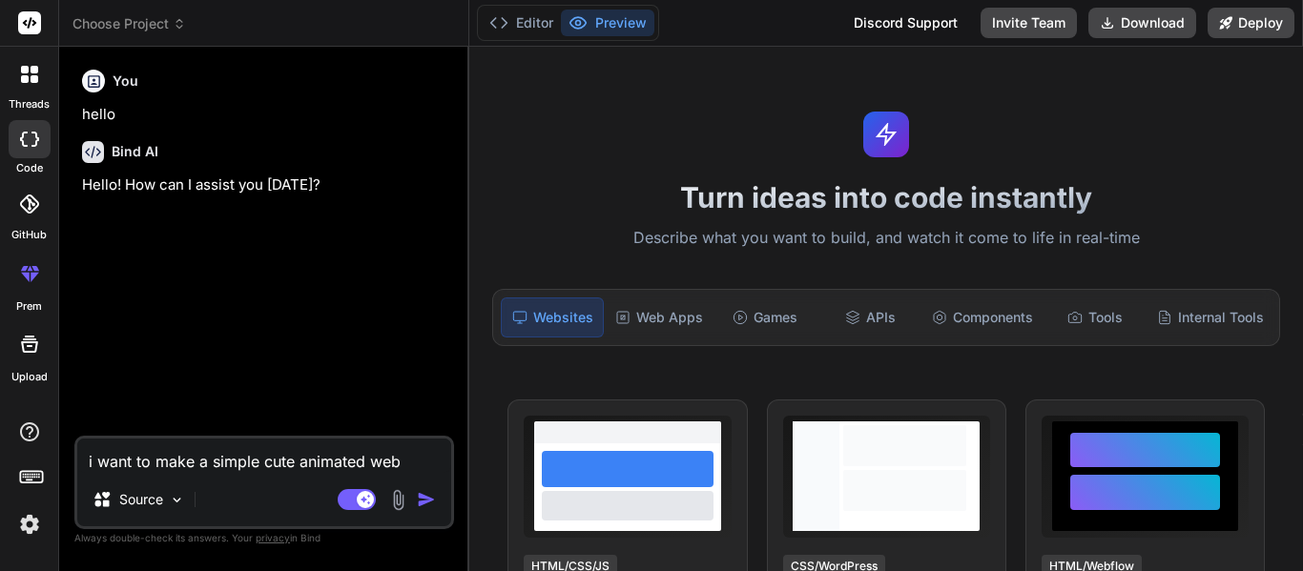
type textarea "i want to make a simple cute animated web"
type textarea "x"
type textarea "i want to make a simple cute animated web p"
type textarea "x"
type textarea "i want to make a simple cute animated web pa"
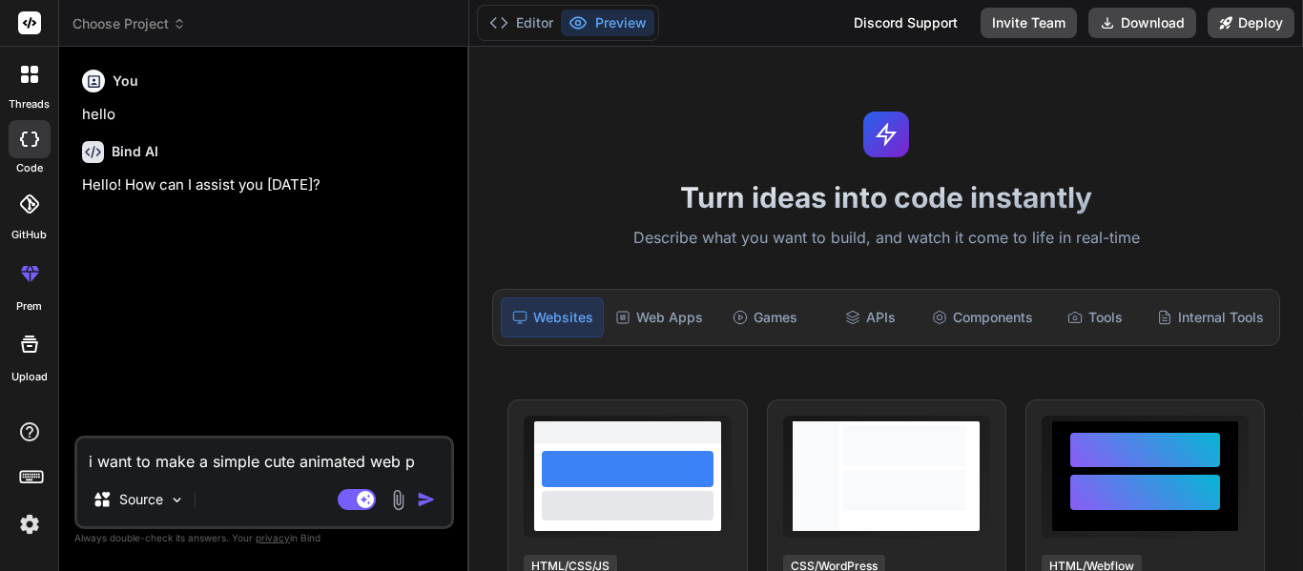
type textarea "x"
type textarea "i want to make a simple cute animated web pag"
type textarea "x"
type textarea "i want to make a simple cute animated web page"
type textarea "x"
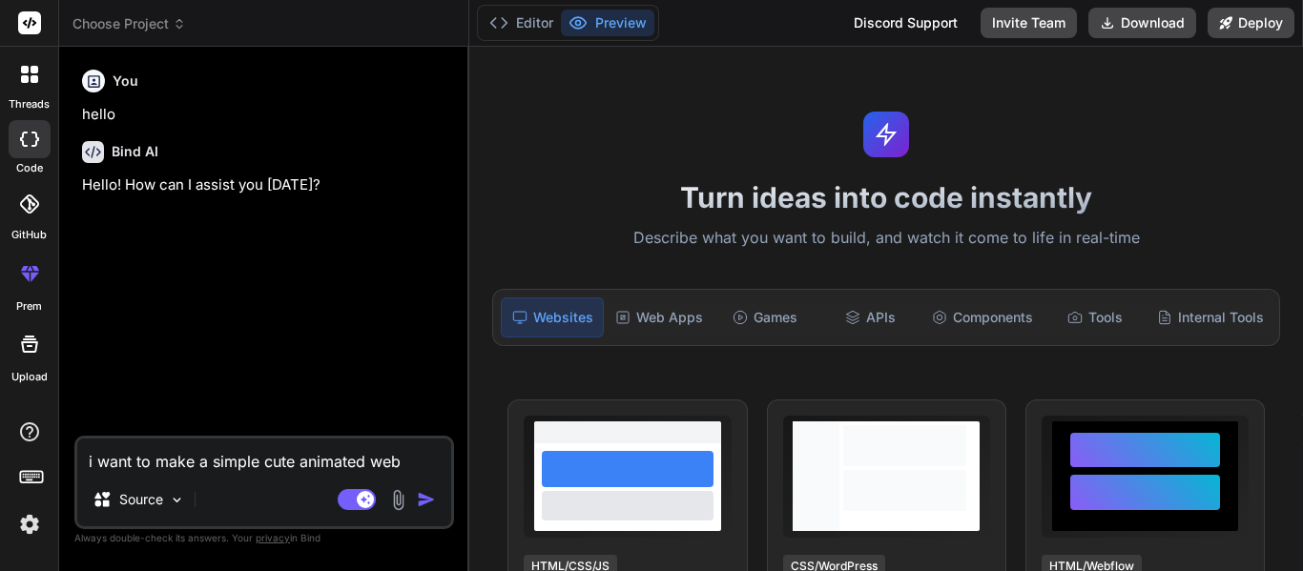
type textarea "i want to make a simple cute animated web page"
type textarea "x"
type textarea "i want to make a simple cute animated web page f"
type textarea "x"
type textarea "i want to make a simple cute animated web page fo"
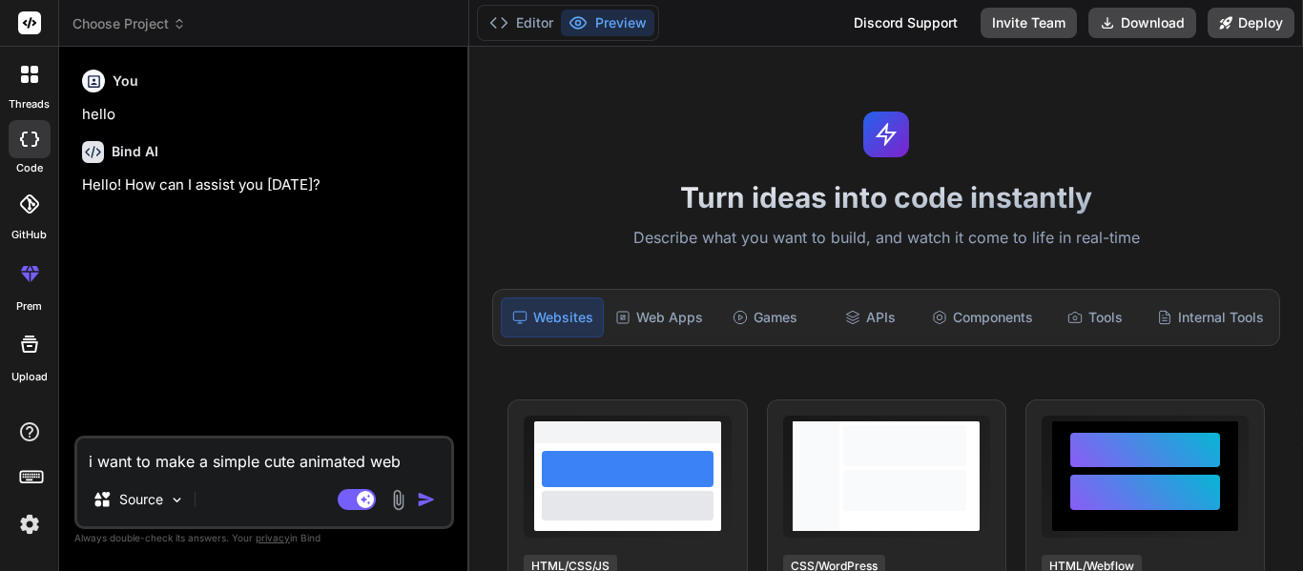
type textarea "x"
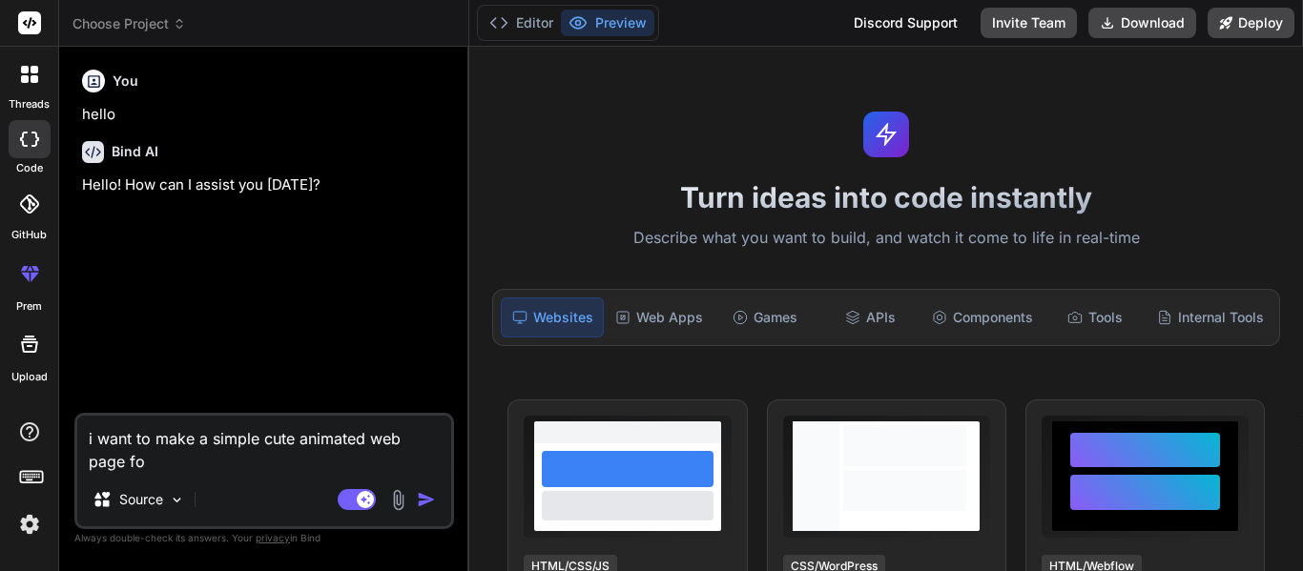
type textarea "i want to make a simple cute animated web page for"
type textarea "x"
type textarea "i want to make a simple cute animated web page for"
type textarea "x"
type textarea "i want to make a simple cute animated web page for m"
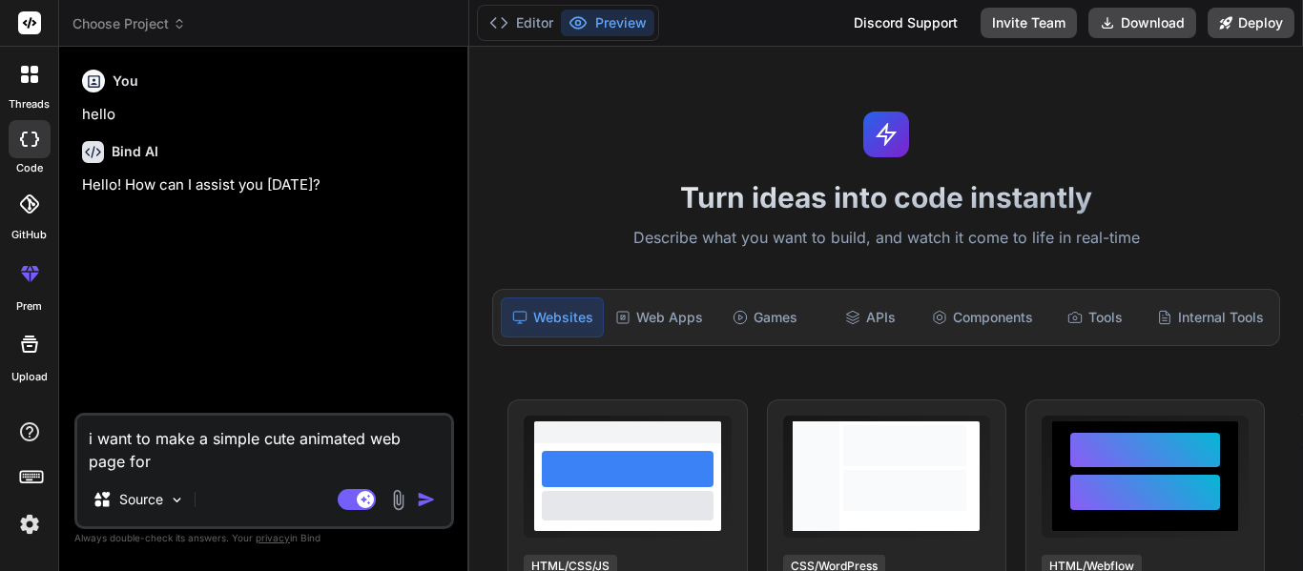
type textarea "x"
type textarea "i want to make a simple cute animated web page for my"
type textarea "x"
type textarea "i want to make a simple cute animated web page for my"
type textarea "x"
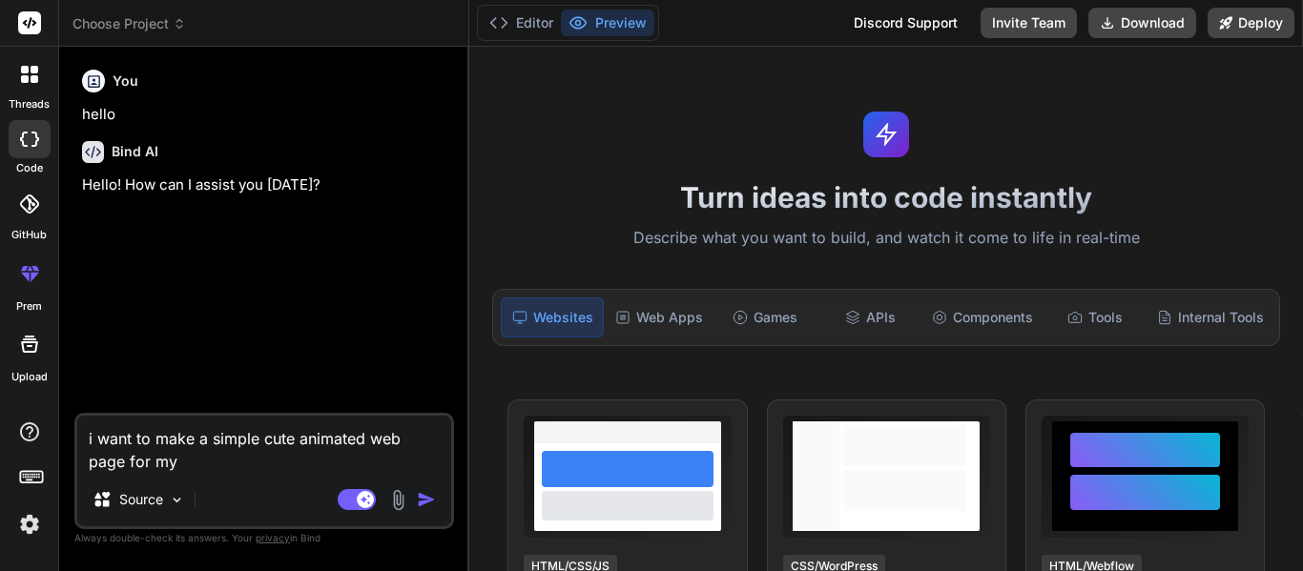
type textarea "i want to make a simple cute animated web page for my f"
type textarea "x"
type textarea "i want to make a simple cute animated web page for my fi"
type textarea "x"
type textarea "i want to make a simple cute animated web page for my fin"
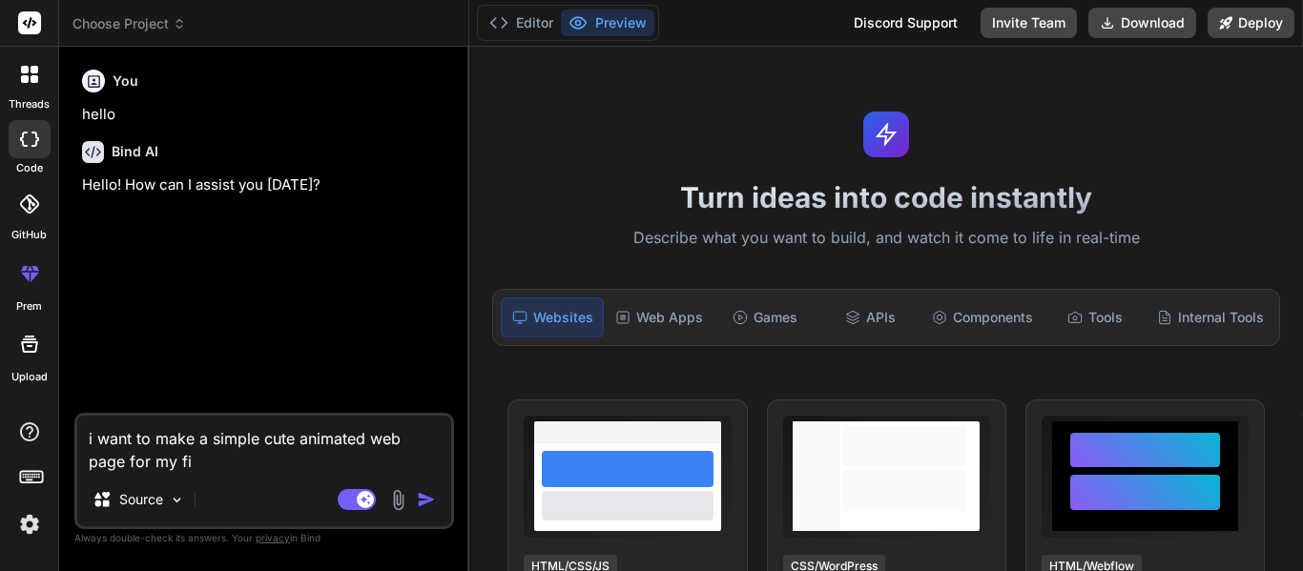
type textarea "x"
type textarea "i want to make a simple cute animated web page for my fina"
type textarea "x"
type textarea "i want to make a simple cute animated web page for my finac"
type textarea "x"
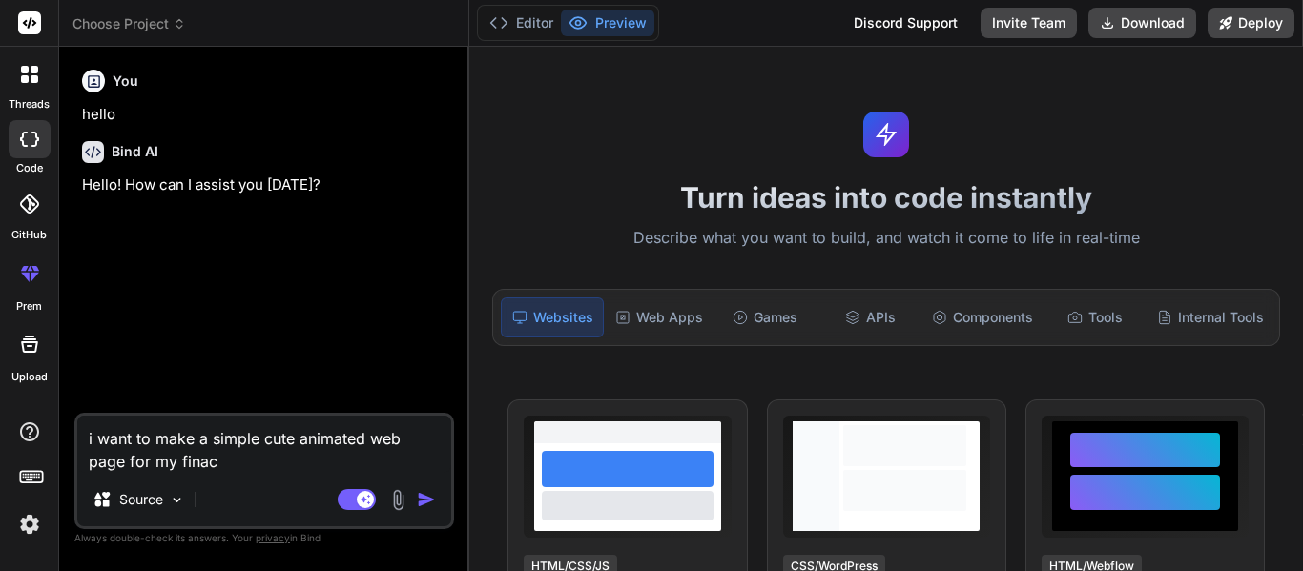
type textarea "i want to make a simple cute animated web page for my finacn"
type textarea "x"
type textarea "i want to make a simple cute animated web page for my finacne"
type textarea "x"
type textarea "i want to make a simple cute animated web page for my finacne"
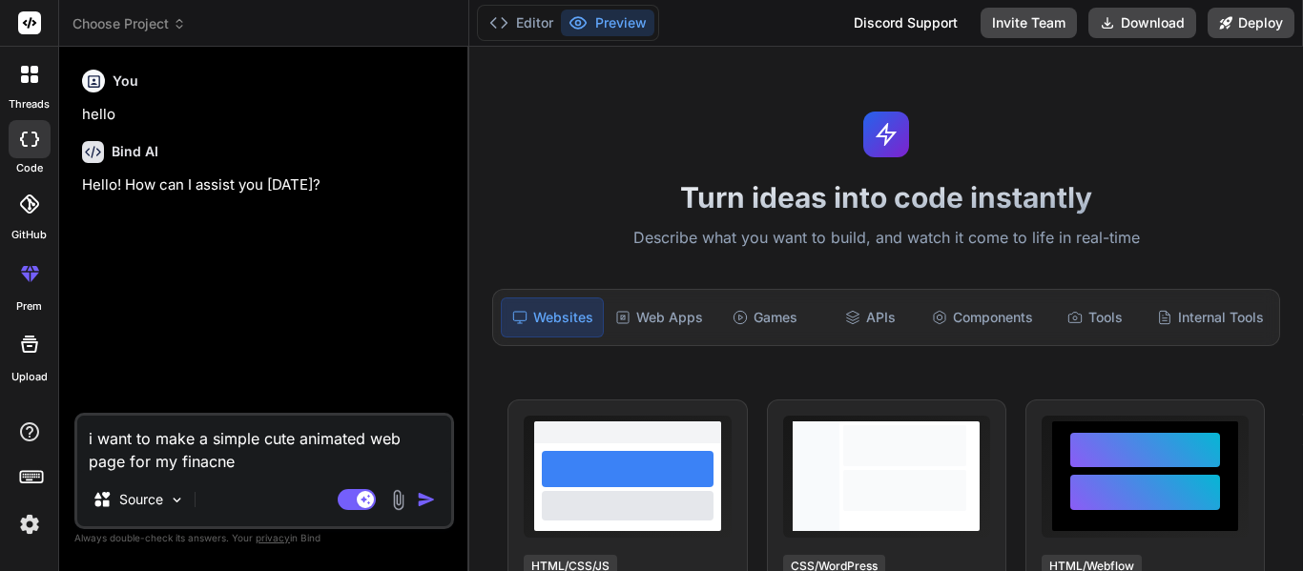
type textarea "x"
type textarea "i want to make a simple cute animated web page for my finacne ="
type textarea "x"
type textarea "i want to make a simple cute animated web page for my finacne"
type textarea "x"
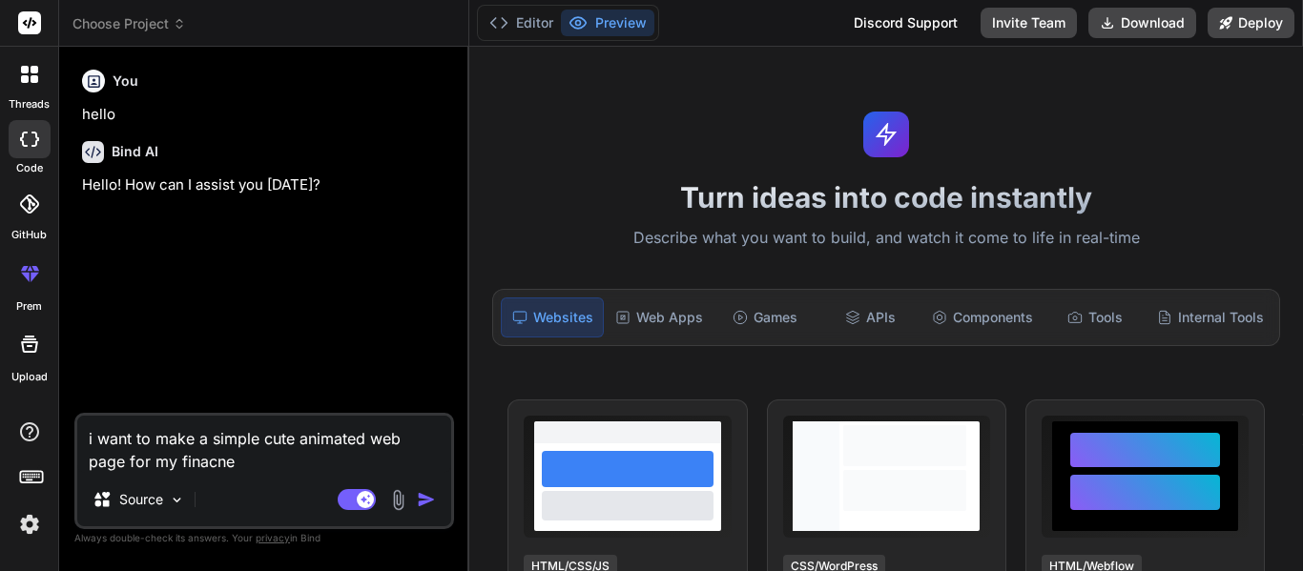
type textarea "i want to make a simple cute animated web page for my finacne"
type textarea "x"
type textarea "i want to make a simple cute animated web page for my finacn"
type textarea "x"
type textarea "i want to make a simple cute animated web page for my finac"
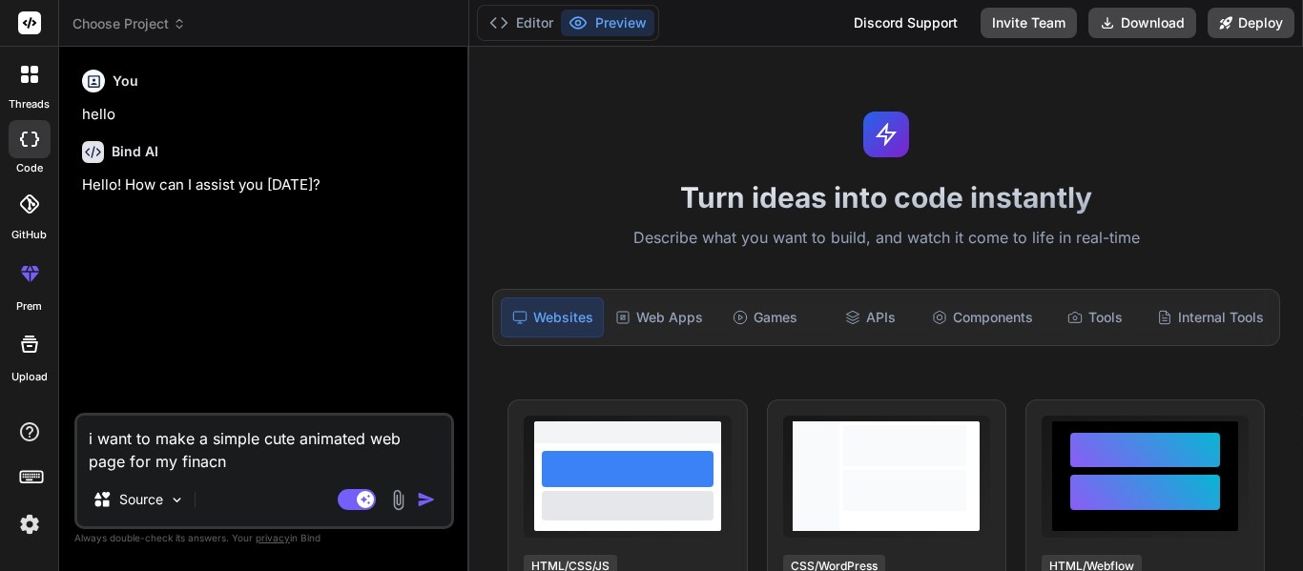
type textarea "x"
type textarea "i want to make a simple cute animated web page for my fina"
type textarea "x"
type textarea "i want to make a simple cute animated web page for my finan"
type textarea "x"
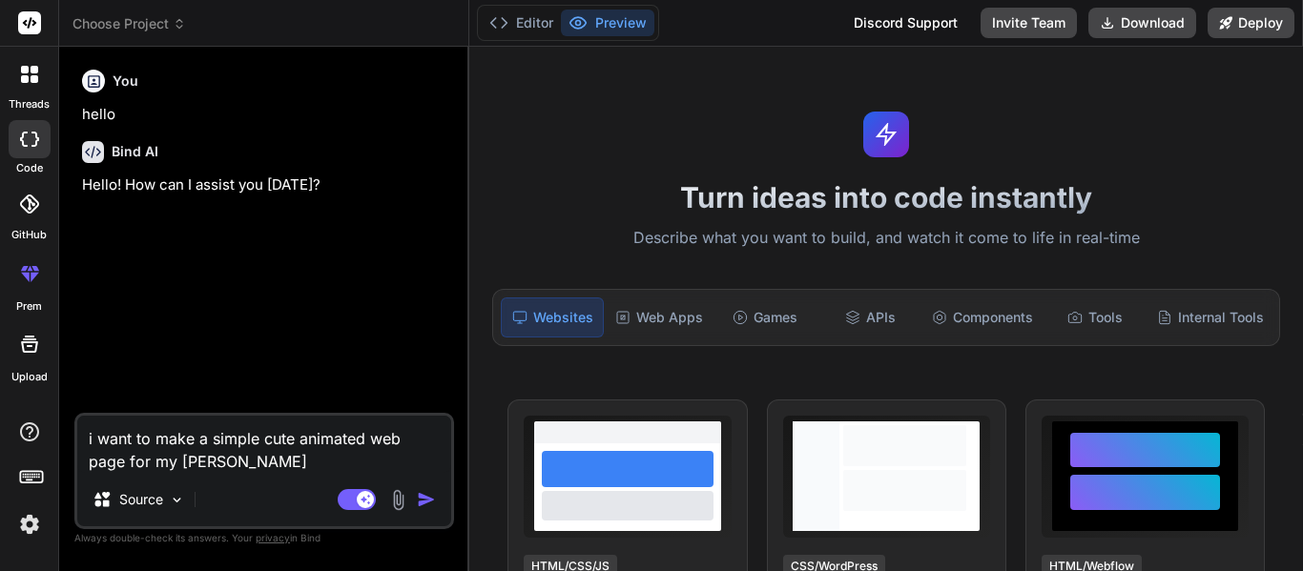
type textarea "i want to make a simple cute animated web page for my financ"
type textarea "x"
type textarea "i want to make a simple cute animated web page for my finance"
type textarea "x"
type textarea "i want to make a simple cute animated web page for my finance"
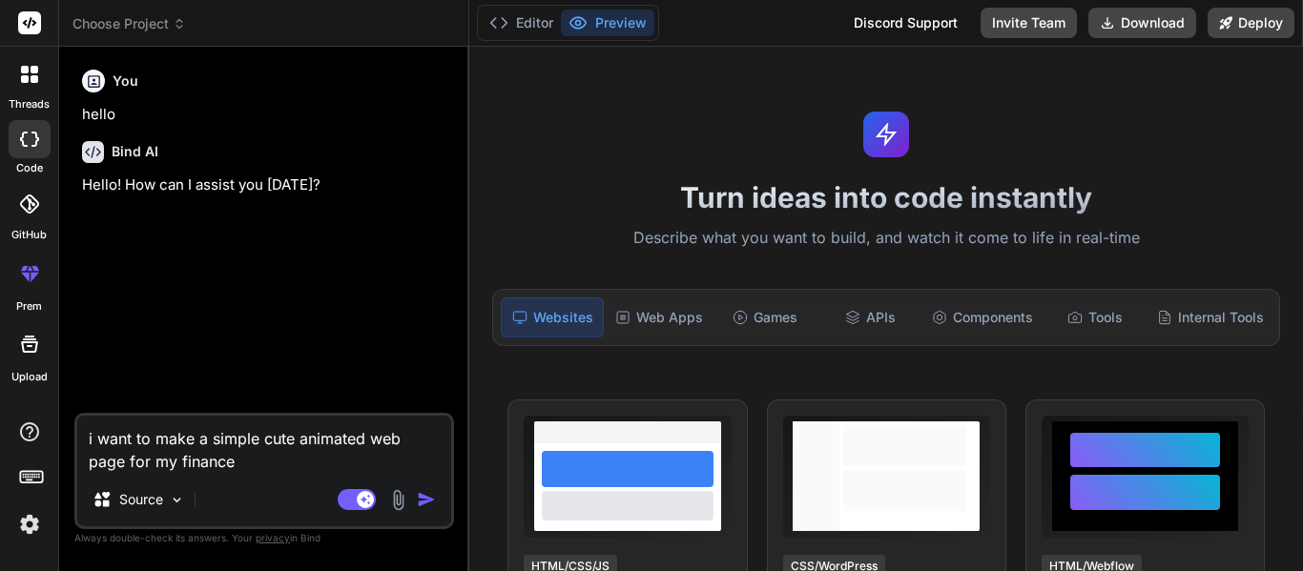
type textarea "x"
type textarea "i want to make a simple cute animated web page for my finance h"
type textarea "x"
type textarea "i want to make a simple cute animated web page for my finance hi"
type textarea "x"
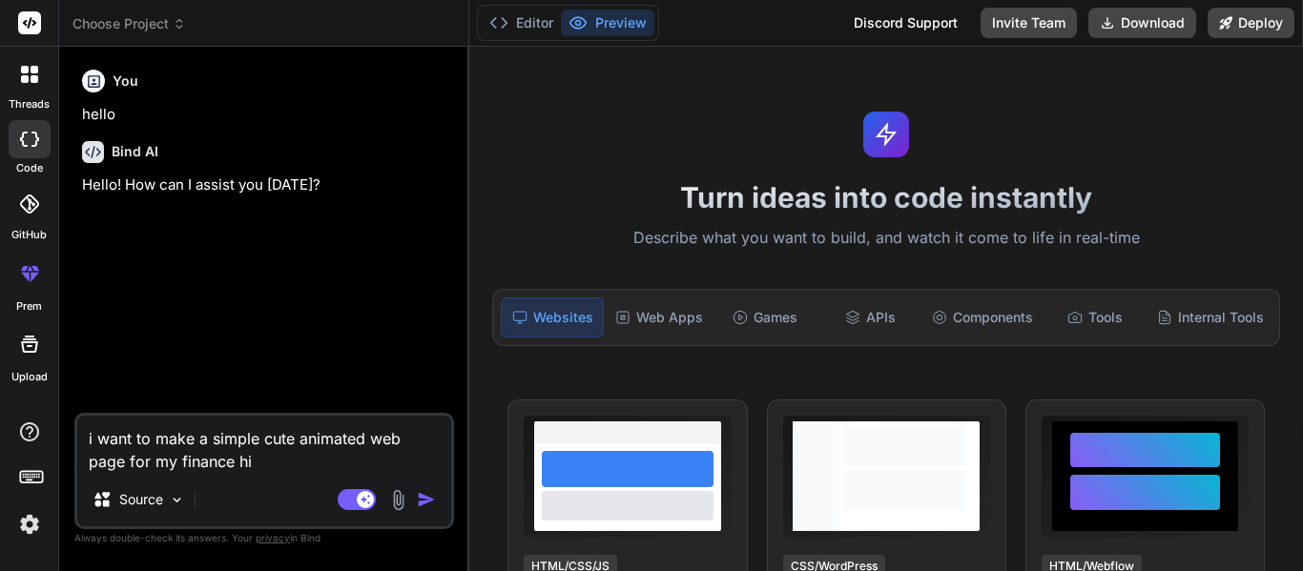
type textarea "i want to make a simple cute animated web page for my finance his"
type textarea "x"
type textarea "i want to make a simple cute animated web page for my finance his"
type textarea "x"
type textarea "i want to make a simple cute animated web page for my finance his n"
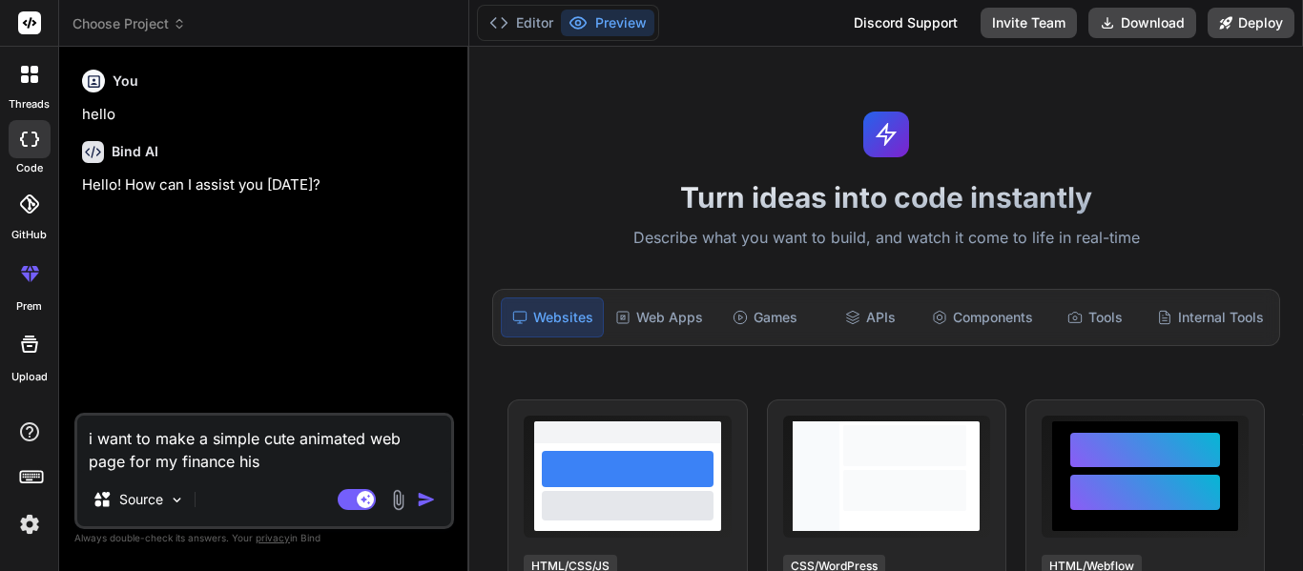
type textarea "x"
type textarea "i want to make a simple cute animated web page for my finance his na"
type textarea "x"
type textarea "i want to make a simple cute animated web page for my finance his nam"
type textarea "x"
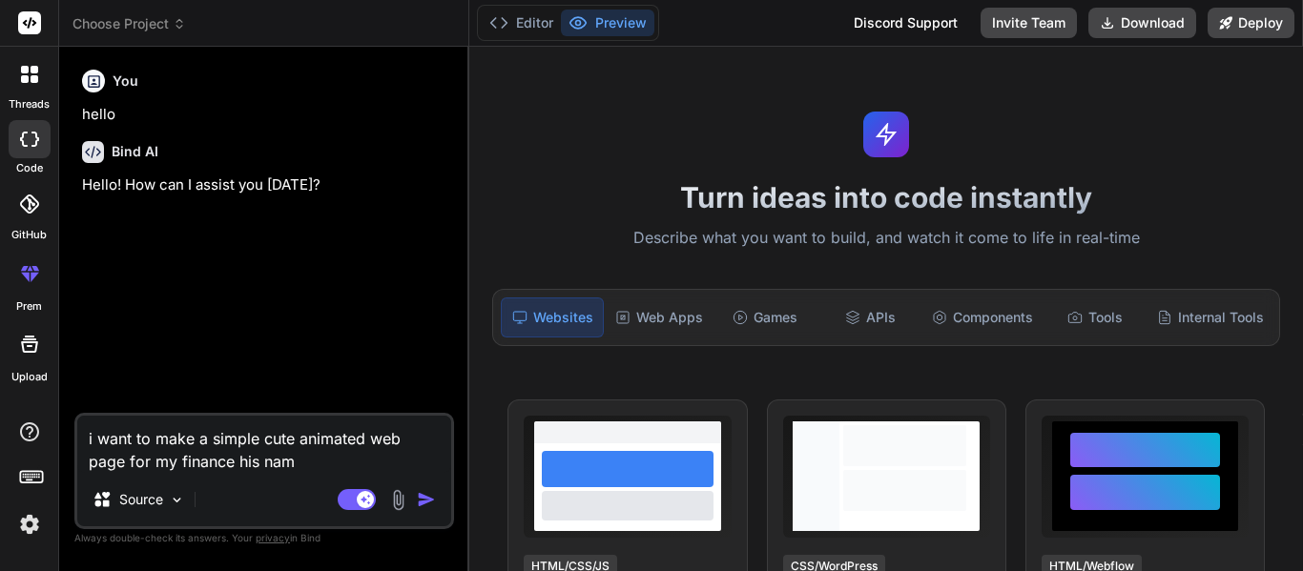
type textarea "i want to make a simple cute animated web page for my finance his nam"
type textarea "x"
type textarea "i want to make a simple cute animated web page for my finance his nam i"
type textarea "x"
type textarea "i want to make a simple cute animated web page for my finance his nam is"
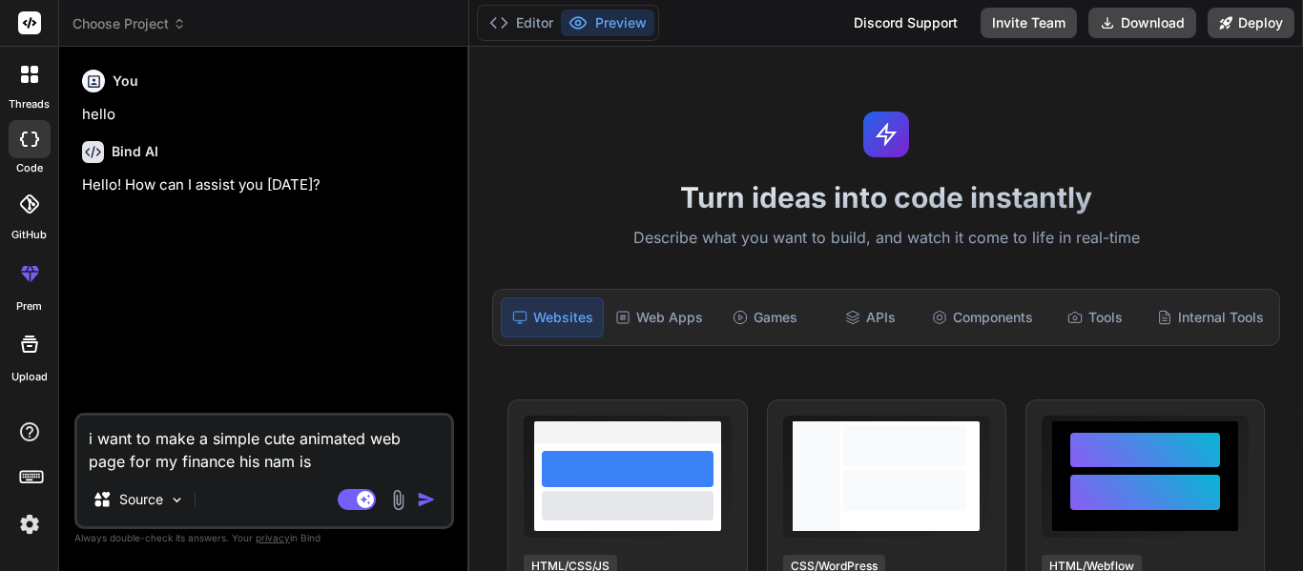
type textarea "x"
type textarea "i want to make a simple cute animated web page for my finance his nam is"
type textarea "x"
type textarea "i want to make a simple cute animated web page for my finance his nam is s"
type textarea "x"
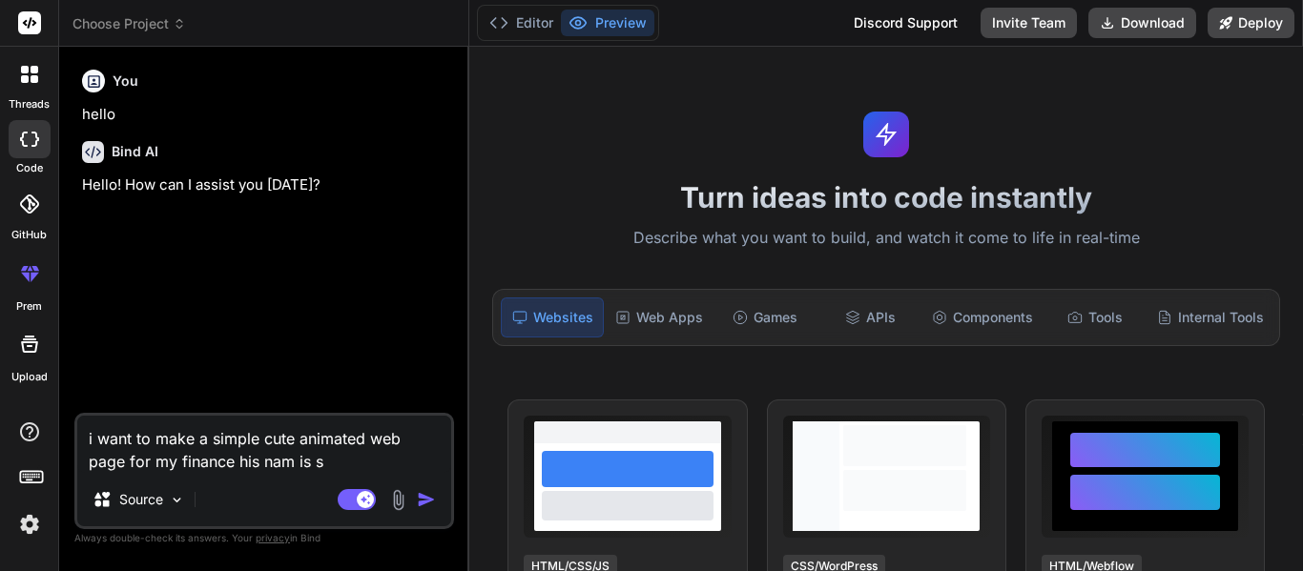
type textarea "i want to make a simple cute animated web page for my finance his nam is sh"
type textarea "x"
type textarea "i want to make a simple cute animated web page for my finance his nam is shb"
type textarea "x"
type textarea "i want to make a simple cute animated web page for my finance his nam is shba"
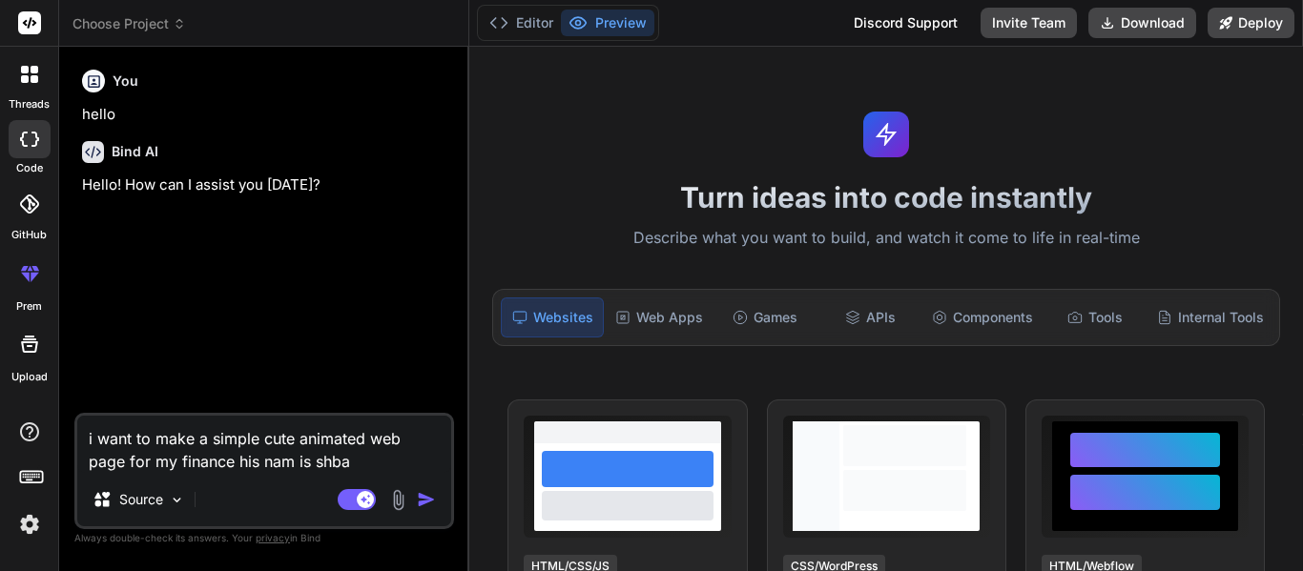
type textarea "x"
type textarea "i want to make a simple cute animated web page for my finance his nam is shbab"
type textarea "x"
type textarea "i want to make a simple cute animated web page for my finance his nam is shbab="
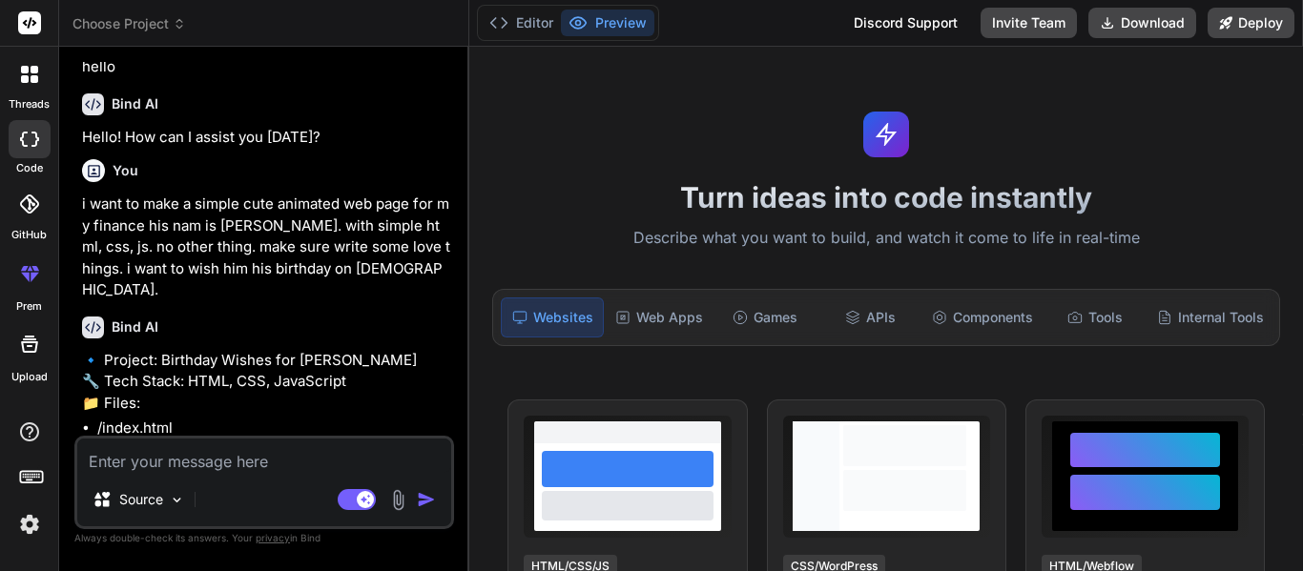
scroll to position [127, 0]
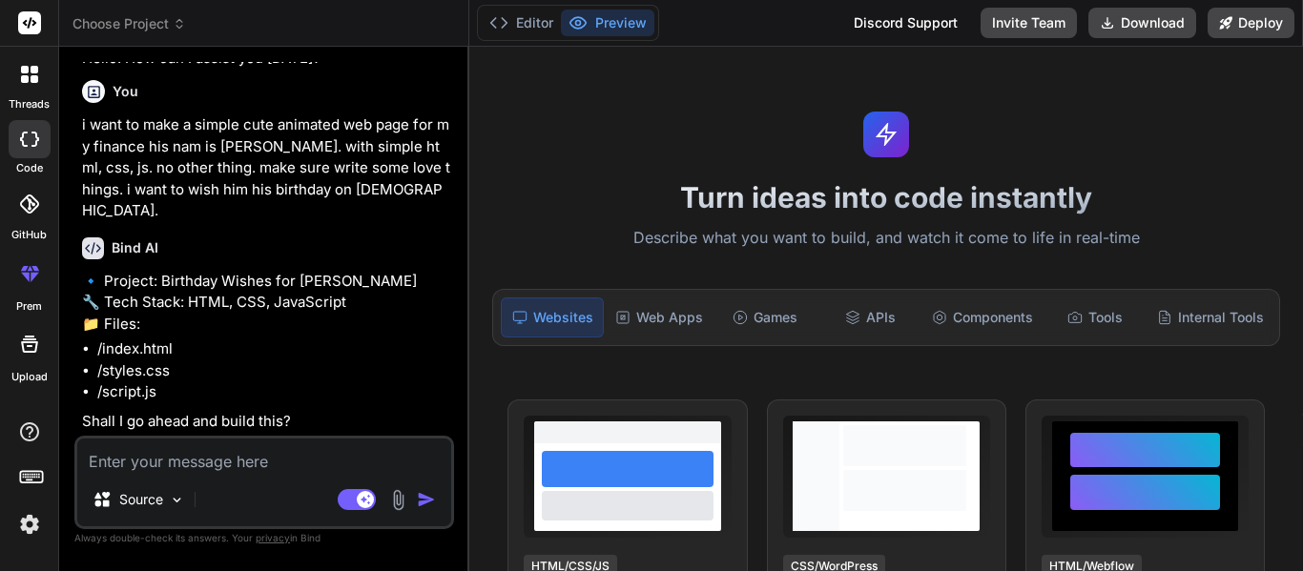
click at [232, 471] on textarea at bounding box center [264, 456] width 374 height 34
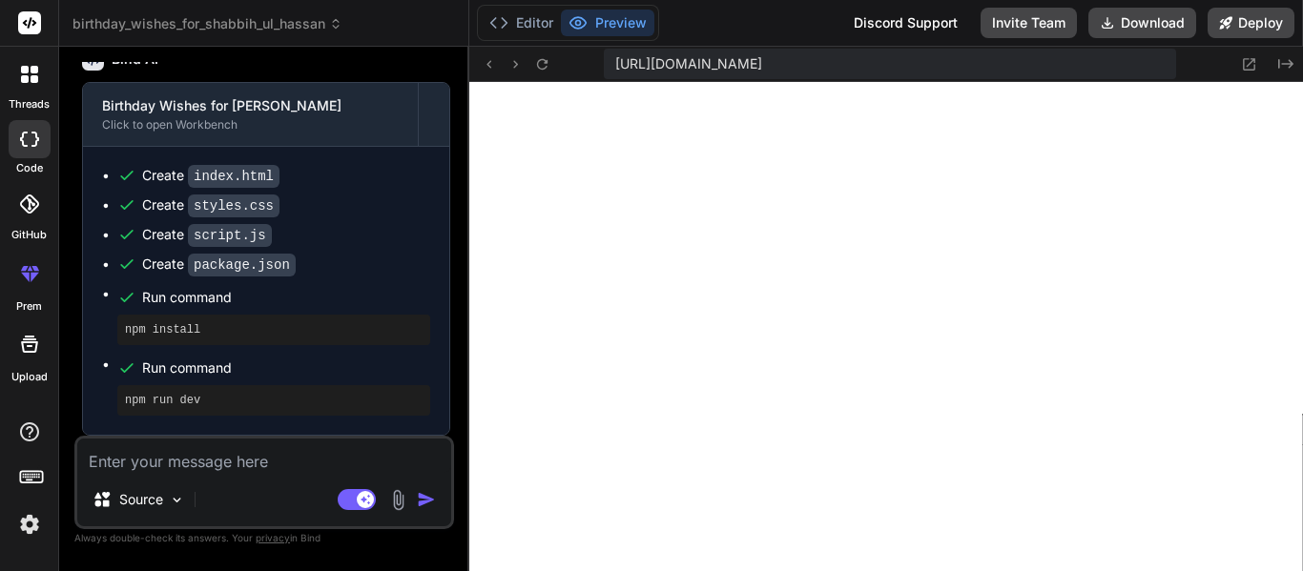
scroll to position [870, 0]
click at [590, 15] on button "Preview" at bounding box center [607, 23] width 93 height 27
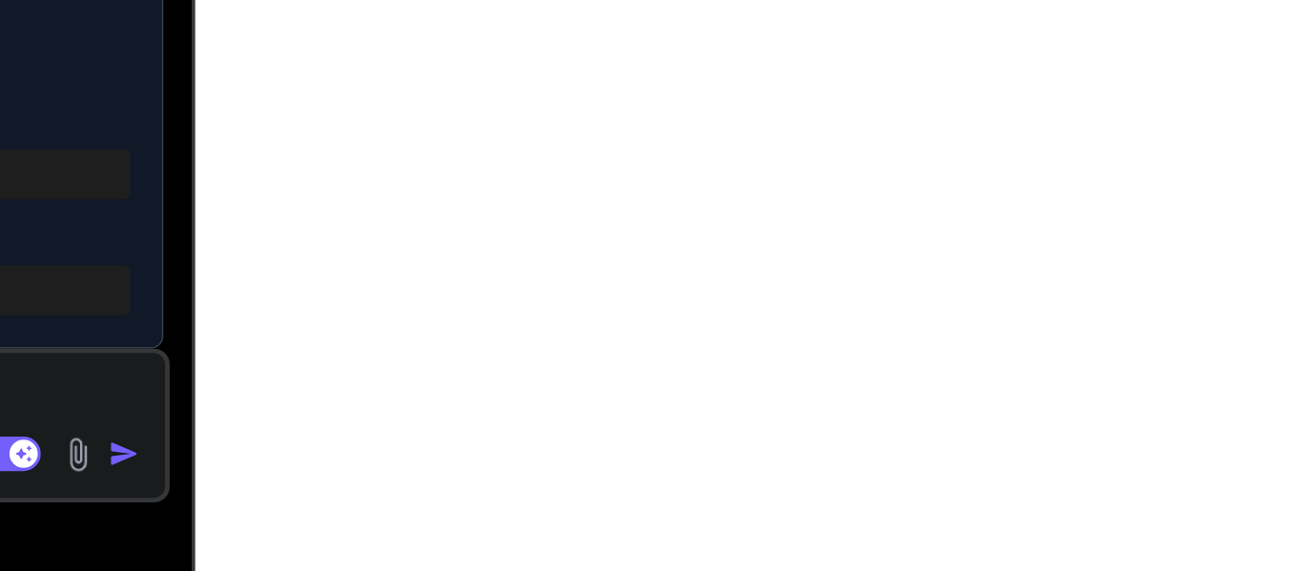
scroll to position [0, 0]
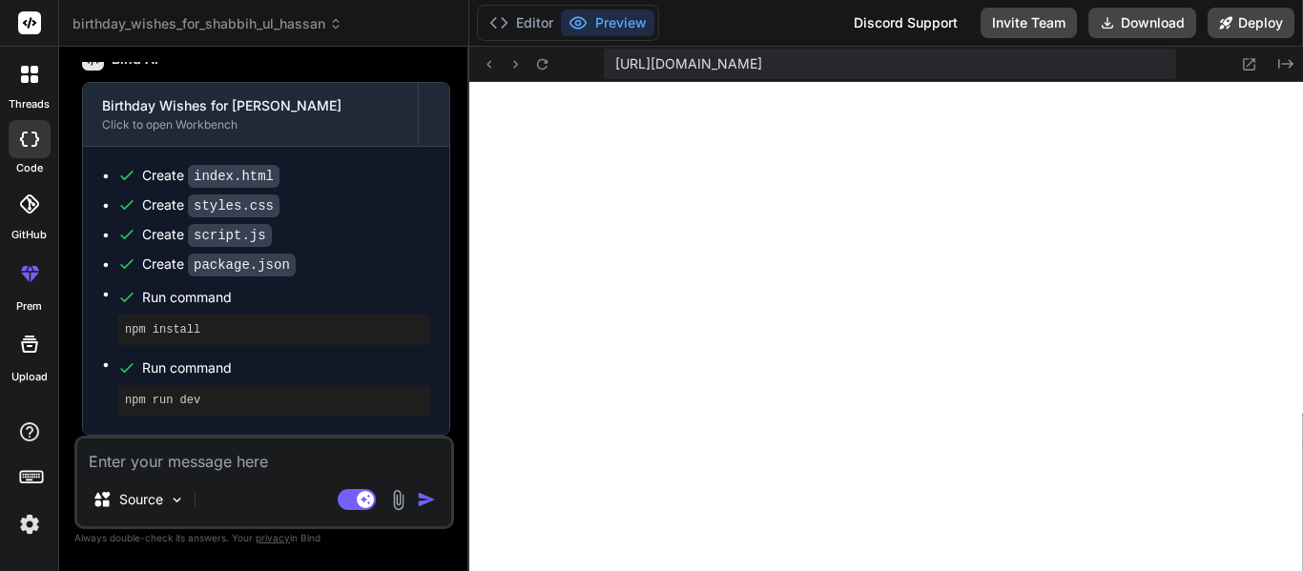
click at [207, 458] on textarea at bounding box center [264, 456] width 374 height 34
